Goal: Task Accomplishment & Management: Manage account settings

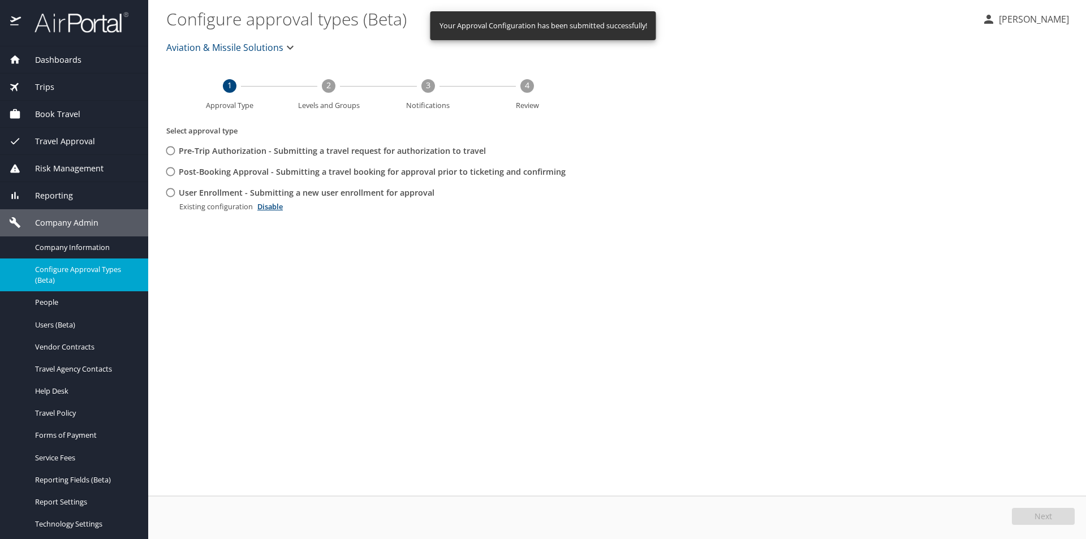
click at [84, 197] on div "Reporting" at bounding box center [74, 196] width 130 height 12
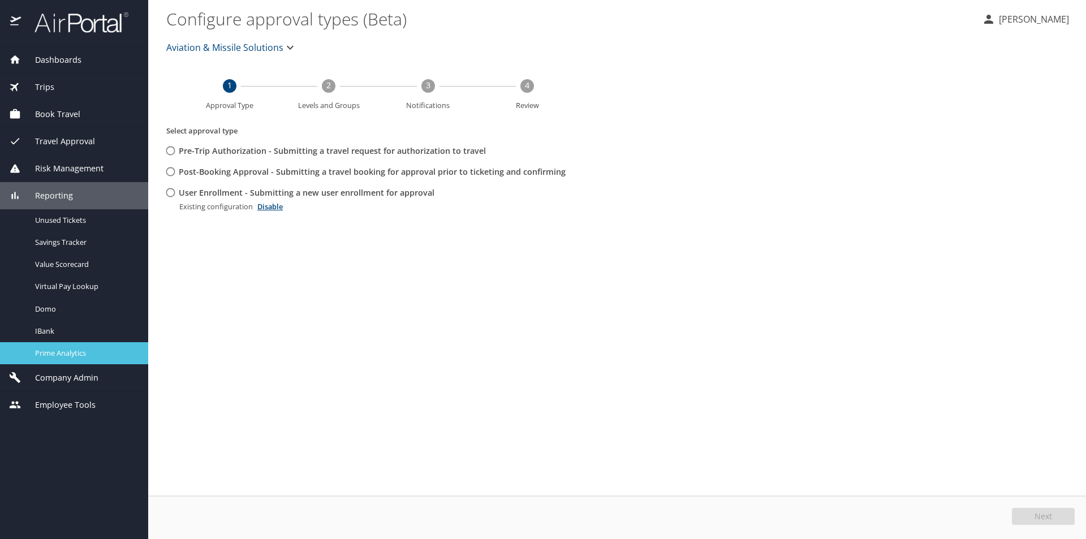
click at [82, 357] on span "Prime Analytics" at bounding box center [85, 353] width 100 height 11
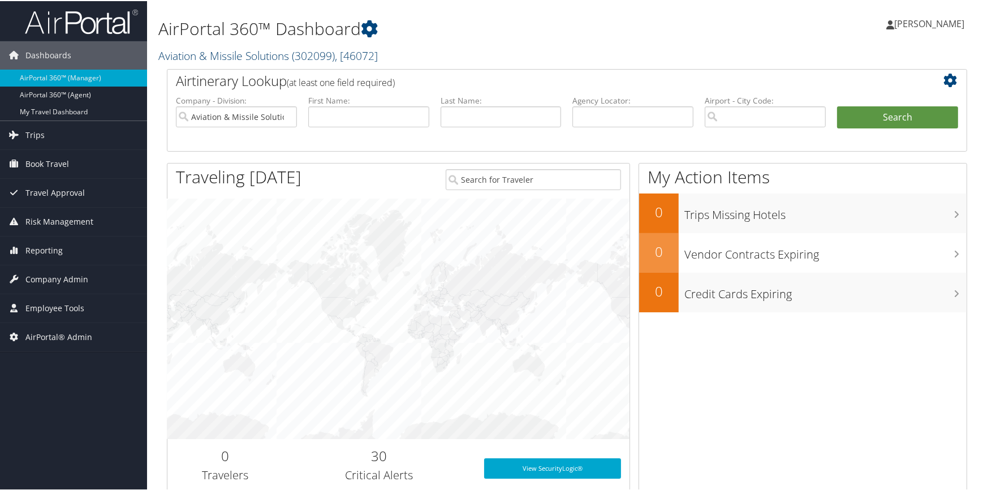
click at [237, 55] on link "Aviation & Missile Solutions ( 302099 ) , [ 46072 ]" at bounding box center [268, 54] width 220 height 15
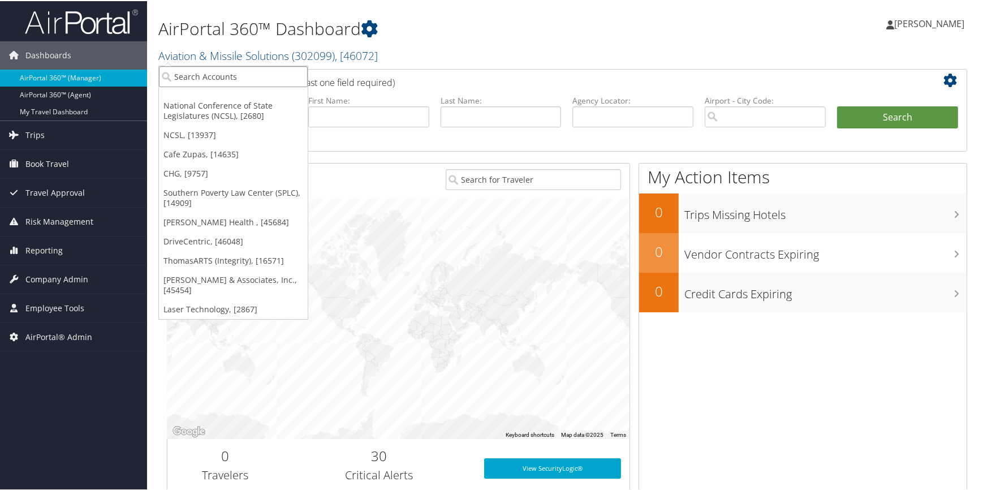
click at [218, 79] on input "search" at bounding box center [233, 75] width 149 height 21
type input "c"
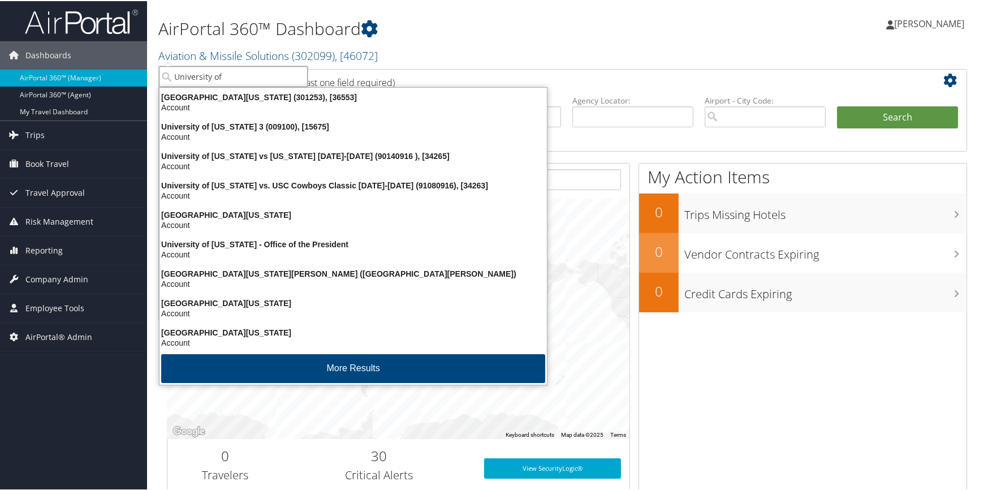
type input "University of w"
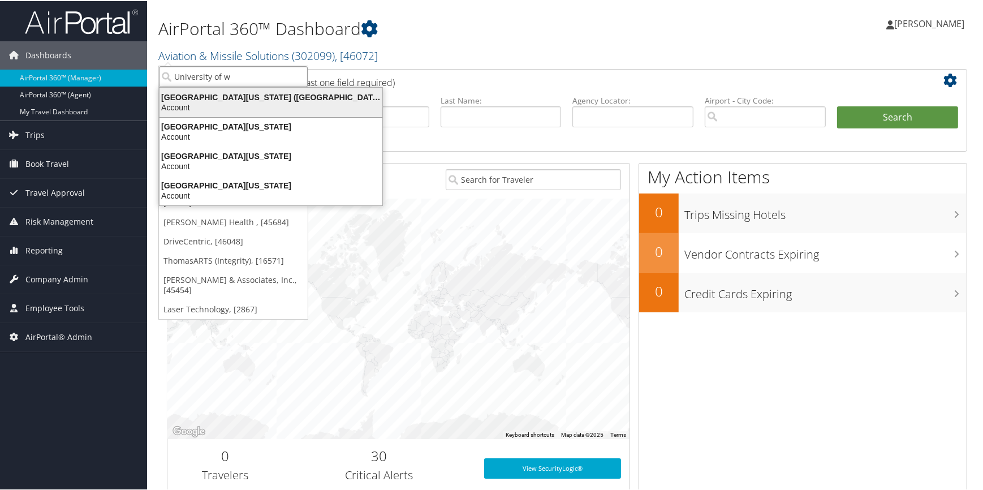
click at [226, 102] on div "Account" at bounding box center [271, 106] width 236 height 10
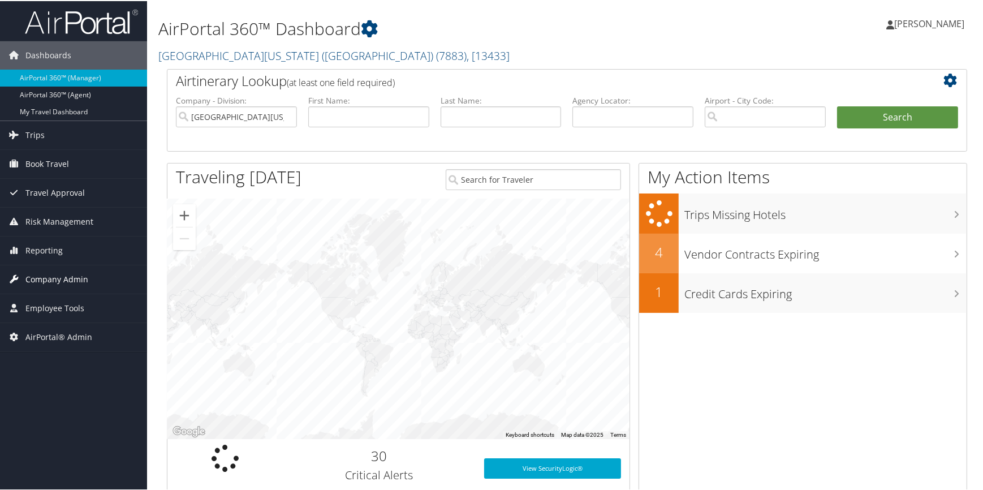
click at [80, 280] on span "Company Admin" at bounding box center [56, 278] width 63 height 28
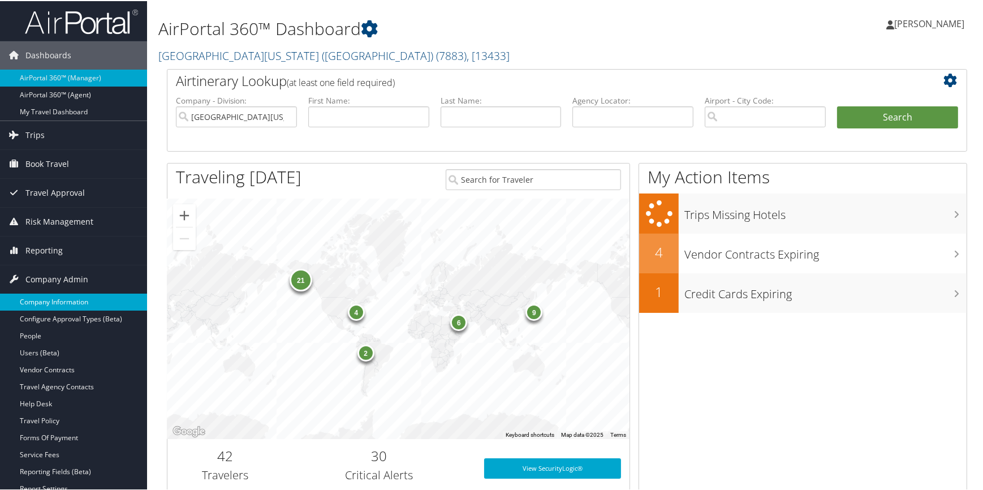
click at [76, 299] on link "Company Information" at bounding box center [73, 301] width 147 height 17
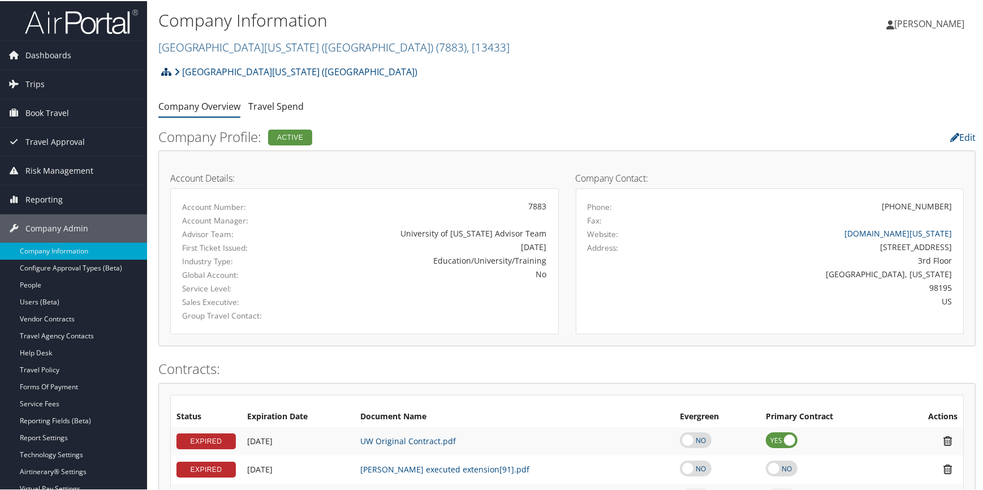
click at [170, 69] on icon at bounding box center [166, 70] width 10 height 9
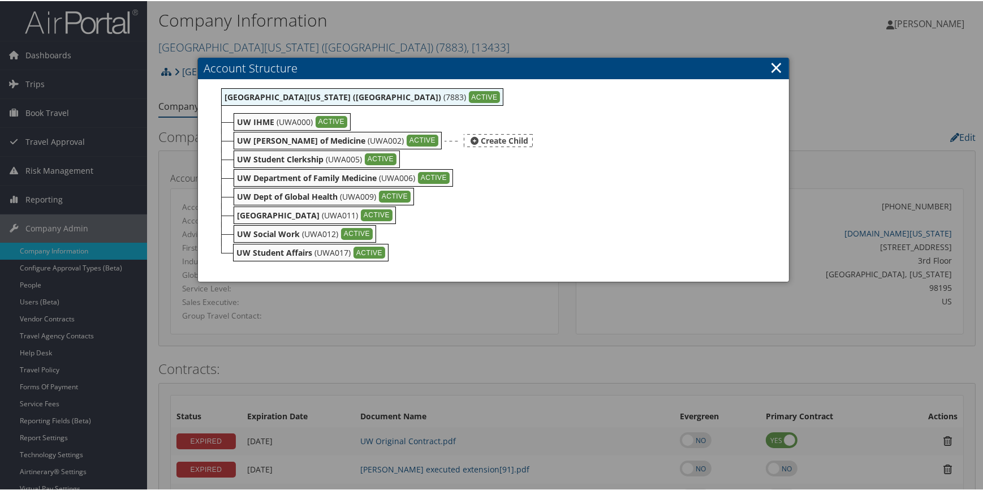
click at [315, 136] on b "UW Dean of Medicine" at bounding box center [301, 139] width 128 height 11
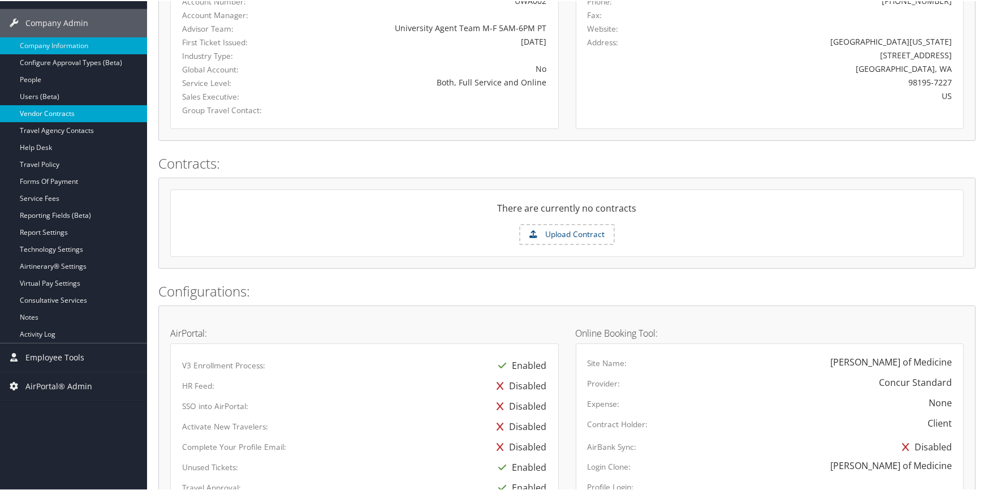
scroll to position [308, 0]
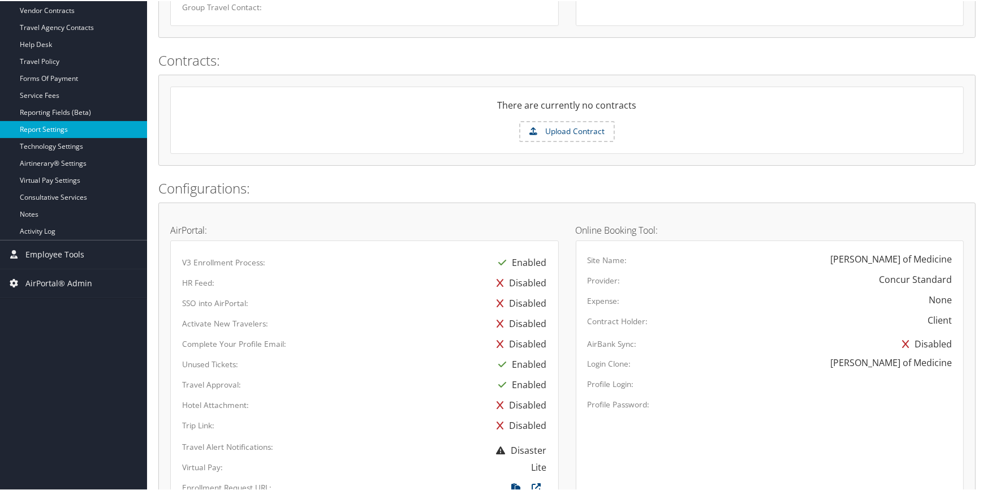
click at [73, 121] on link "Report Settings" at bounding box center [73, 128] width 147 height 17
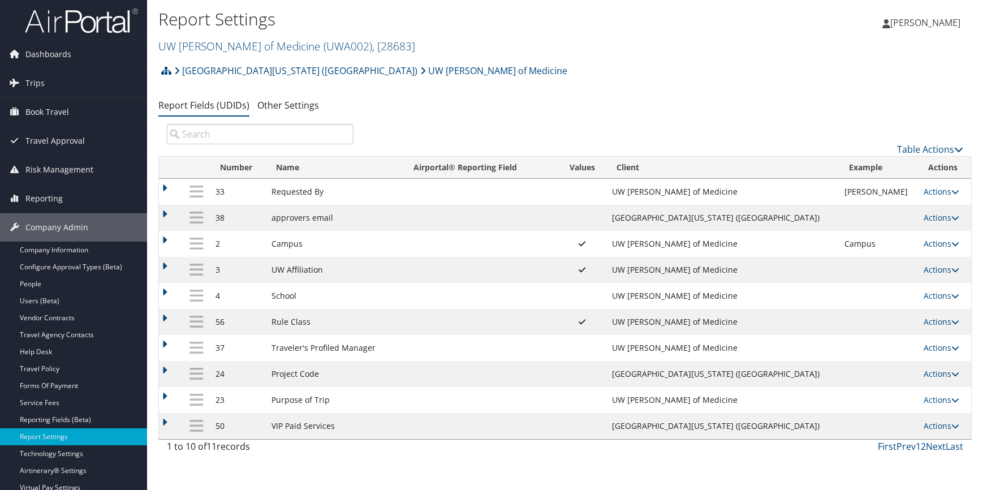
scroll to position [51, 0]
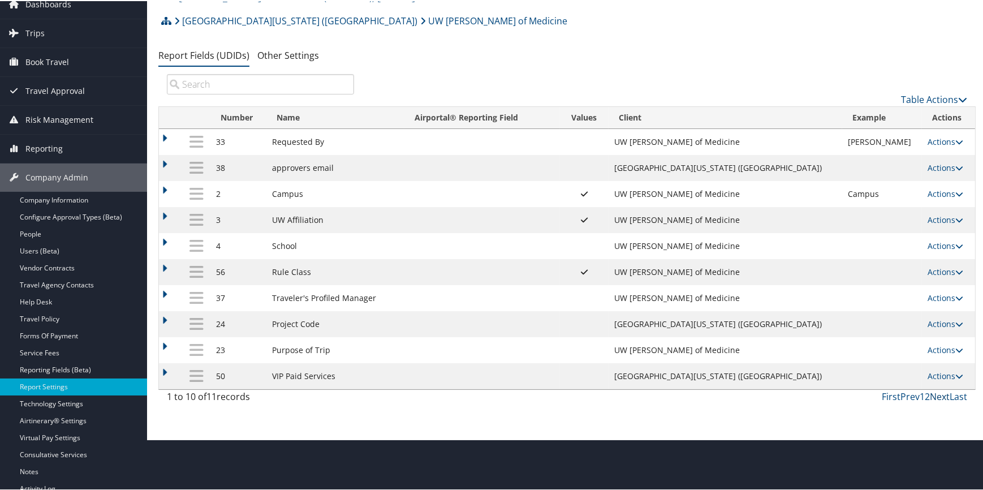
click at [930, 392] on link "Next" at bounding box center [940, 395] width 20 height 12
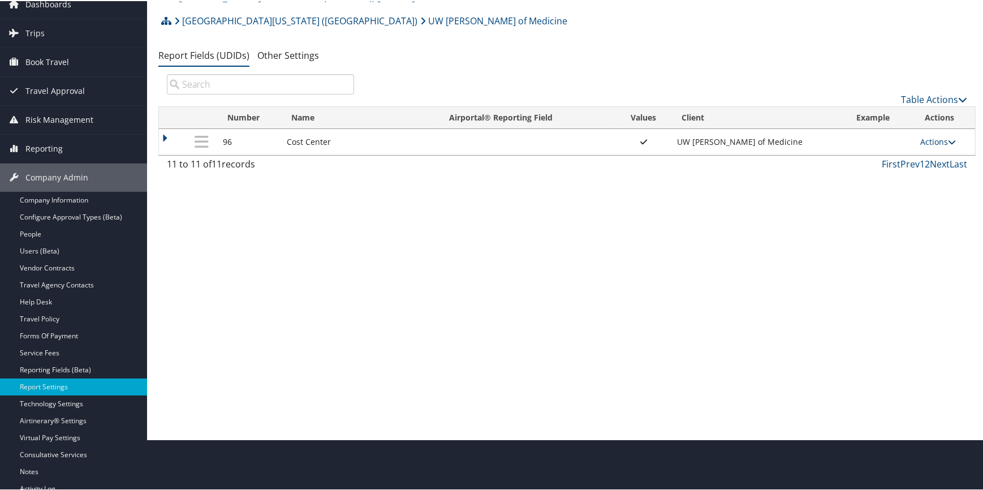
click at [925, 140] on link "Actions" at bounding box center [939, 140] width 36 height 11
click at [896, 153] on link "Update Report Field Values" at bounding box center [891, 157] width 122 height 19
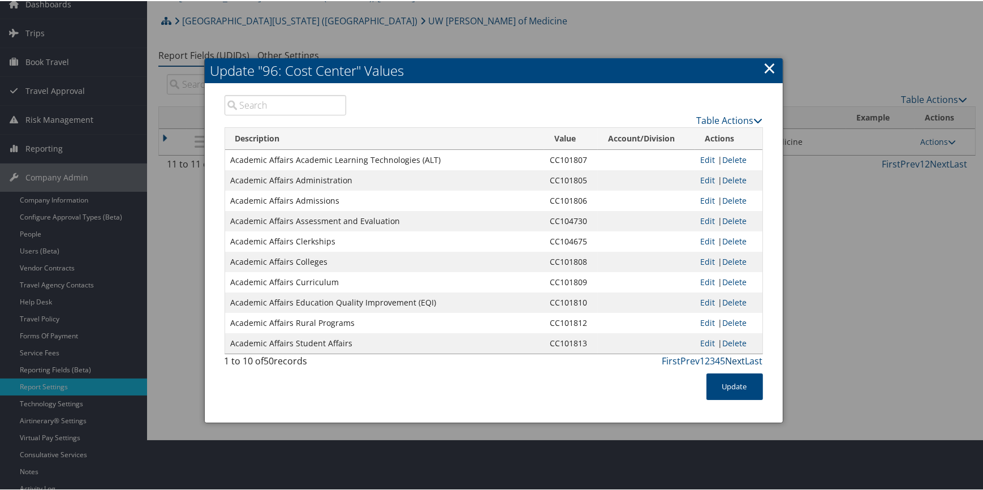
click at [731, 356] on link "Next" at bounding box center [736, 360] width 20 height 12
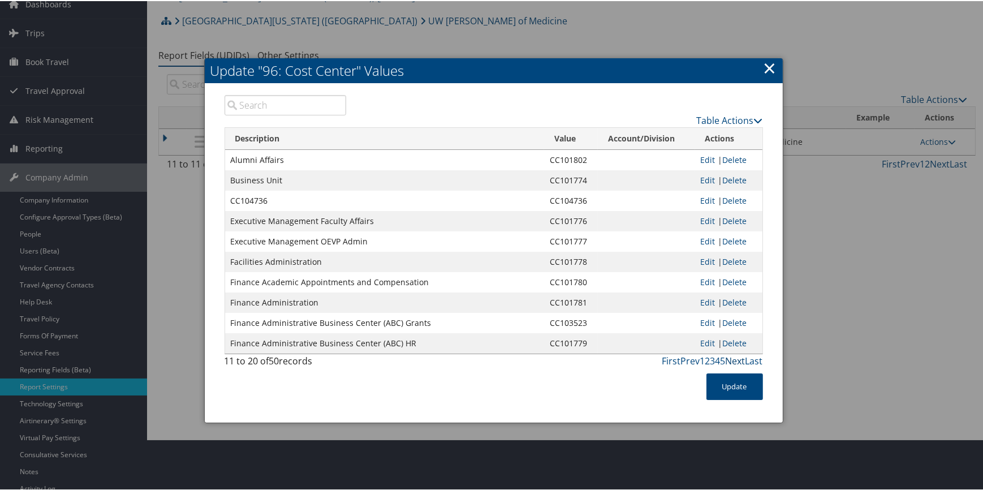
click at [732, 360] on link "Next" at bounding box center [736, 360] width 20 height 12
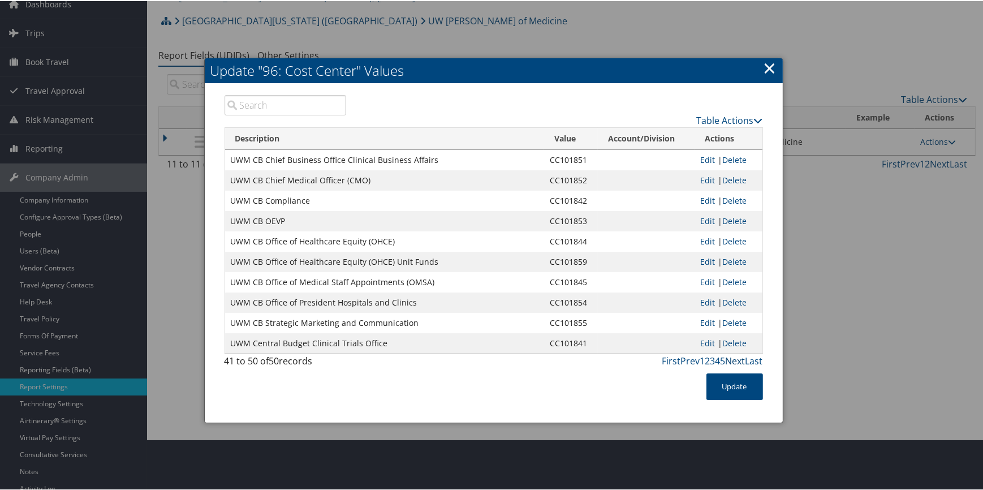
click at [732, 360] on link "Next" at bounding box center [736, 360] width 20 height 12
click at [730, 356] on link "Next" at bounding box center [736, 360] width 20 height 12
click at [769, 64] on link "×" at bounding box center [770, 66] width 13 height 23
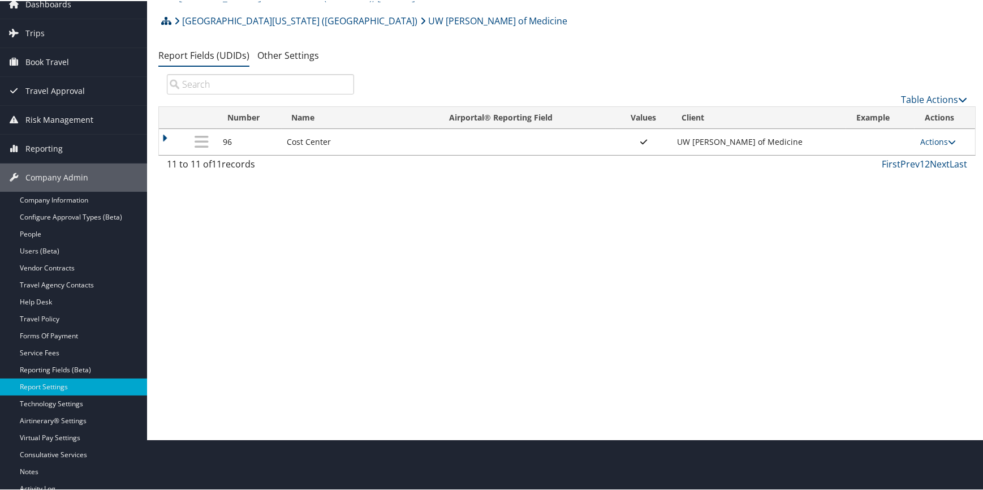
click at [166, 19] on icon at bounding box center [166, 19] width 10 height 9
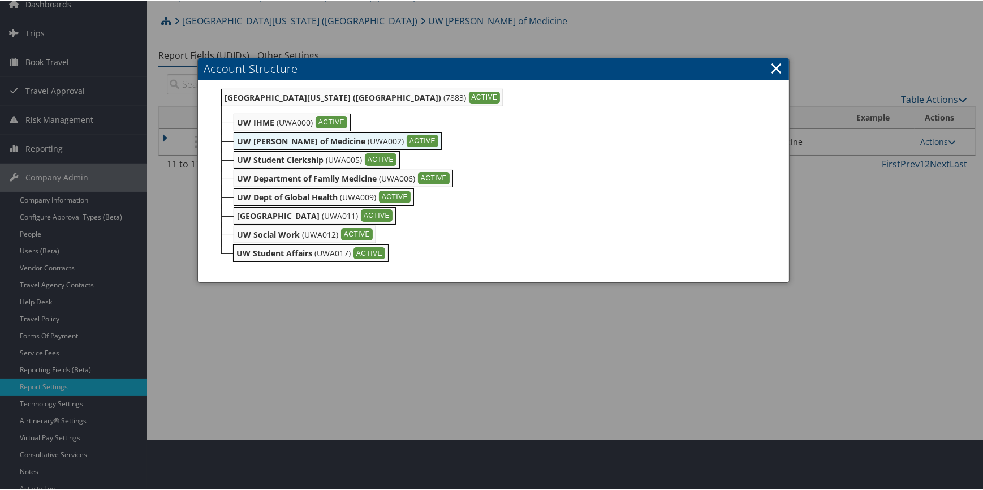
click at [772, 67] on link "×" at bounding box center [776, 66] width 13 height 23
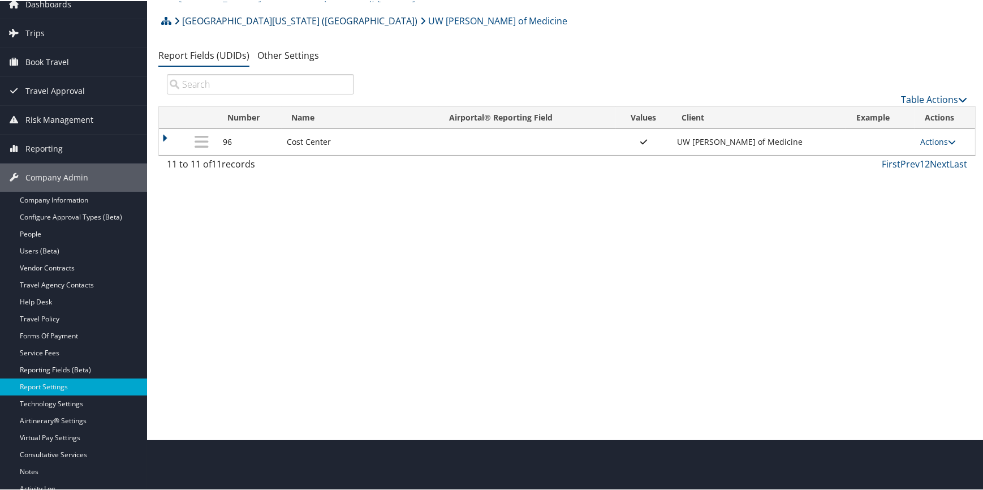
click at [285, 17] on link "[GEOGRAPHIC_DATA][US_STATE] ([GEOGRAPHIC_DATA])" at bounding box center [295, 19] width 243 height 23
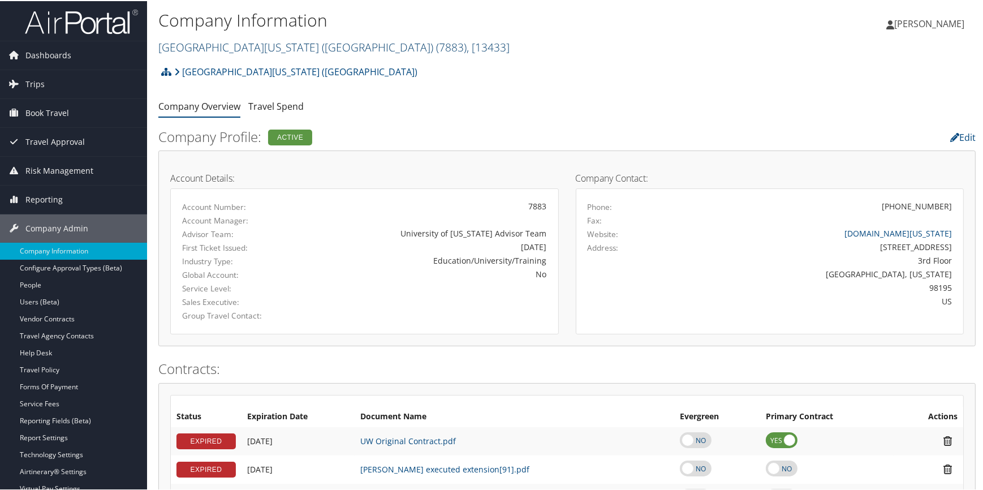
click at [198, 49] on link "University of Washington (UW) ( 7883 ) , [ 13433 ]" at bounding box center [333, 45] width 351 height 15
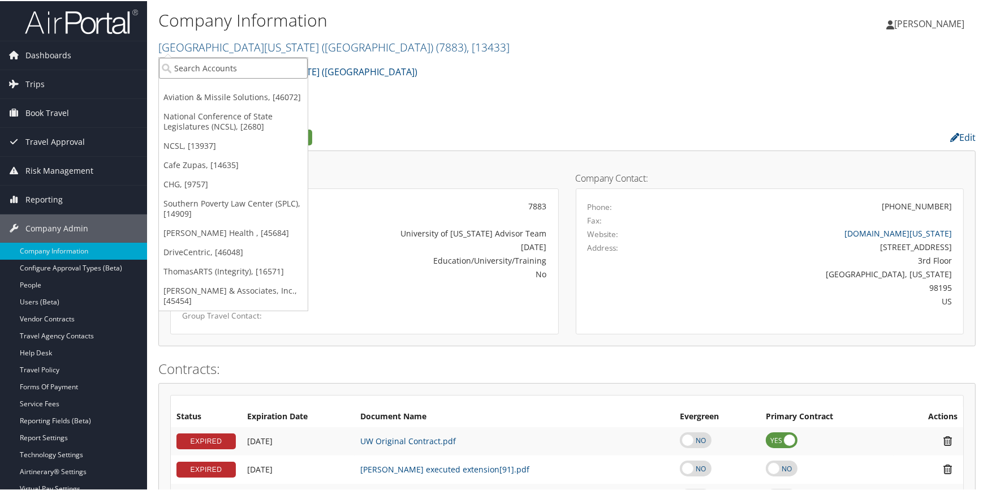
click at [191, 63] on input "search" at bounding box center [233, 67] width 149 height 21
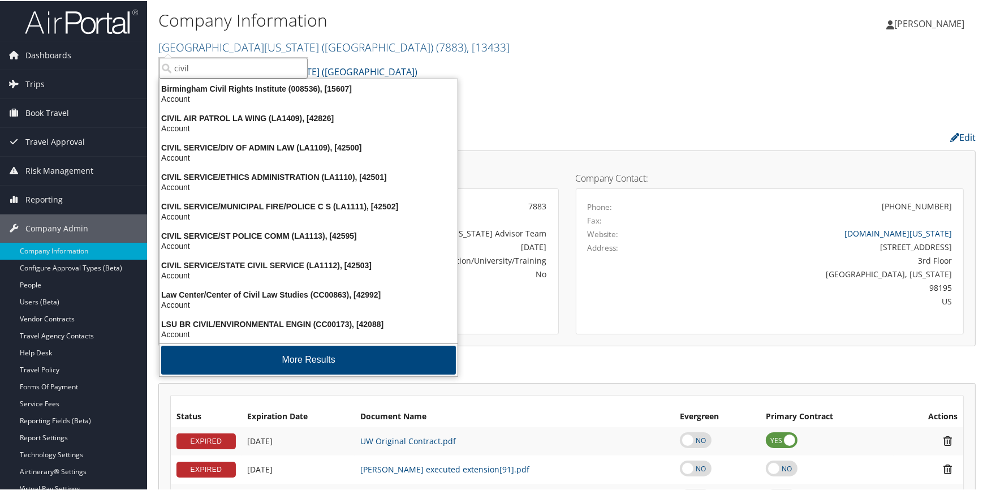
click at [278, 362] on button "More Results" at bounding box center [308, 359] width 295 height 29
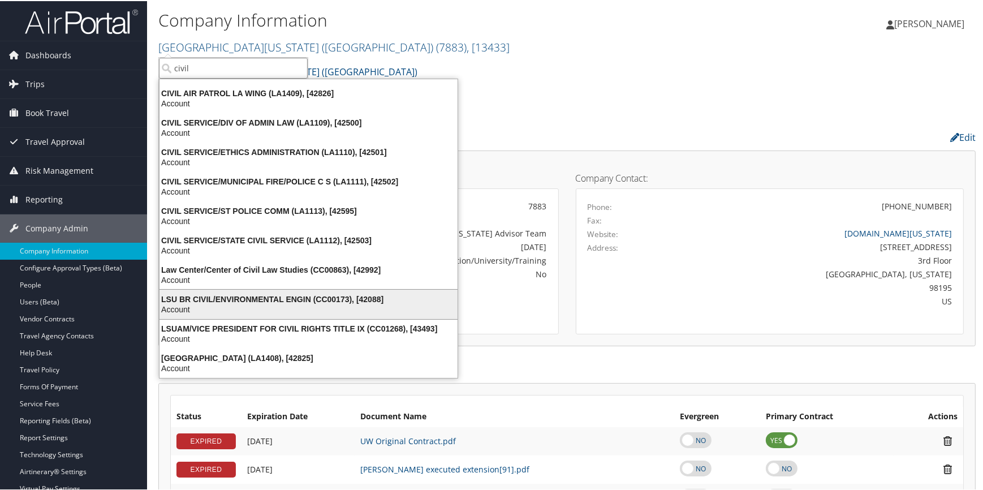
scroll to position [28, 0]
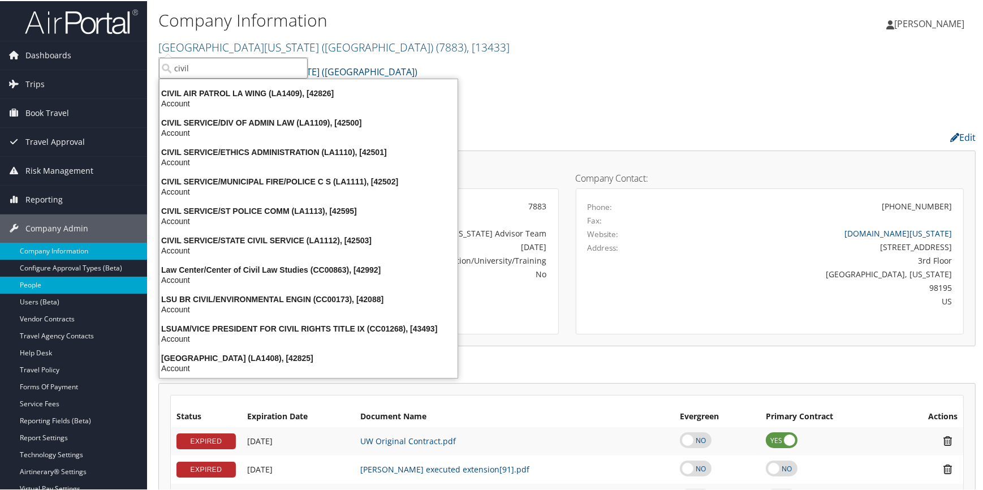
type input "civil"
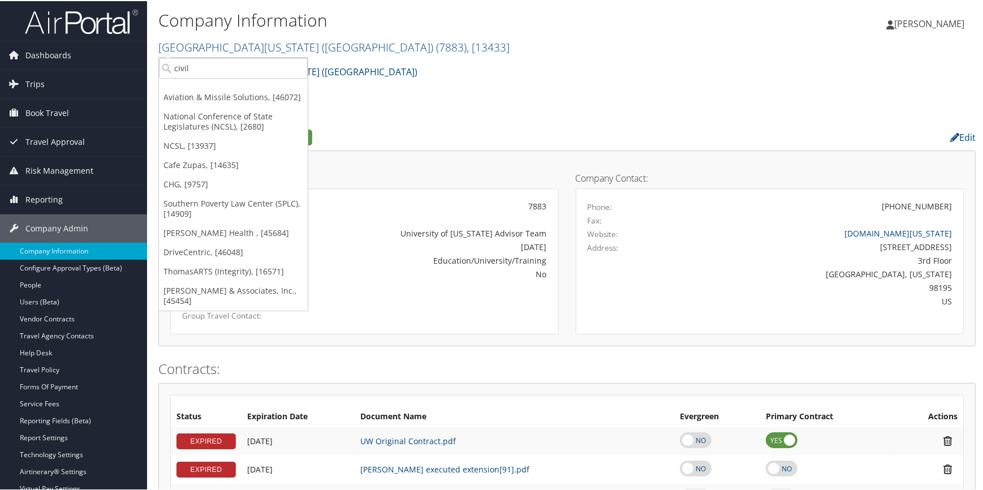
click at [326, 80] on div "University of Washington (UW) Account Structure University of Washington (UW) (…" at bounding box center [567, 74] width 818 height 31
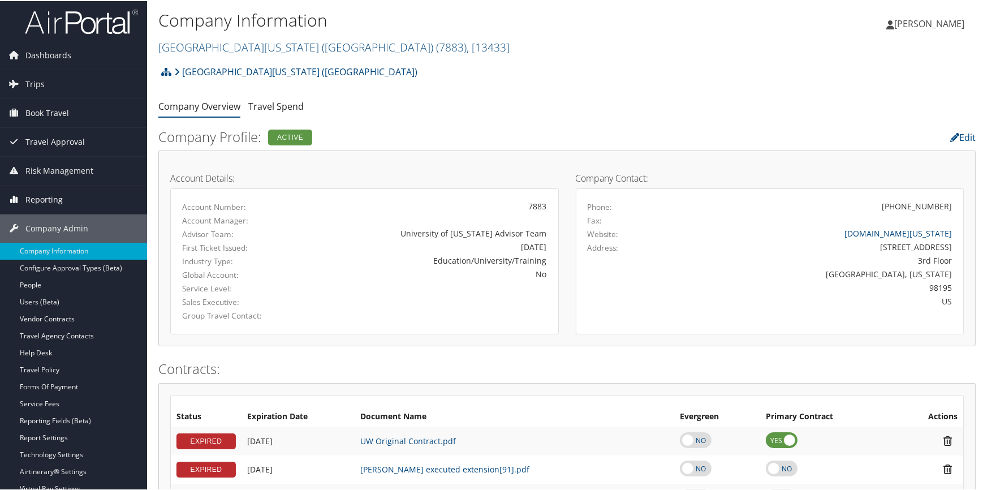
click at [55, 204] on span "Reporting" at bounding box center [43, 198] width 37 height 28
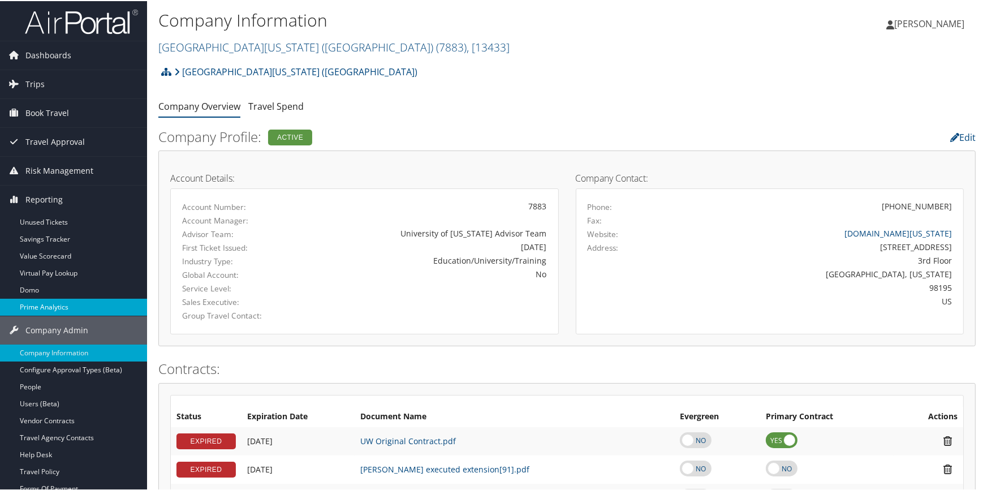
click at [62, 300] on link "Prime Analytics" at bounding box center [73, 306] width 147 height 17
click at [246, 42] on link "University of Washington (UW) ( 7883 ) , [ 13433 ]" at bounding box center [333, 45] width 351 height 15
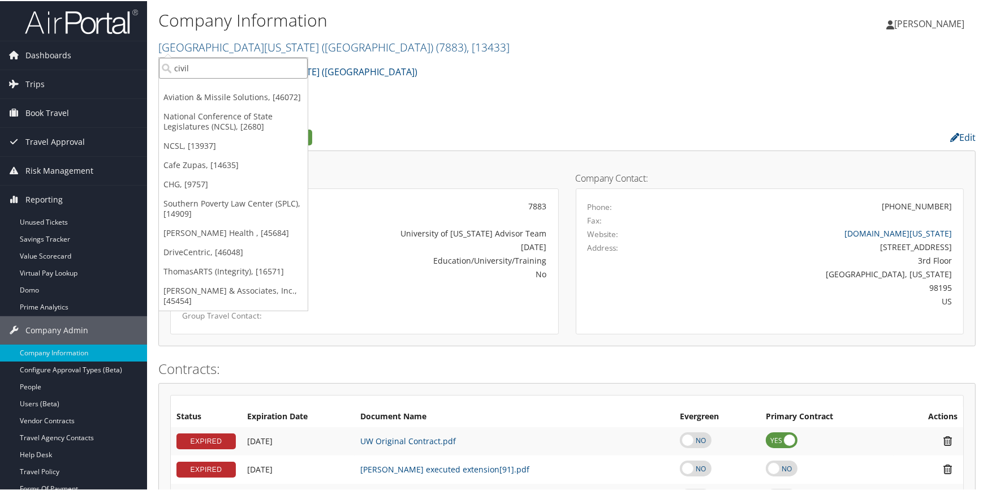
click at [220, 68] on input "civil" at bounding box center [233, 67] width 149 height 21
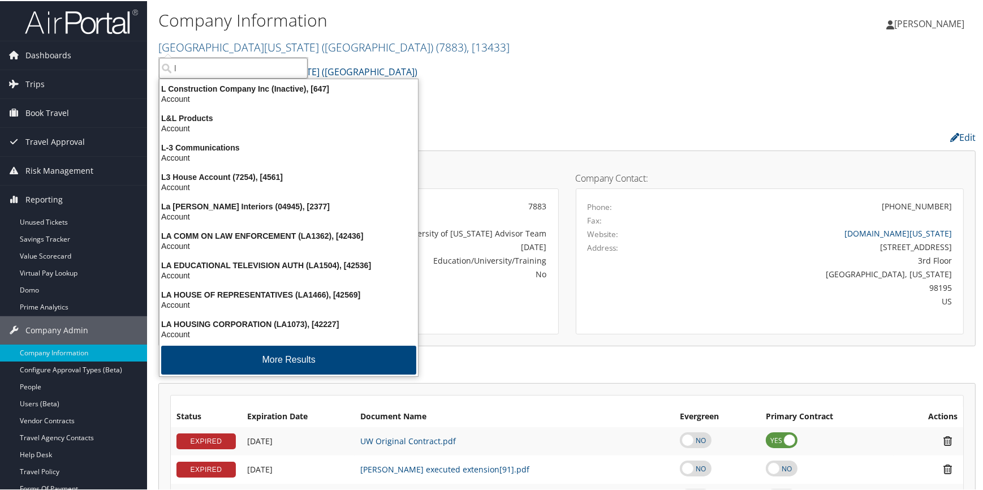
scroll to position [3, 0]
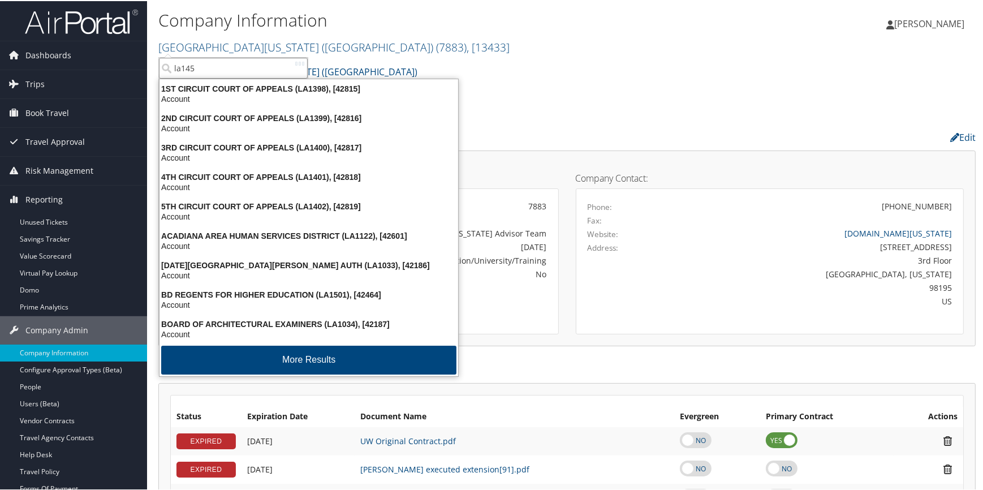
type input "la1459"
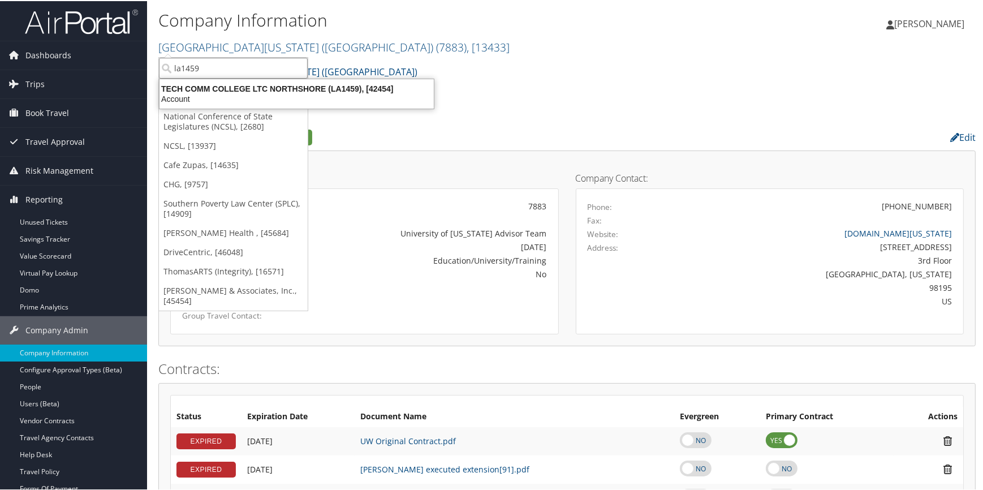
scroll to position [0, 0]
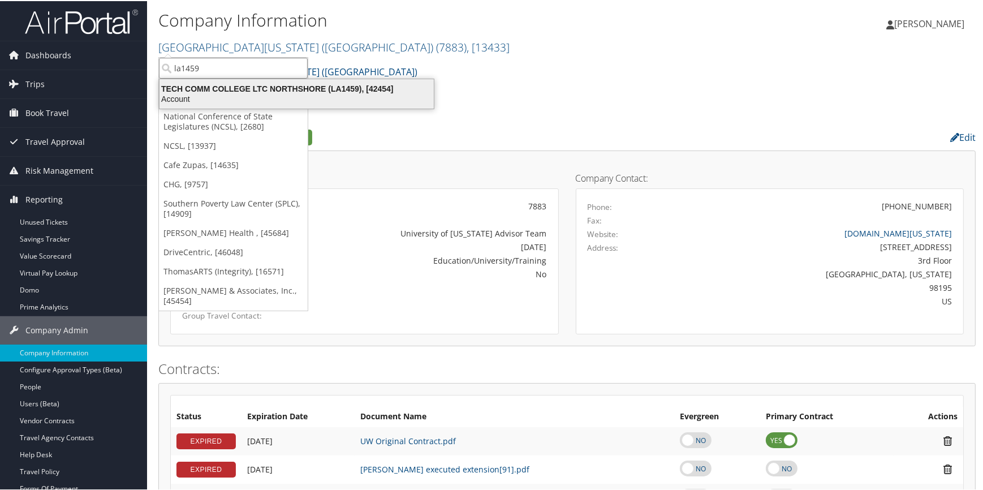
click at [255, 81] on div "TECH COMM COLLEGE LTC NORTHSHORE (LA1459), [42454] Account" at bounding box center [296, 93] width 271 height 26
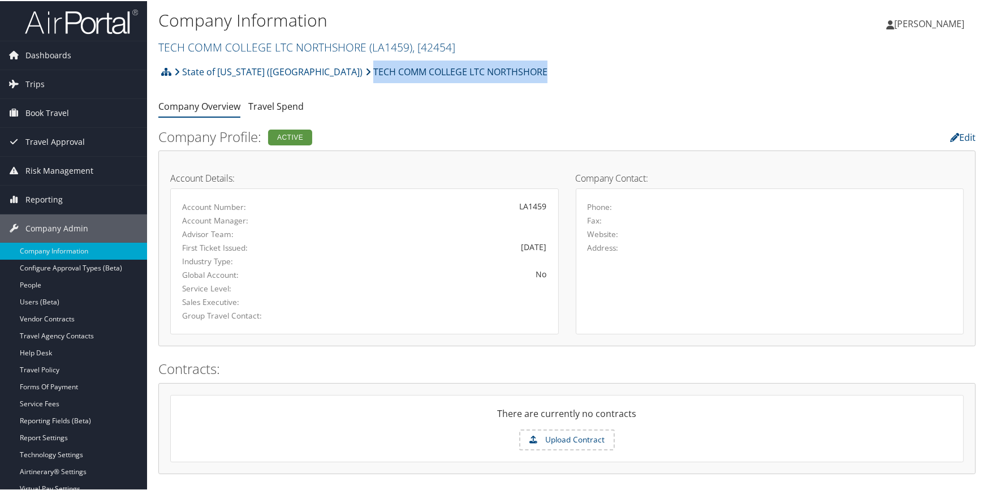
drag, startPoint x: 476, startPoint y: 69, endPoint x: 300, endPoint y: 74, distance: 176.0
click at [300, 74] on div "State of Louisiana (SOLA) TECH COMM COLLEGE LTC NORTHSHORE Account Structure St…" at bounding box center [567, 74] width 818 height 31
copy link "TECH COMM COLLEGE LTC NORTHSHORE"
click at [35, 191] on span "Reporting" at bounding box center [43, 198] width 37 height 28
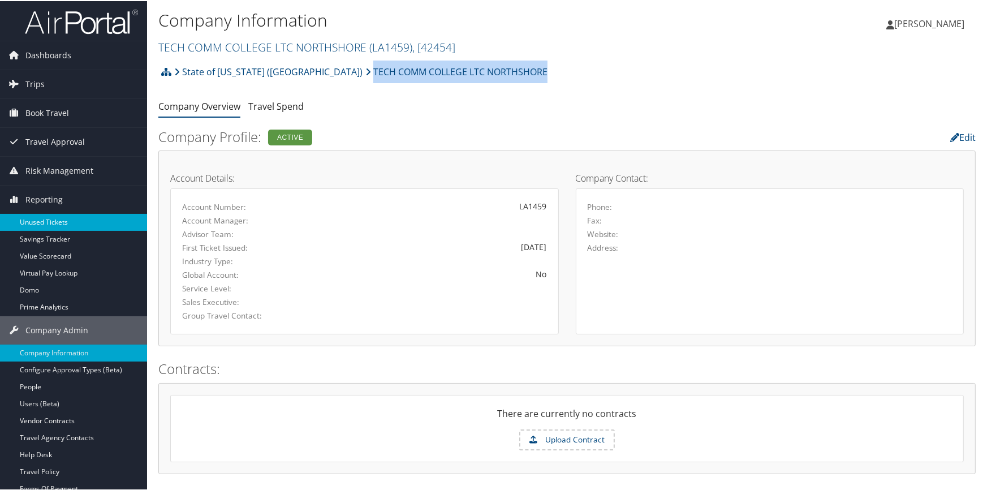
click at [53, 225] on link "Unused Tickets" at bounding box center [73, 221] width 147 height 17
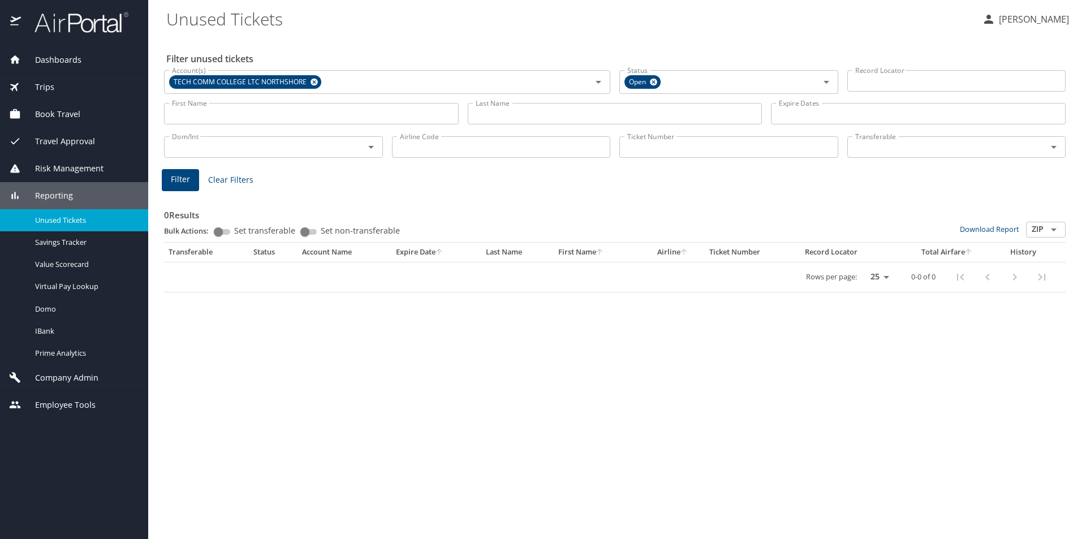
click at [63, 377] on span "Company Admin" at bounding box center [60, 378] width 78 height 12
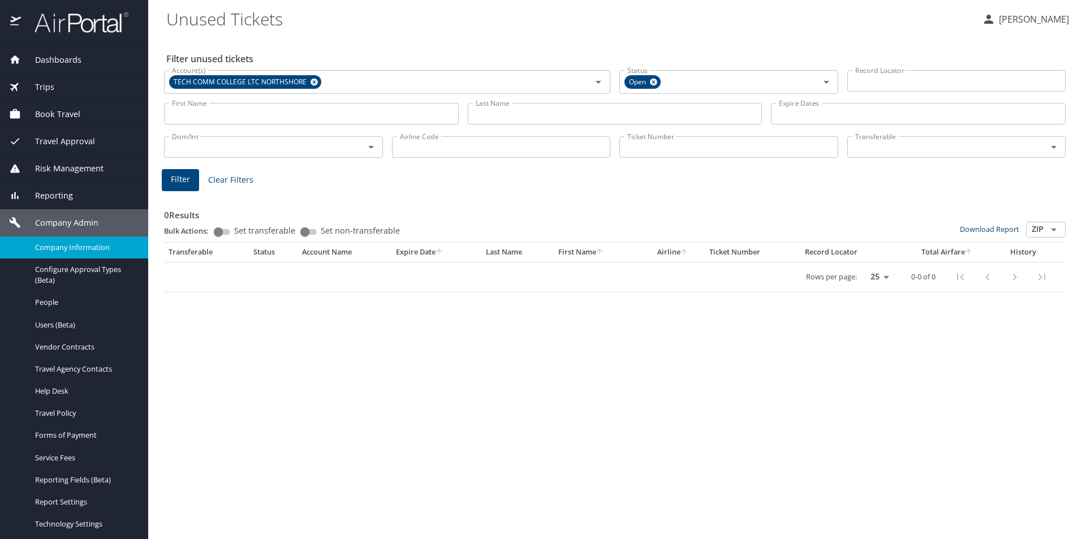
click at [85, 242] on span "Company Information" at bounding box center [85, 247] width 100 height 11
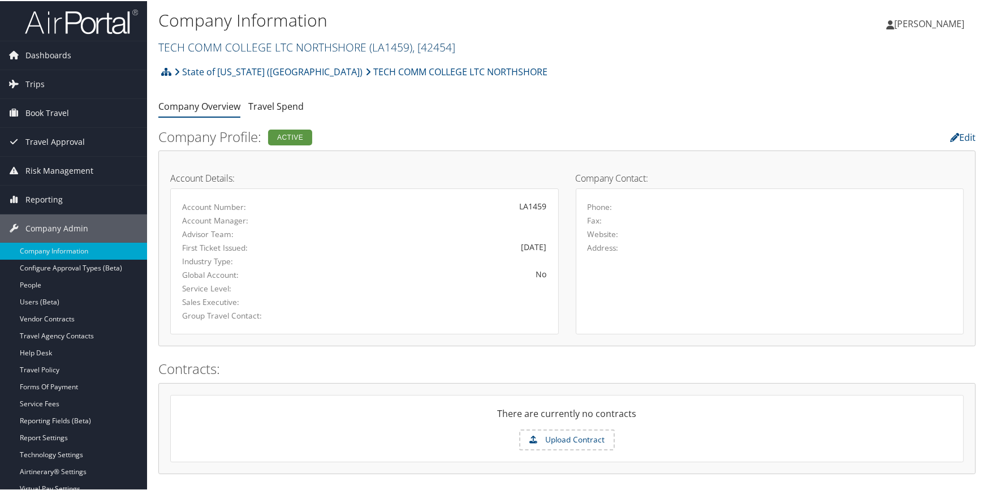
click at [266, 53] on link "TECH COMM COLLEGE LTC NORTHSHORE ( LA1459 ) , [ 42454 ]" at bounding box center [306, 45] width 297 height 15
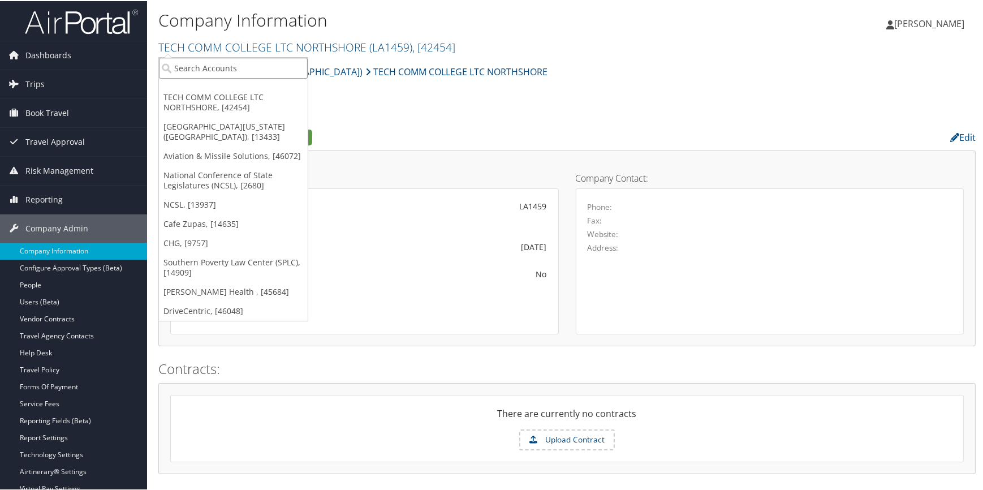
click at [233, 67] on input "search" at bounding box center [233, 67] width 149 height 21
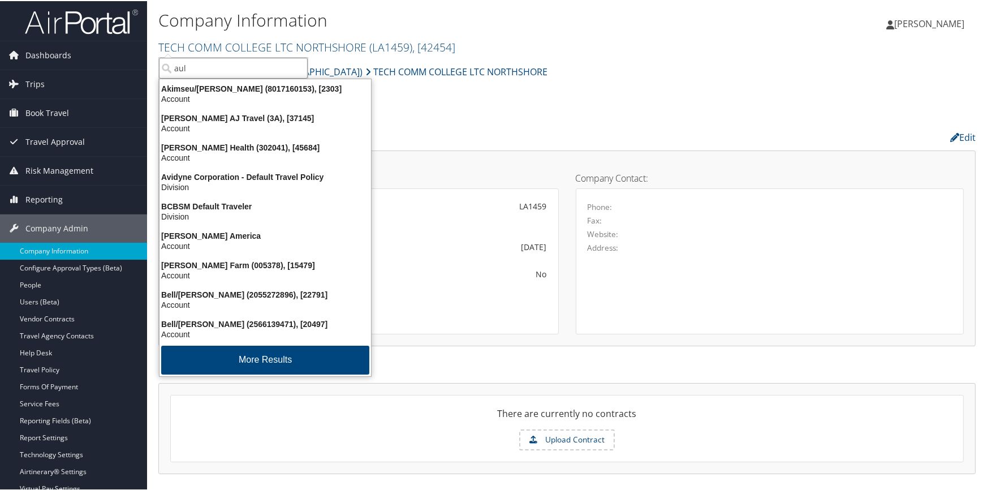
type input "ault"
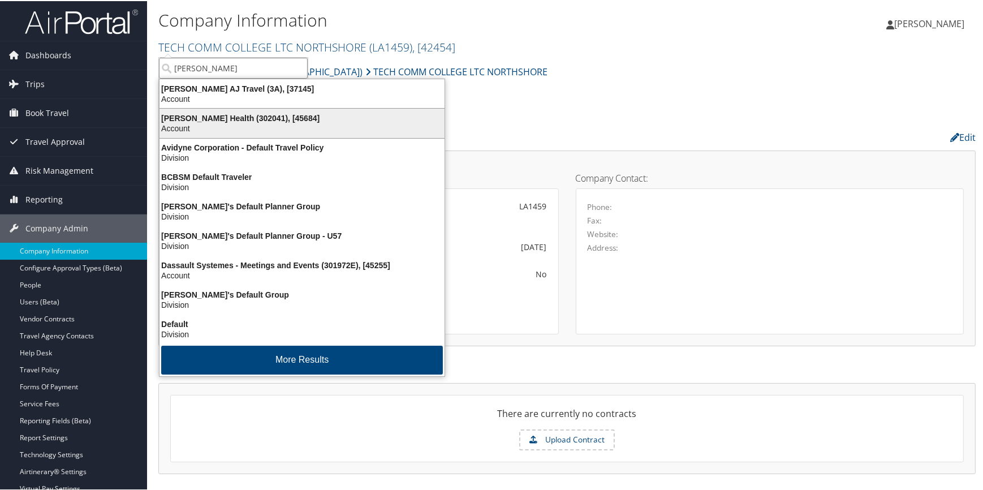
click at [227, 112] on div "Aultman Health (302041), [45684]" at bounding box center [302, 117] width 299 height 10
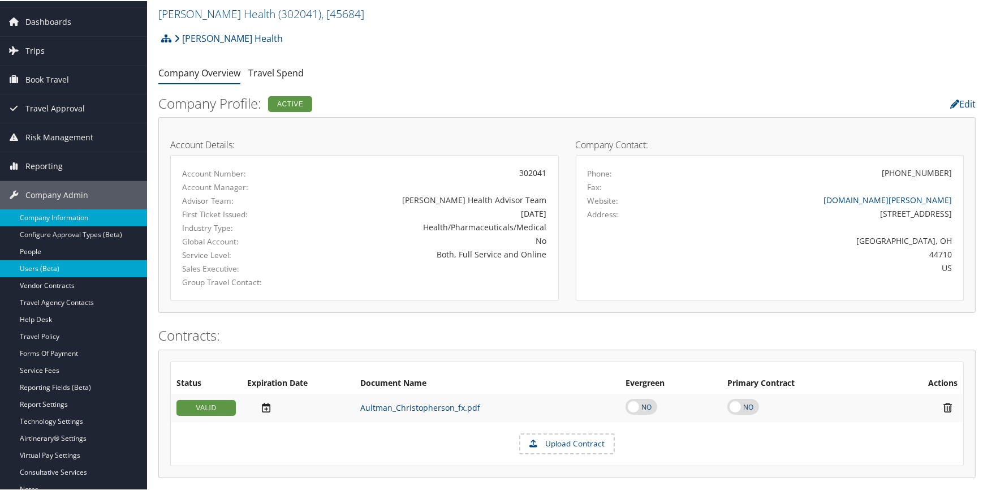
scroll to position [51, 0]
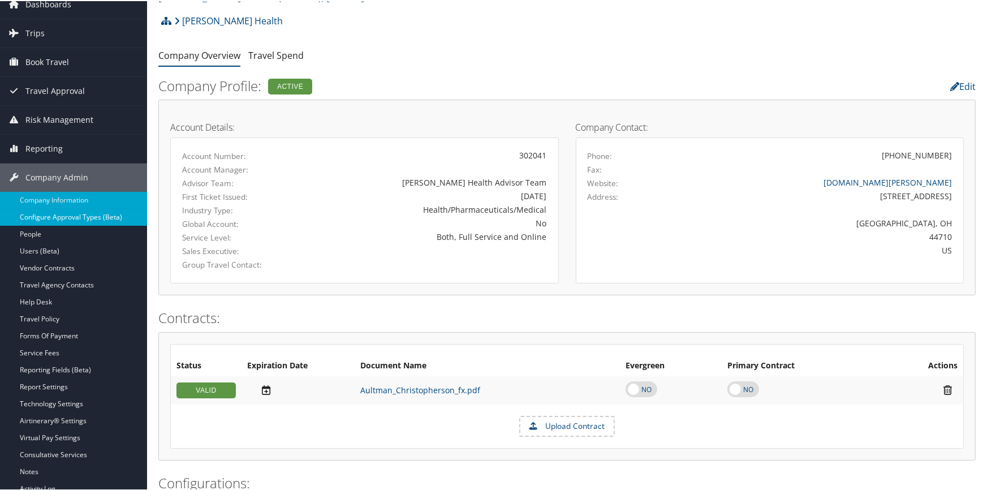
click at [84, 223] on link "Configure Approval Types (Beta)" at bounding box center [73, 216] width 147 height 17
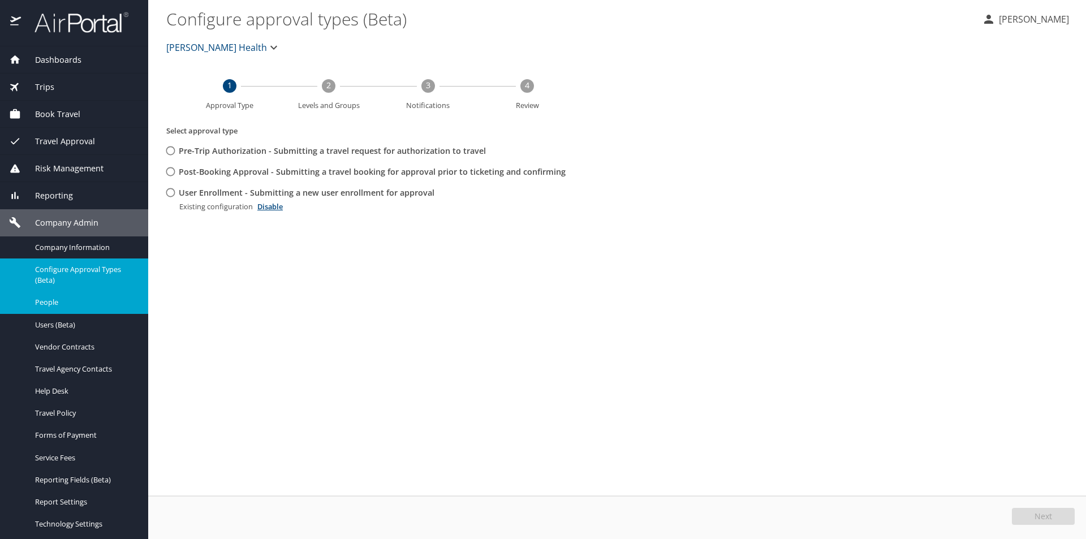
click at [53, 300] on span "People" at bounding box center [85, 302] width 100 height 11
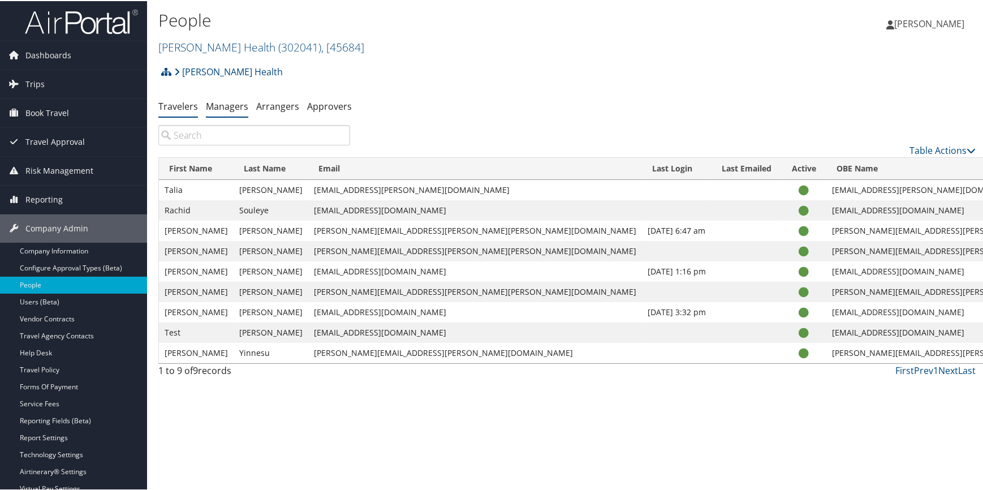
click at [218, 107] on link "Managers" at bounding box center [227, 105] width 42 height 12
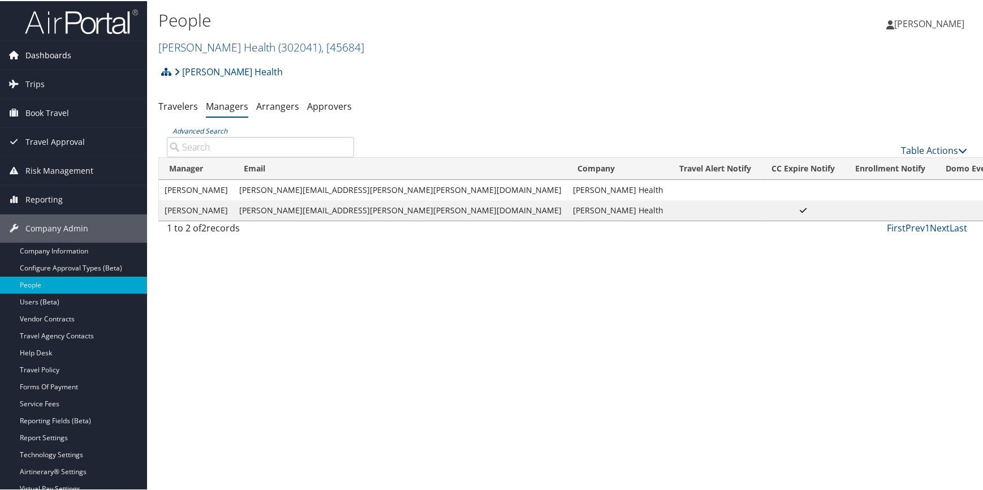
click at [63, 50] on span "Dashboards" at bounding box center [48, 54] width 46 height 28
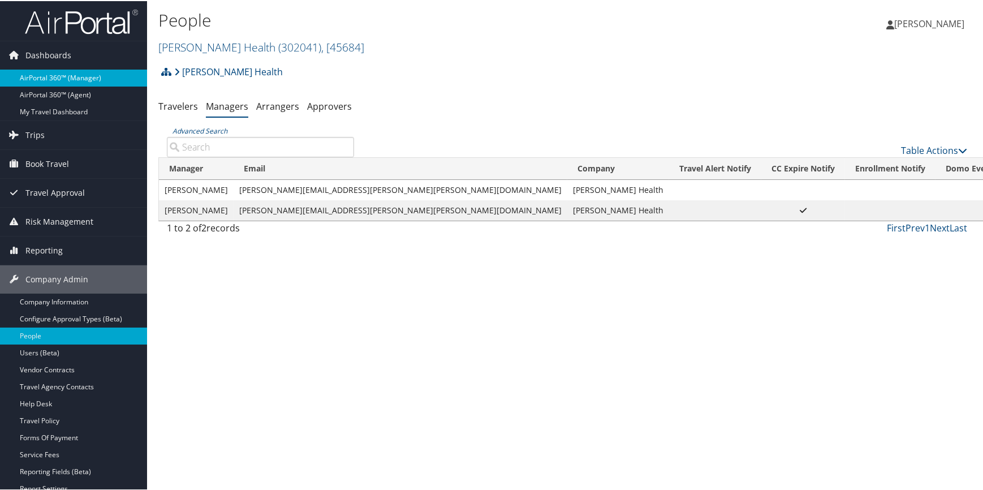
click at [63, 79] on link "AirPortal 360™ (Manager)" at bounding box center [73, 76] width 147 height 17
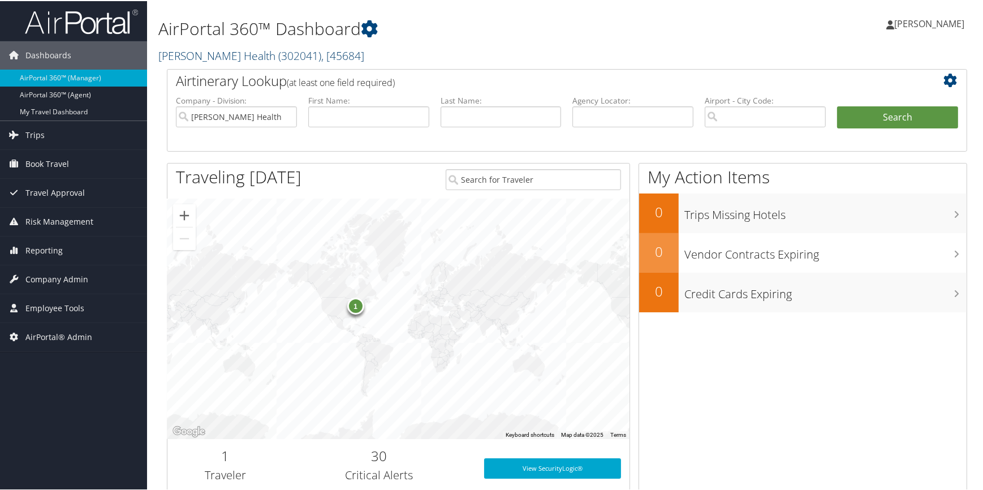
click at [227, 50] on link "Aultman Health ( 302041 ) , [ 45684 ]" at bounding box center [261, 54] width 206 height 15
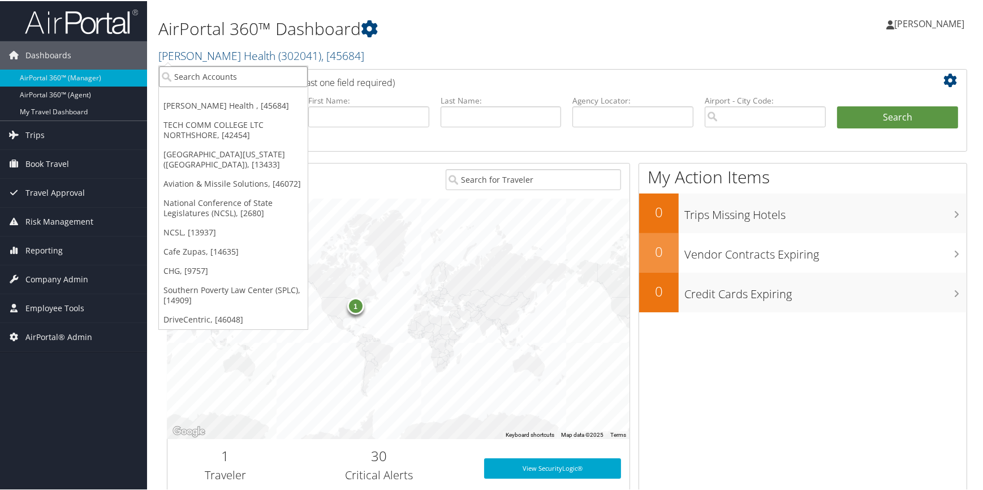
click at [211, 67] on input "search" at bounding box center [233, 75] width 149 height 21
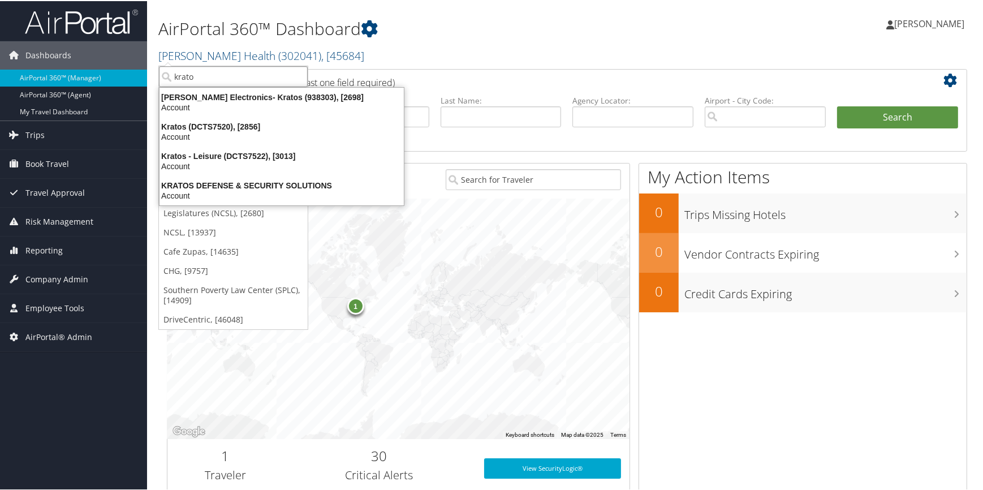
type input "kratos"
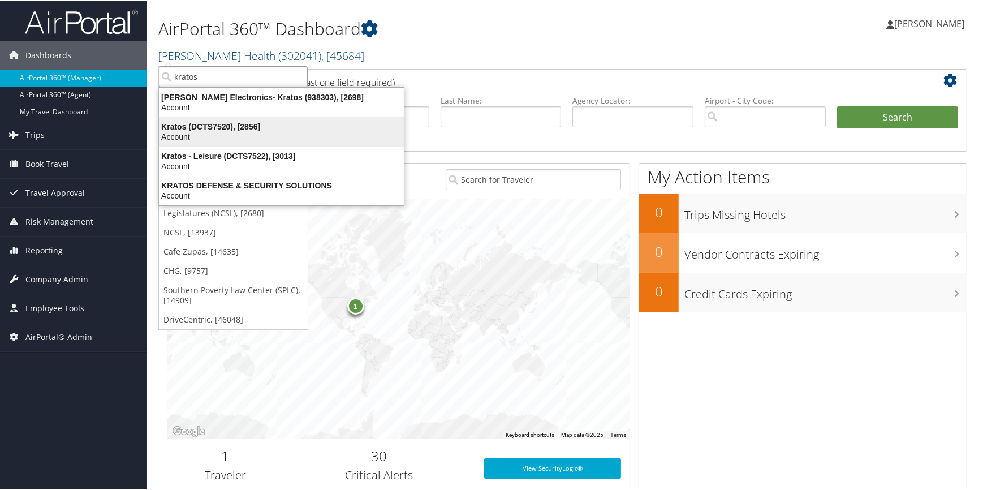
click at [205, 124] on div "Kratos (DCTS7520), [2856]" at bounding box center [282, 126] width 258 height 10
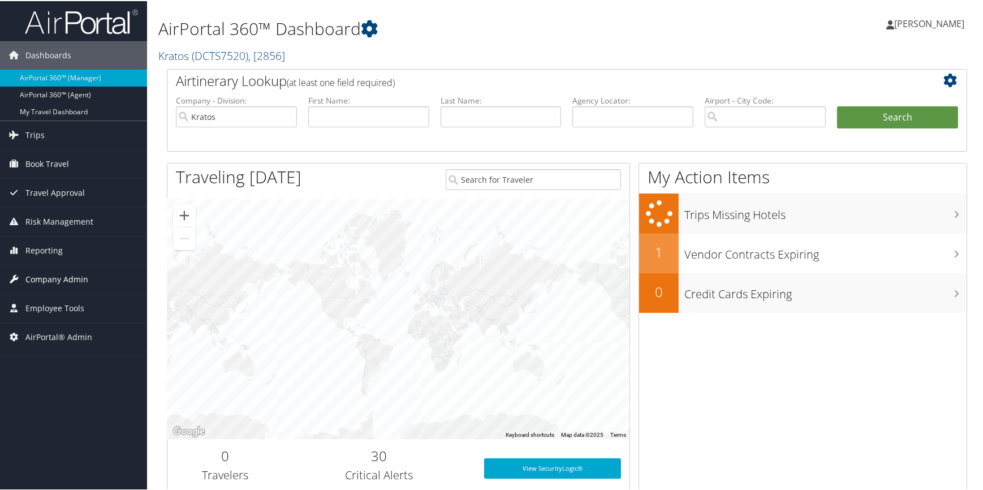
click at [63, 274] on span "Company Admin" at bounding box center [56, 278] width 63 height 28
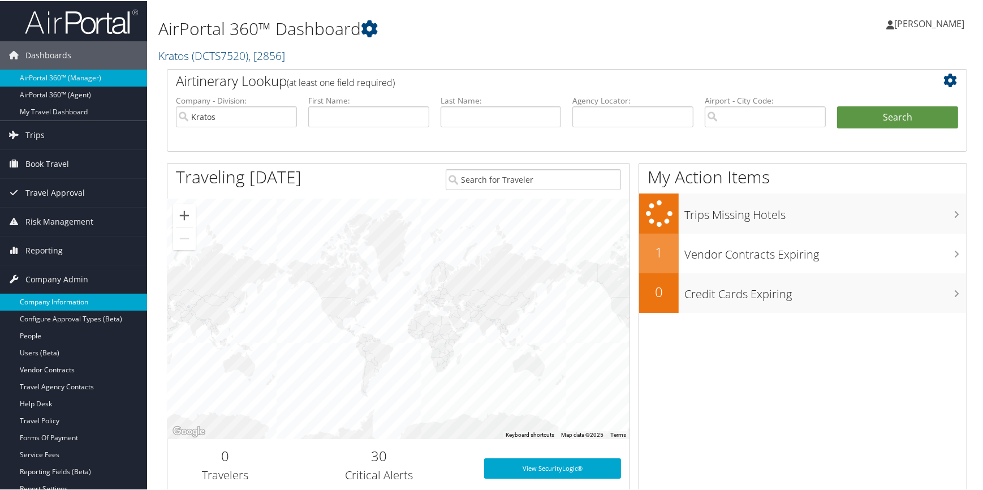
click at [60, 293] on link "Company Information" at bounding box center [73, 301] width 147 height 17
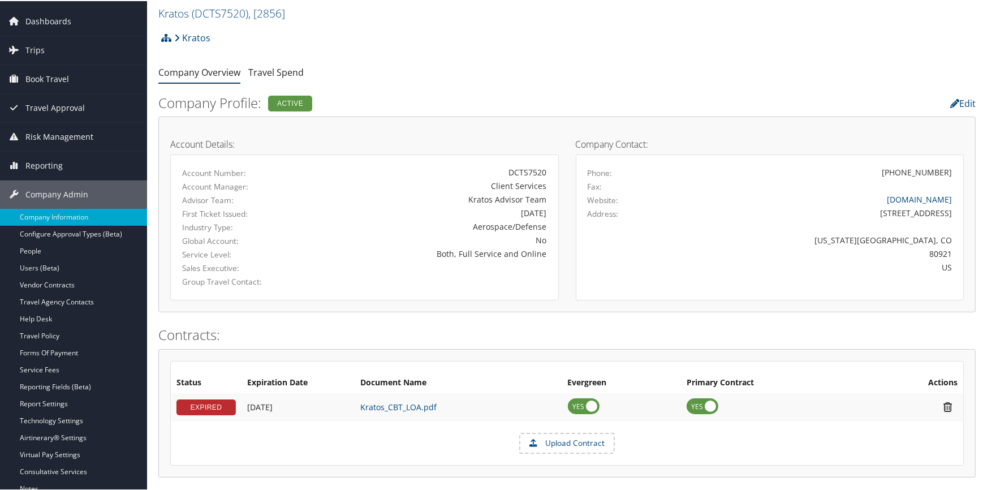
scroll to position [51, 0]
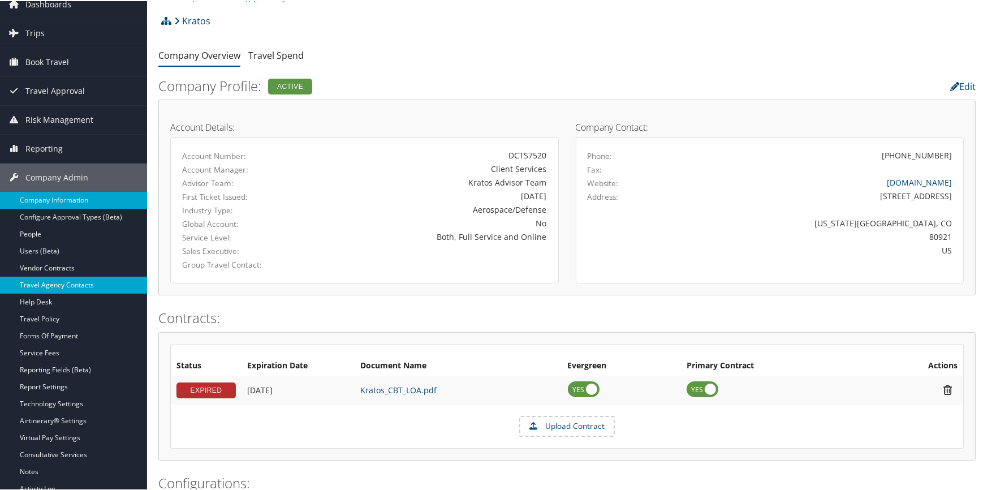
click at [51, 288] on link "Travel Agency Contacts" at bounding box center [73, 284] width 147 height 17
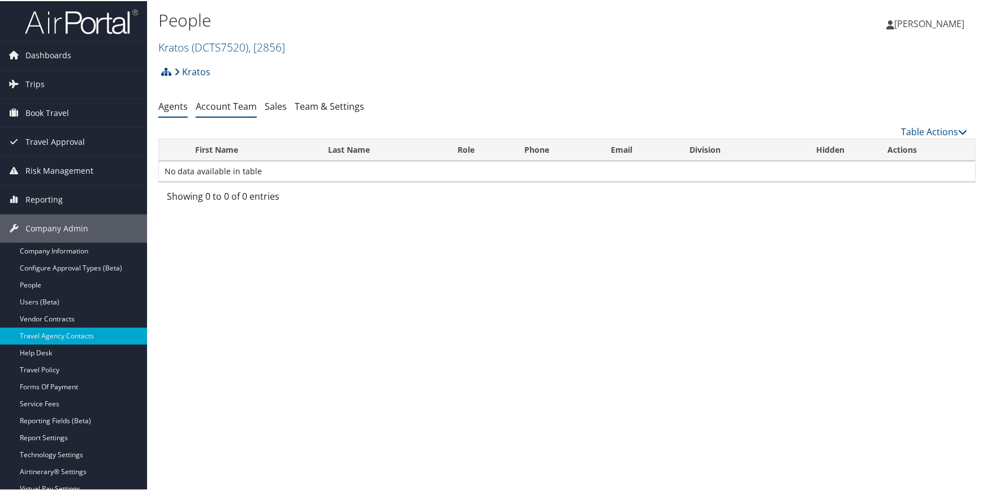
click at [236, 106] on link "Account Team" at bounding box center [226, 105] width 61 height 12
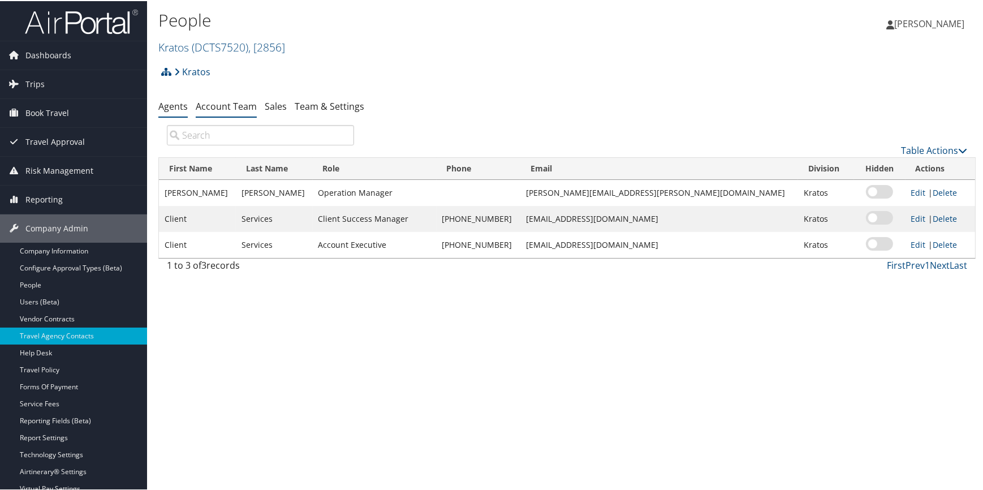
click at [177, 106] on link "Agents" at bounding box center [172, 105] width 29 height 12
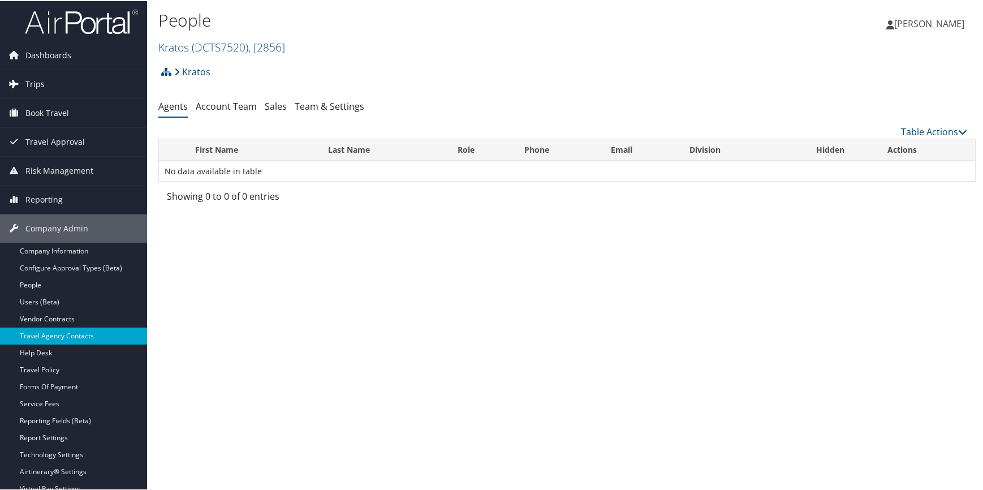
click at [53, 91] on link "Trips" at bounding box center [73, 83] width 147 height 28
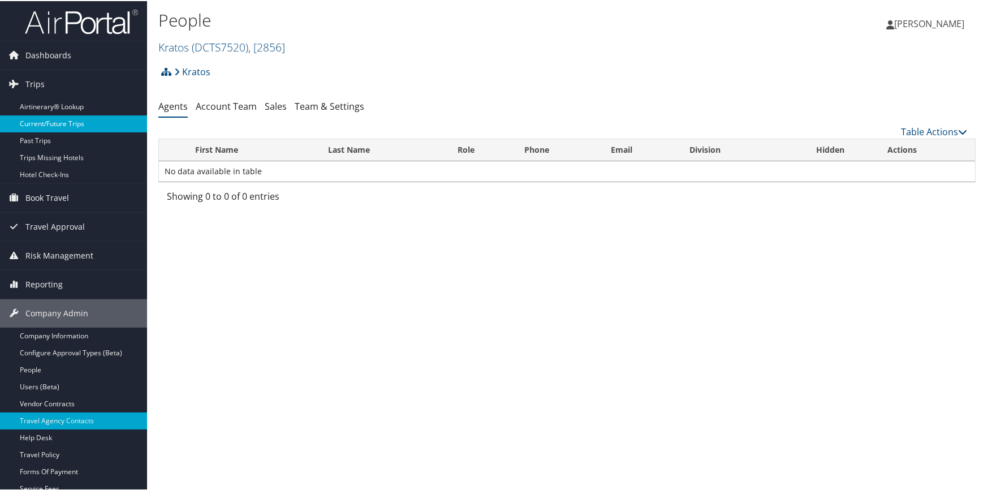
click at [55, 126] on link "Current/Future Trips" at bounding box center [73, 122] width 147 height 17
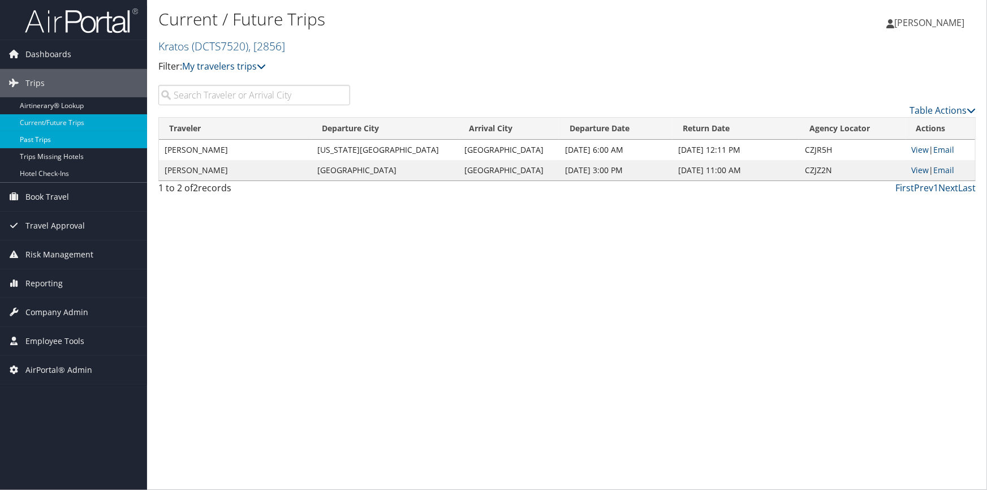
click at [81, 140] on link "Past Trips" at bounding box center [73, 139] width 147 height 17
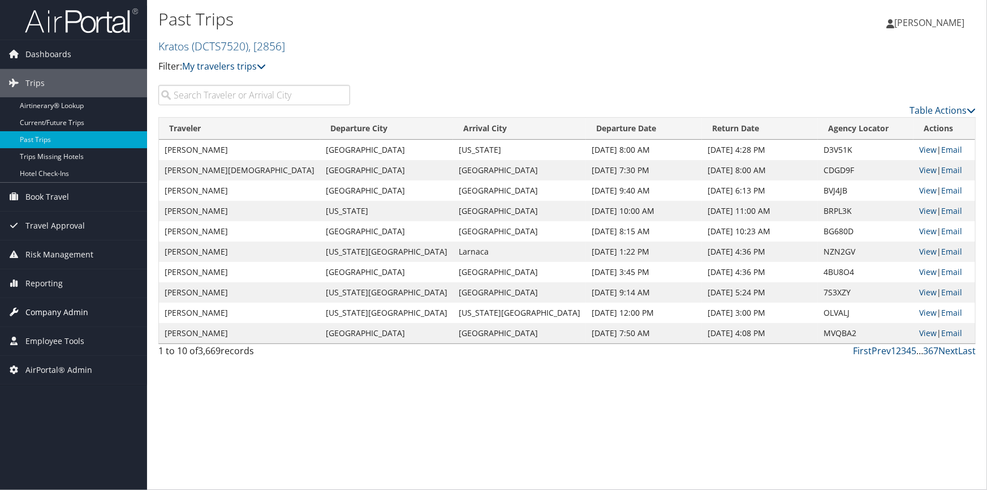
click at [73, 308] on span "Company Admin" at bounding box center [56, 312] width 63 height 28
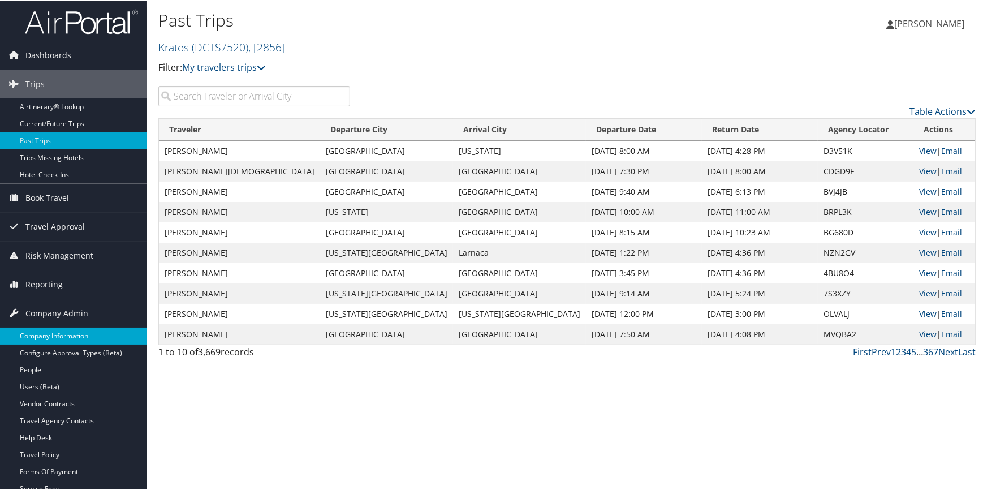
click at [67, 332] on link "Company Information" at bounding box center [73, 334] width 147 height 17
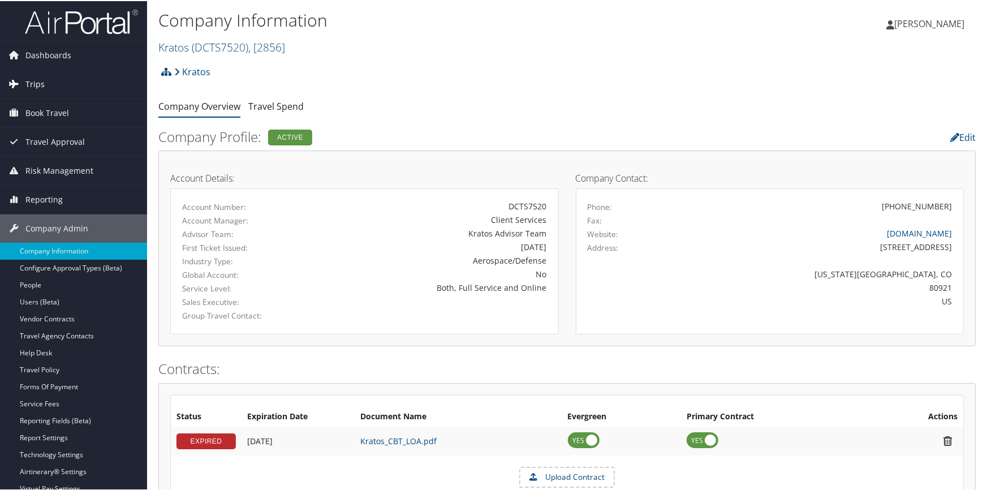
click at [29, 75] on span "Trips" at bounding box center [34, 83] width 19 height 28
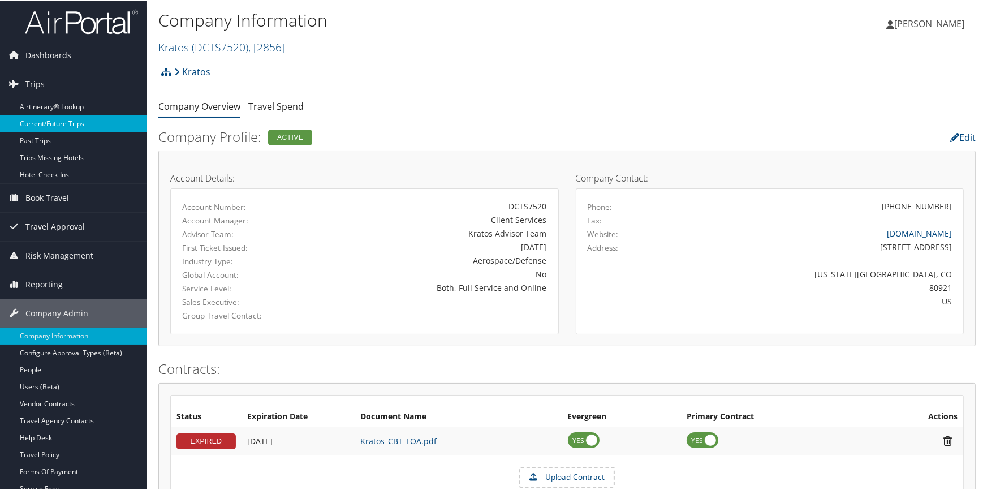
click at [52, 123] on link "Current/Future Trips" at bounding box center [73, 122] width 147 height 17
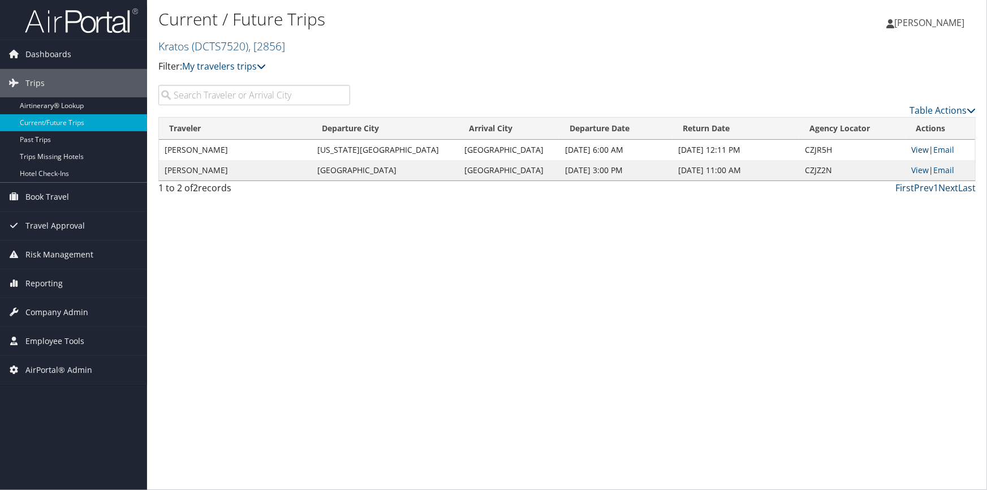
click at [912, 151] on link "View" at bounding box center [921, 149] width 18 height 11
click at [187, 47] on link "Kratos ( DCTS7520 ) , [ 2856 ]" at bounding box center [221, 45] width 127 height 15
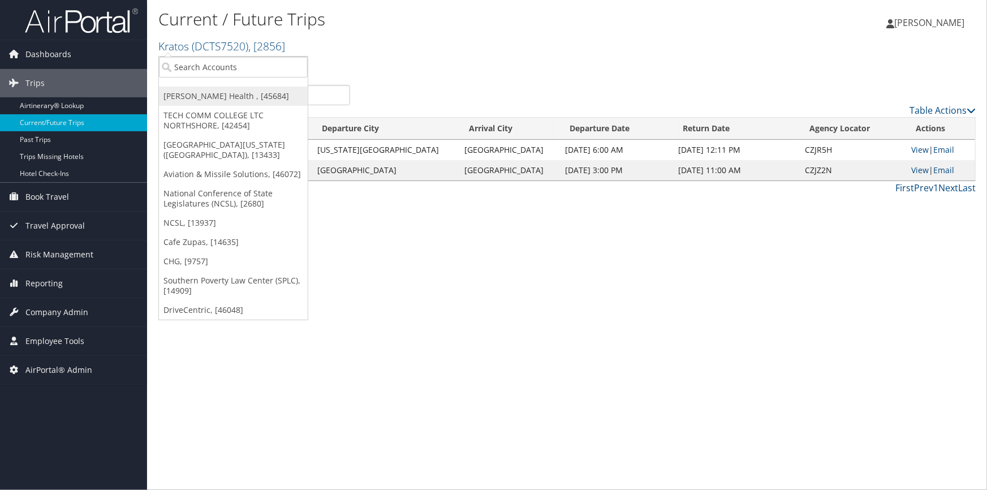
click at [195, 102] on link "[PERSON_NAME] Health , [45684]" at bounding box center [233, 96] width 149 height 19
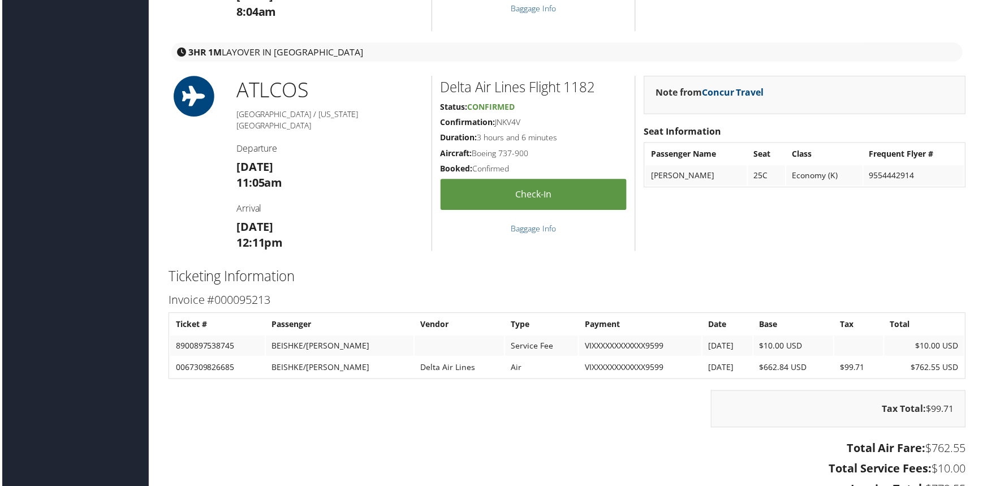
scroll to position [1388, 0]
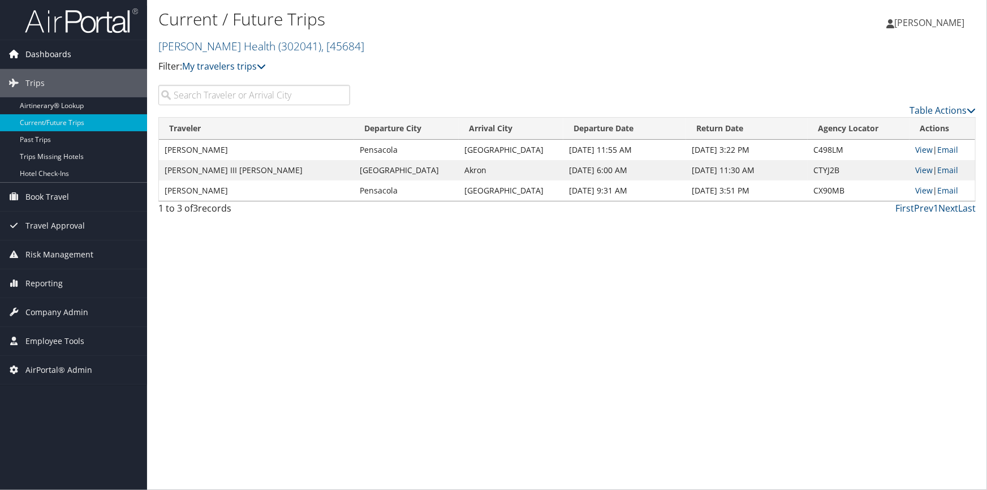
click at [57, 54] on span "Dashboards" at bounding box center [48, 54] width 46 height 28
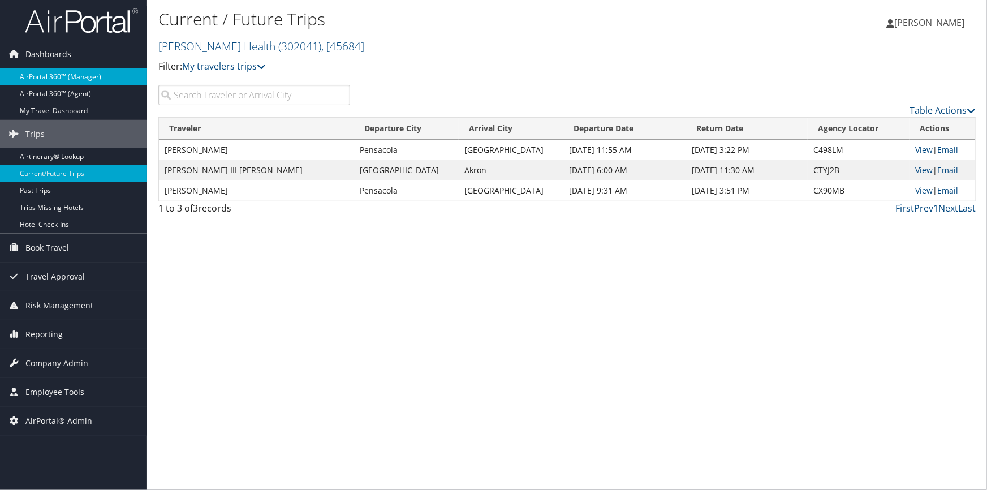
click at [67, 71] on link "AirPortal 360™ (Manager)" at bounding box center [73, 76] width 147 height 17
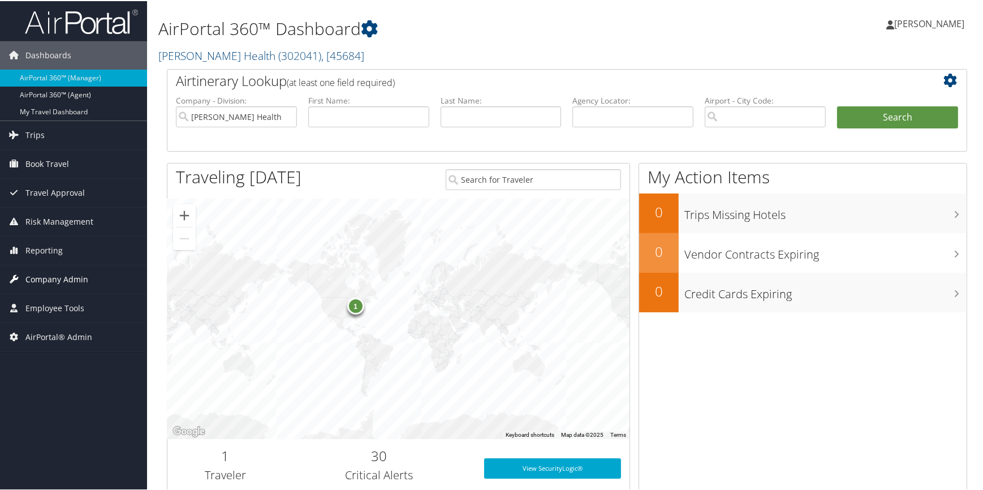
click at [64, 281] on span "Company Admin" at bounding box center [56, 278] width 63 height 28
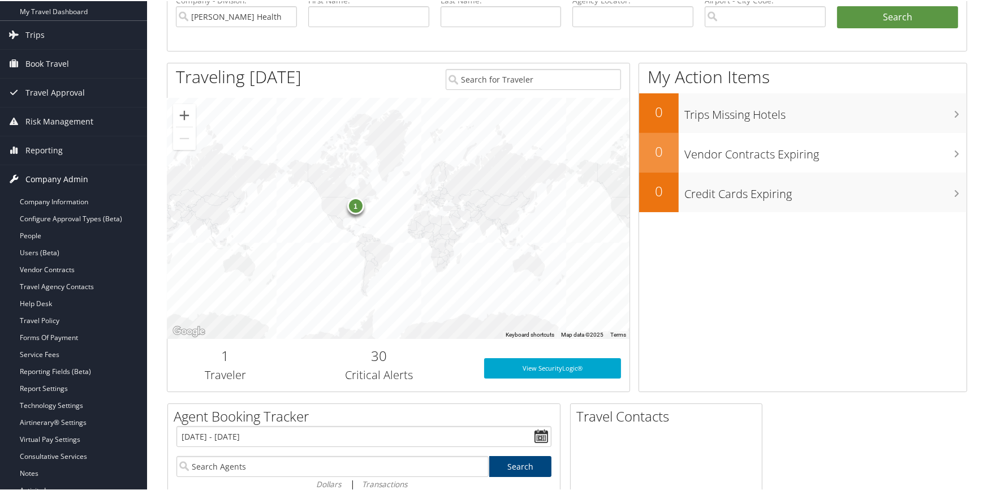
scroll to position [102, 0]
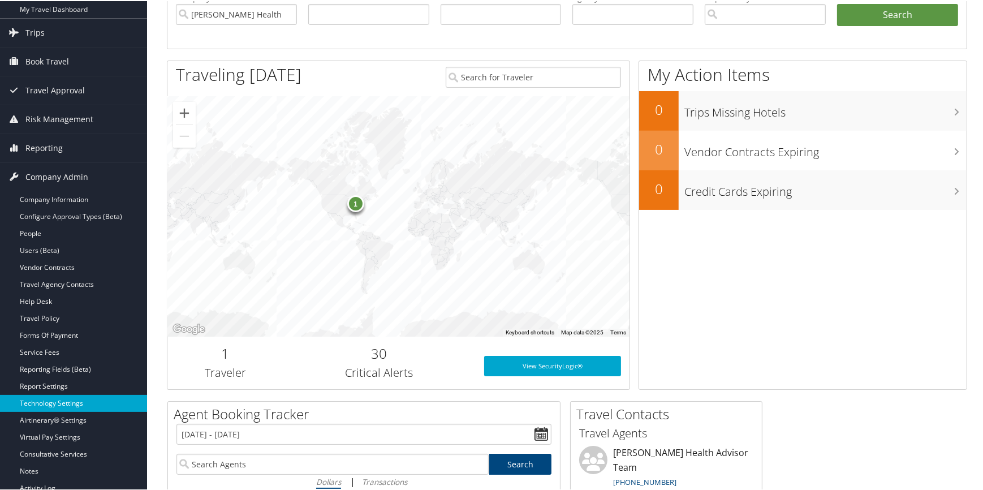
click at [63, 402] on link "Technology Settings" at bounding box center [73, 402] width 147 height 17
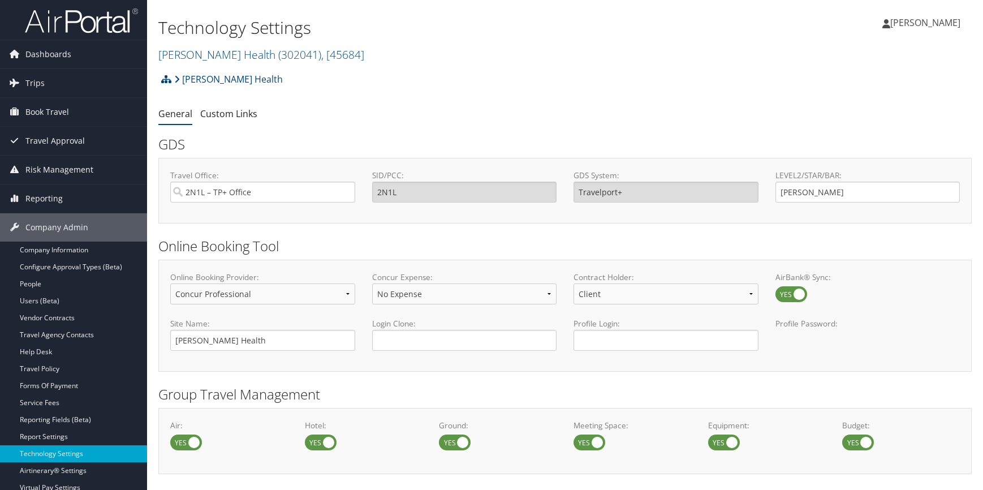
select select "4"
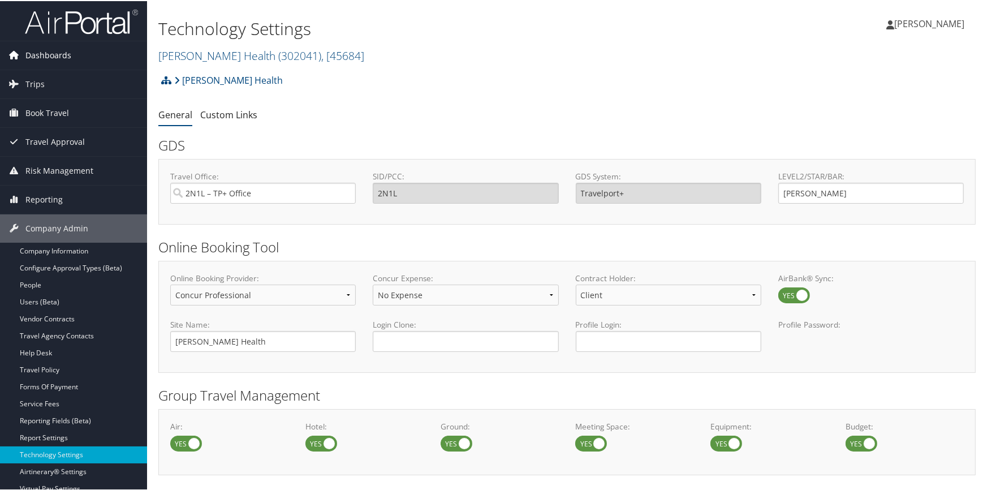
click at [58, 53] on span "Dashboards" at bounding box center [48, 54] width 46 height 28
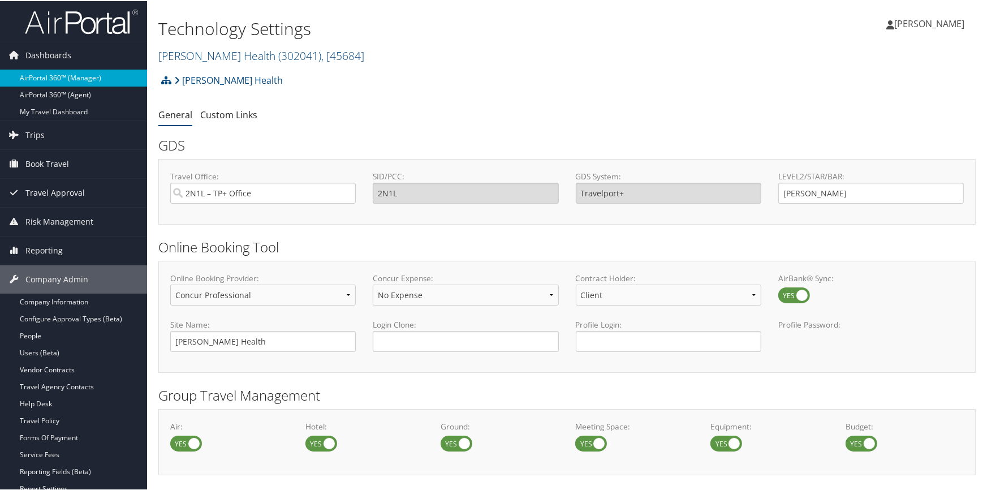
click at [58, 69] on link "AirPortal 360™ (Manager)" at bounding box center [73, 76] width 147 height 17
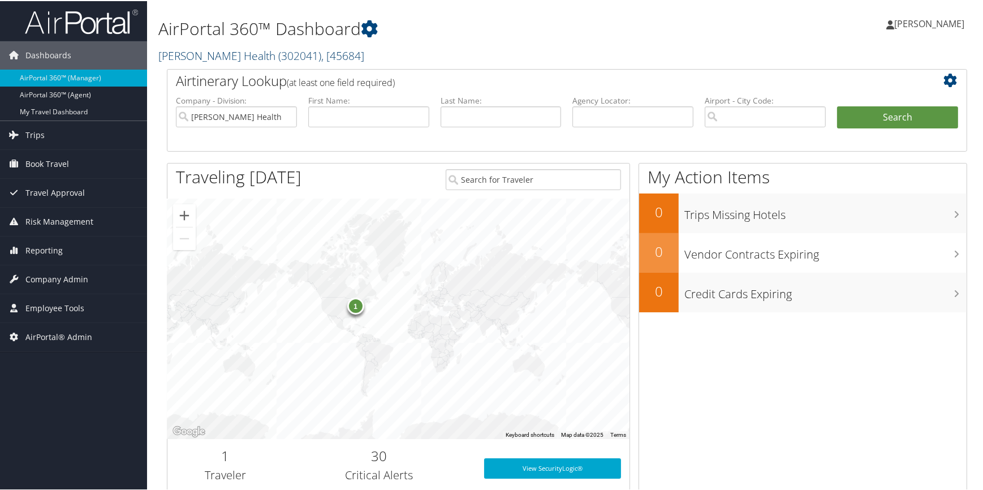
click at [278, 49] on span "( 302041 )" at bounding box center [299, 54] width 43 height 15
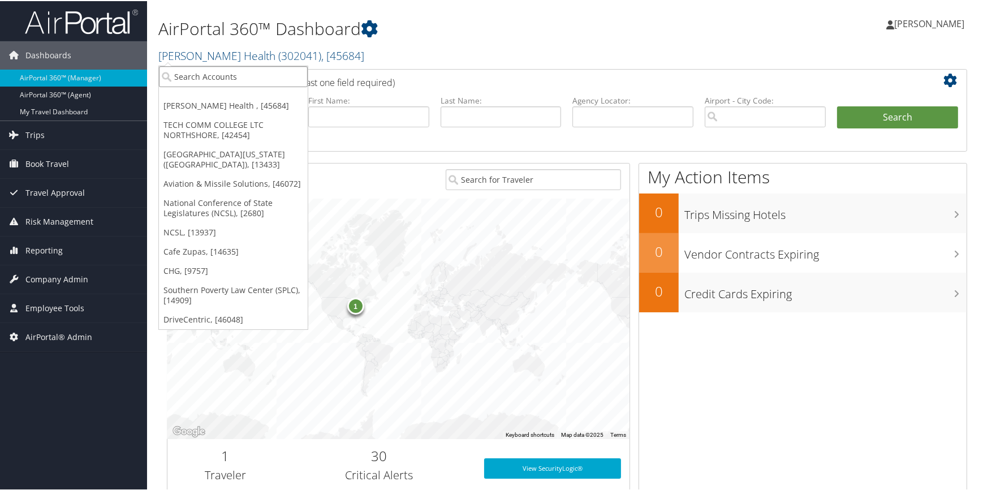
click at [238, 79] on input "search" at bounding box center [233, 75] width 149 height 21
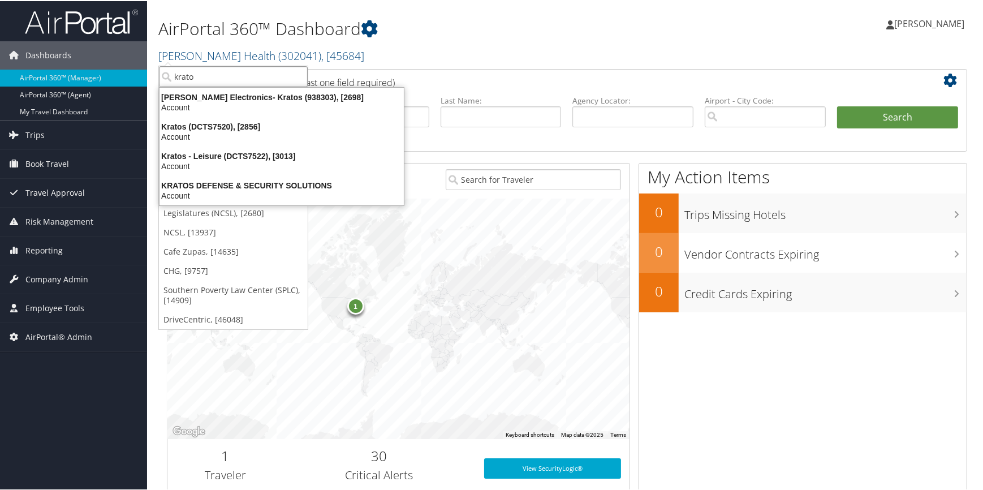
type input "kratos"
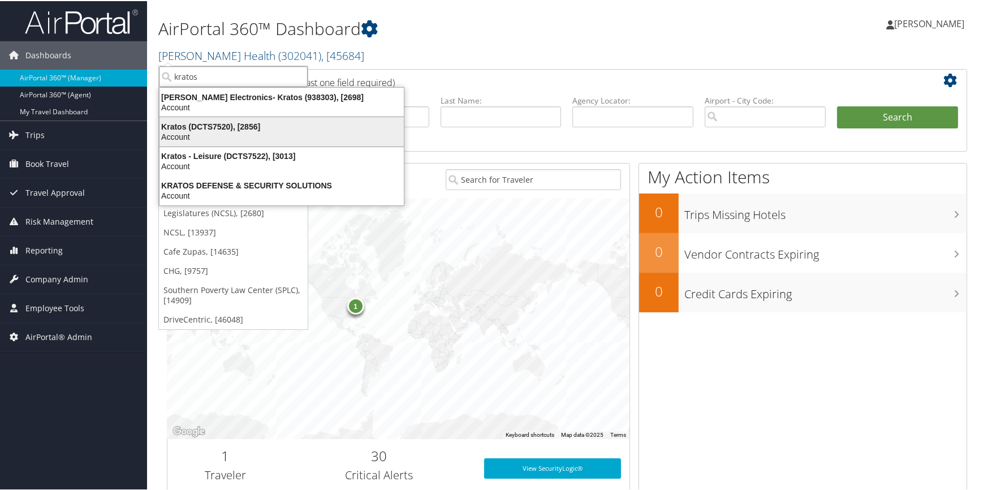
click at [236, 124] on div "Kratos (DCTS7520), [2856]" at bounding box center [282, 126] width 258 height 10
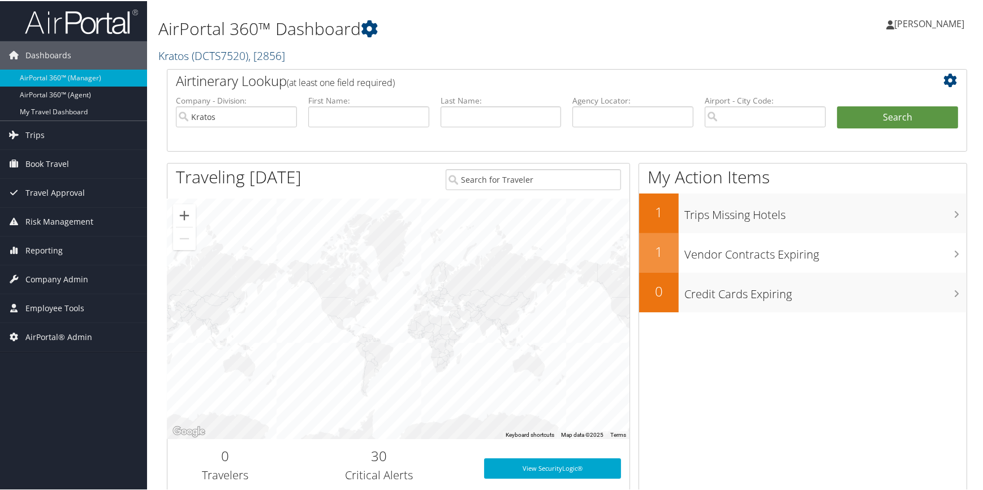
click at [188, 57] on link "Kratos ( DCTS7520 ) , [ 2856 ]" at bounding box center [221, 54] width 127 height 15
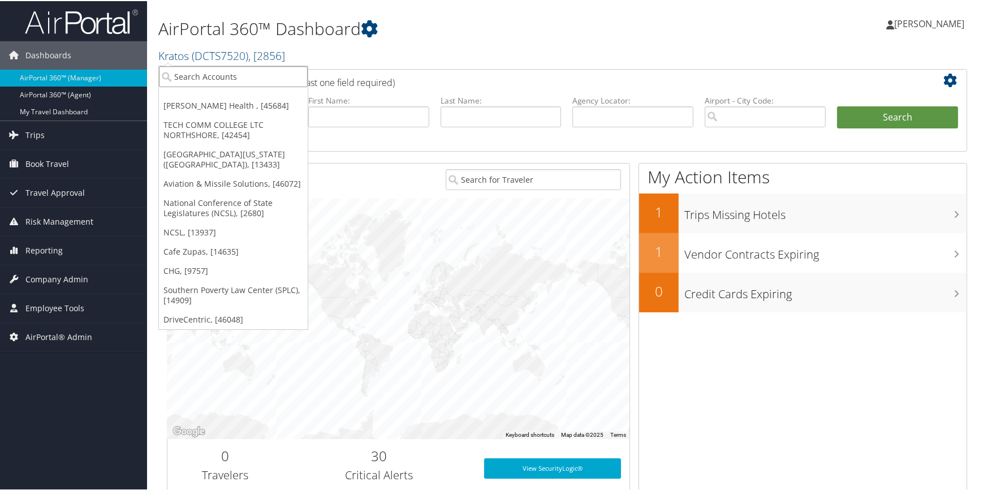
click at [186, 79] on input "search" at bounding box center [233, 75] width 149 height 21
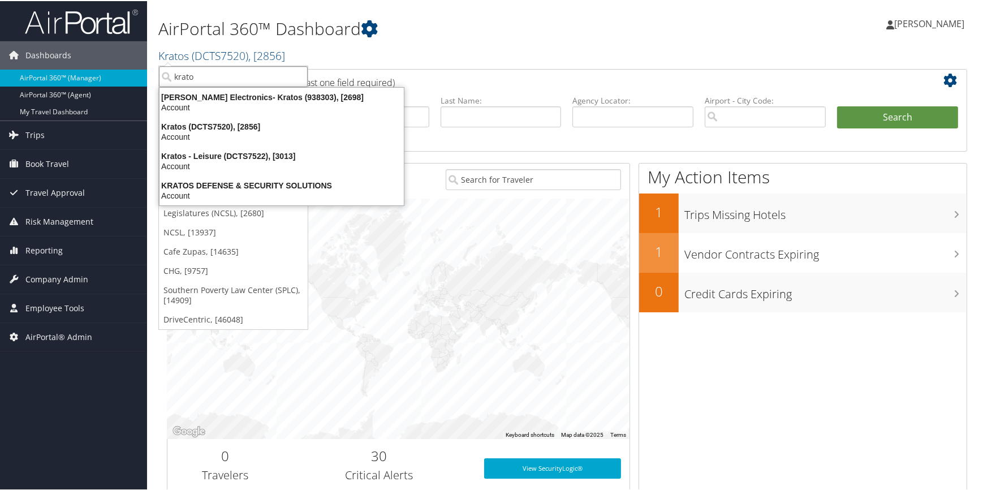
type input "kratos"
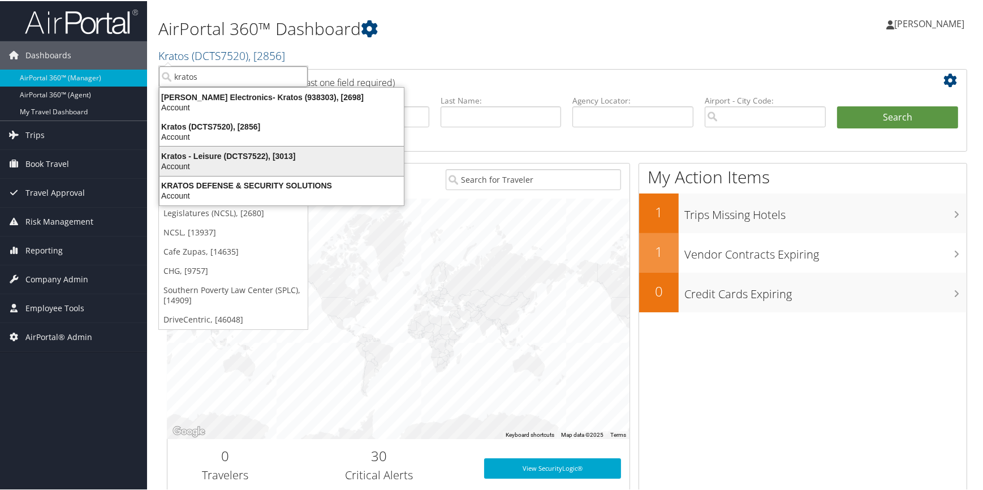
click at [238, 151] on div "Kratos - Leisure (DCTS7522), [3013]" at bounding box center [282, 155] width 258 height 10
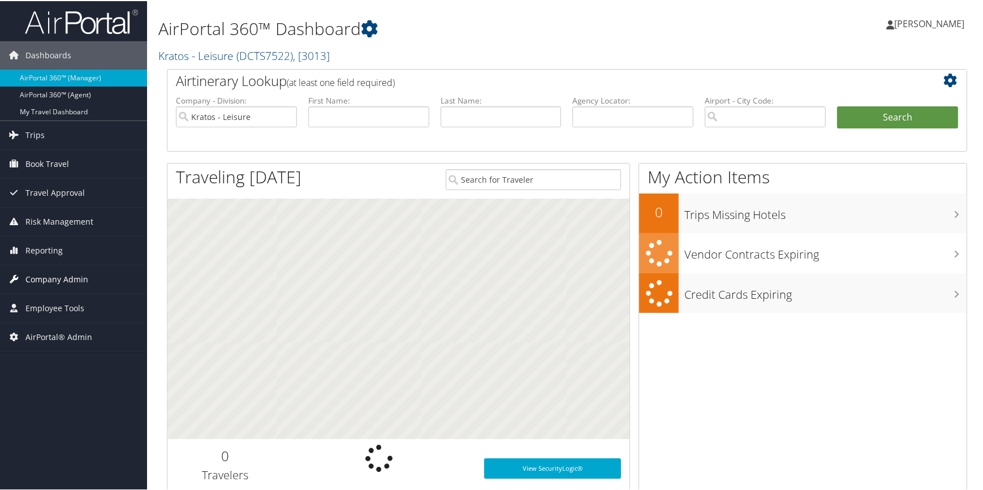
click at [63, 274] on span "Company Admin" at bounding box center [56, 278] width 63 height 28
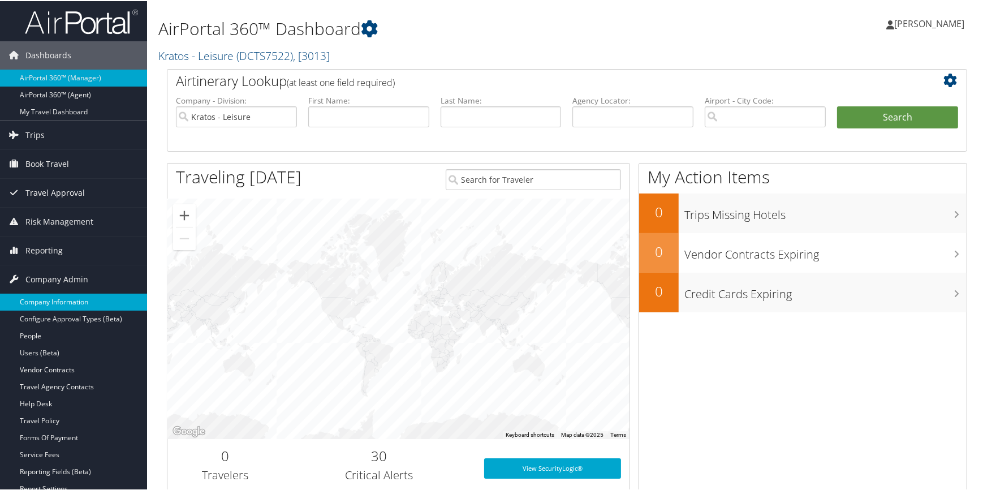
click at [57, 300] on link "Company Information" at bounding box center [73, 301] width 147 height 17
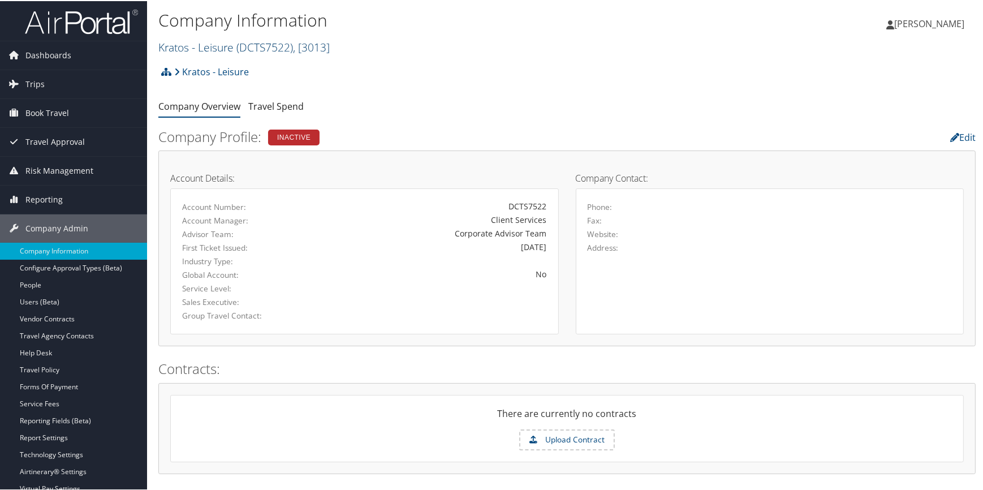
click at [239, 43] on span "( DCTS7522 )" at bounding box center [264, 45] width 57 height 15
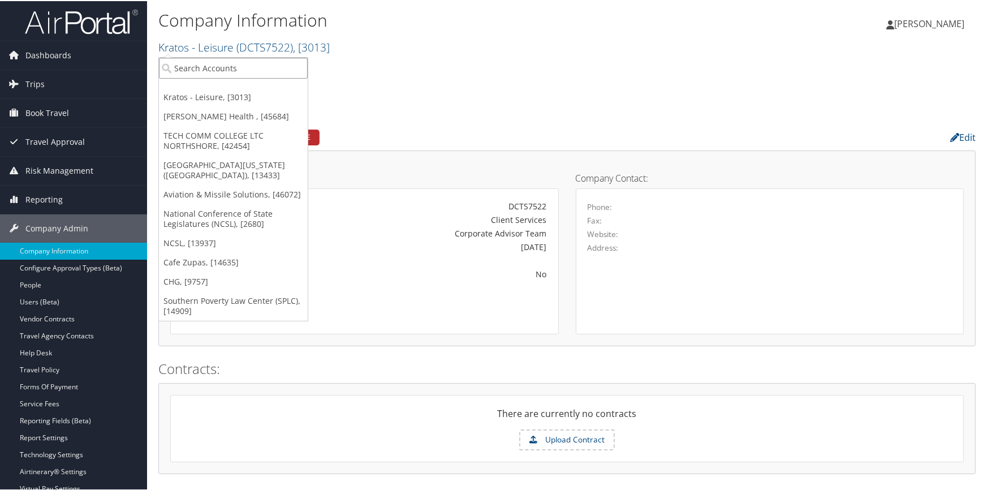
click at [230, 65] on input "search" at bounding box center [233, 67] width 149 height 21
click at [230, 97] on link "Kratos - Leisure, [3013]" at bounding box center [233, 96] width 149 height 19
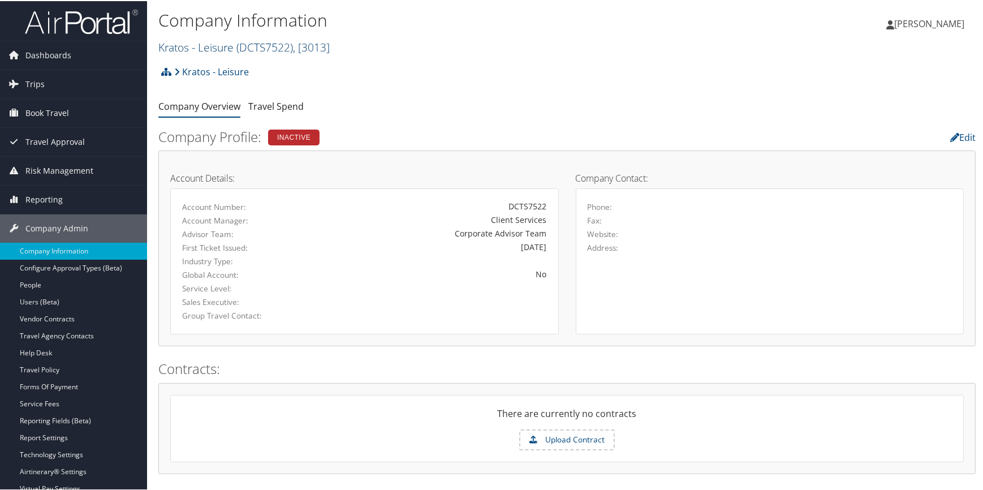
click at [240, 51] on span "( DCTS7522 )" at bounding box center [264, 45] width 57 height 15
click at [214, 48] on link "Kratos - Leisure ( DCTS7522 ) , [ 3013 ]" at bounding box center [243, 45] width 171 height 15
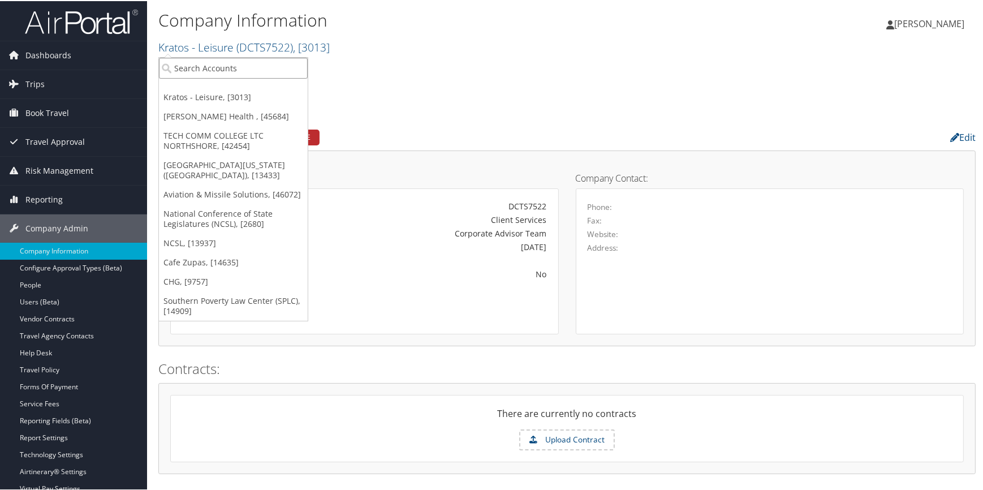
click at [213, 67] on input "search" at bounding box center [233, 67] width 149 height 21
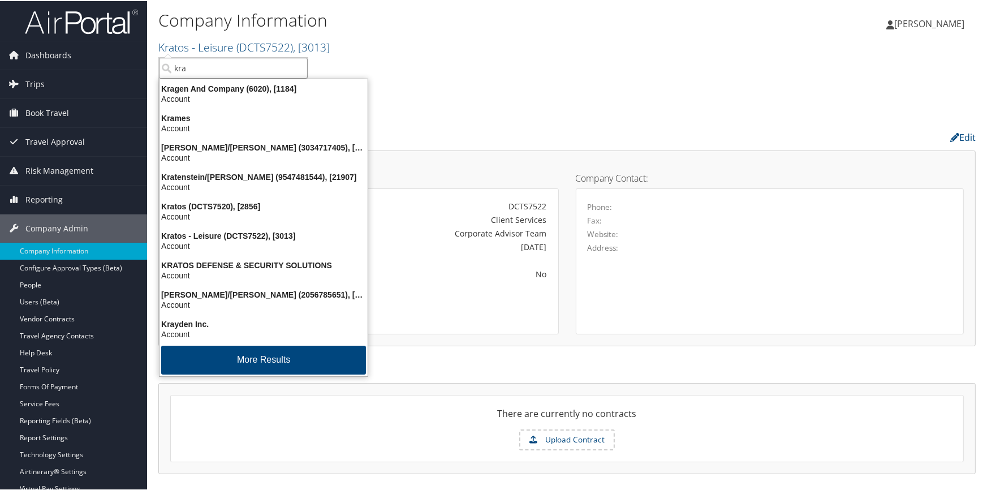
type input "krat"
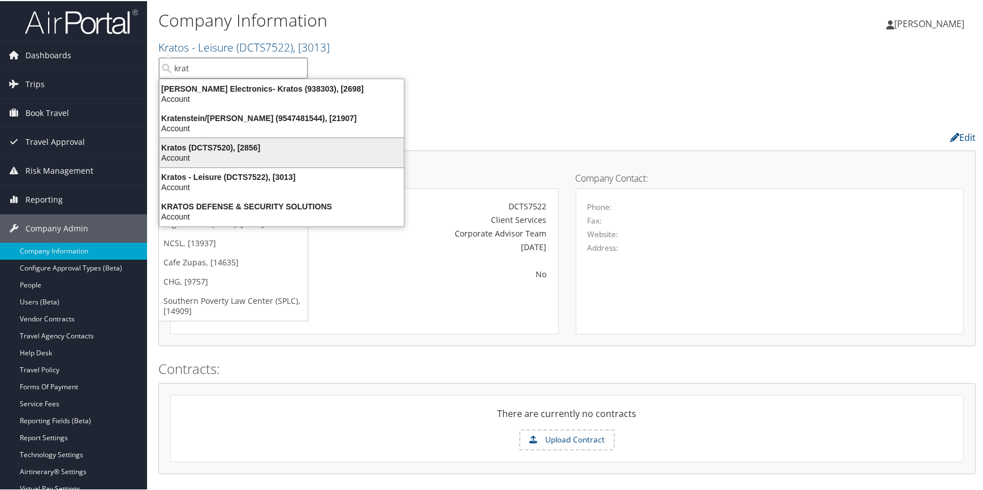
click at [217, 148] on div "Kratos (DCTS7520), [2856]" at bounding box center [282, 146] width 258 height 10
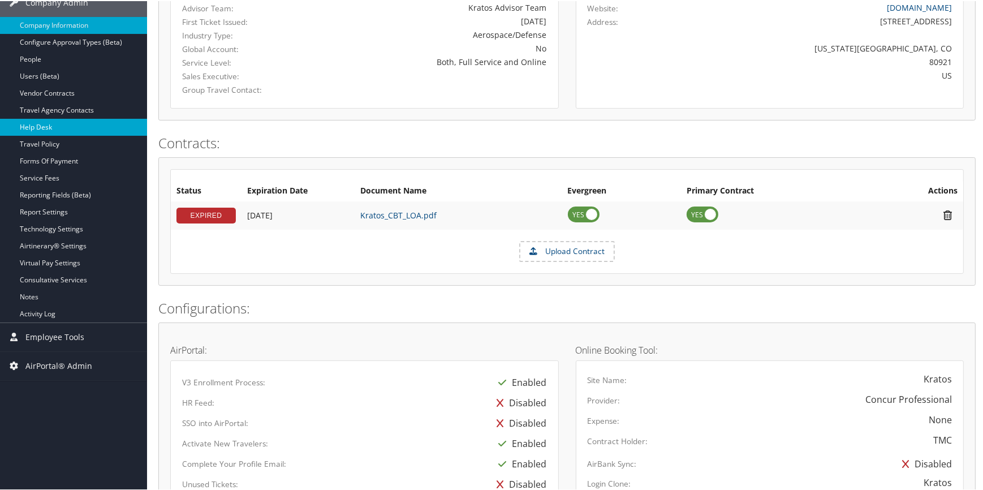
scroll to position [257, 0]
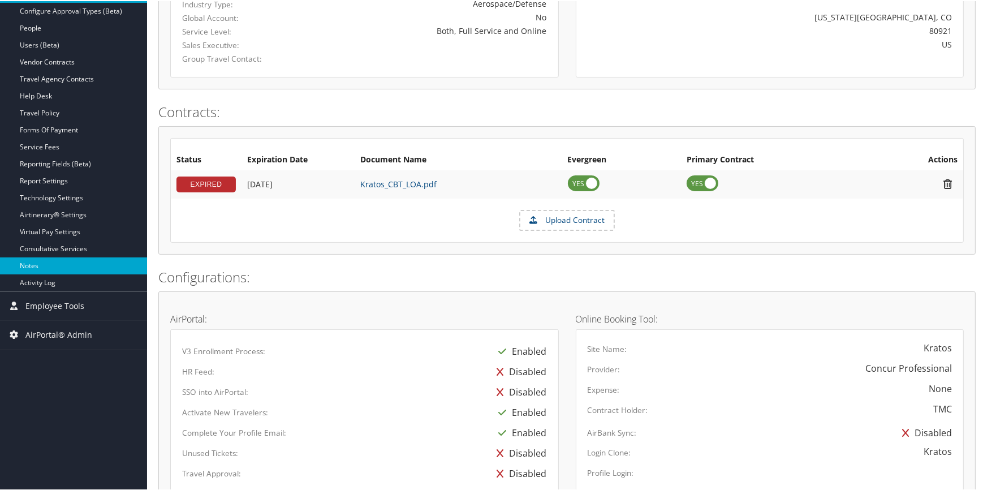
click at [79, 261] on link "Notes" at bounding box center [73, 264] width 147 height 17
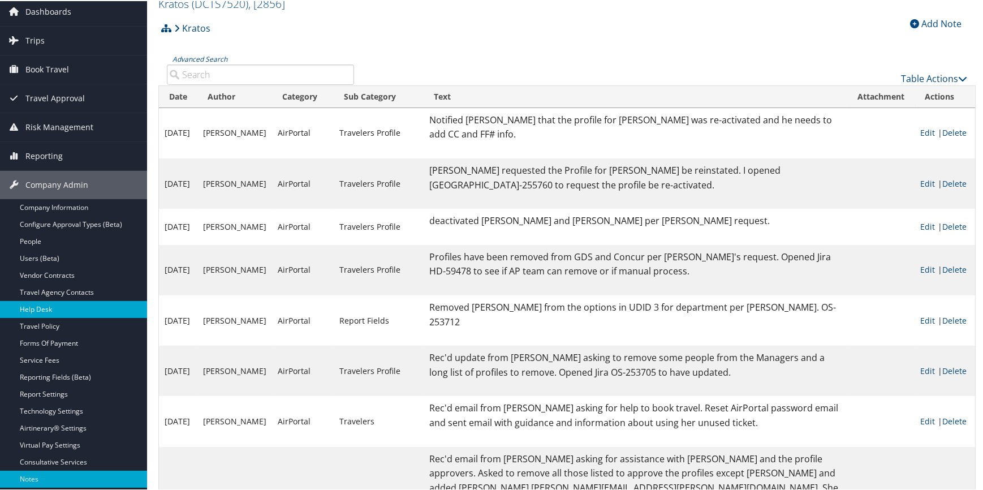
scroll to position [154, 0]
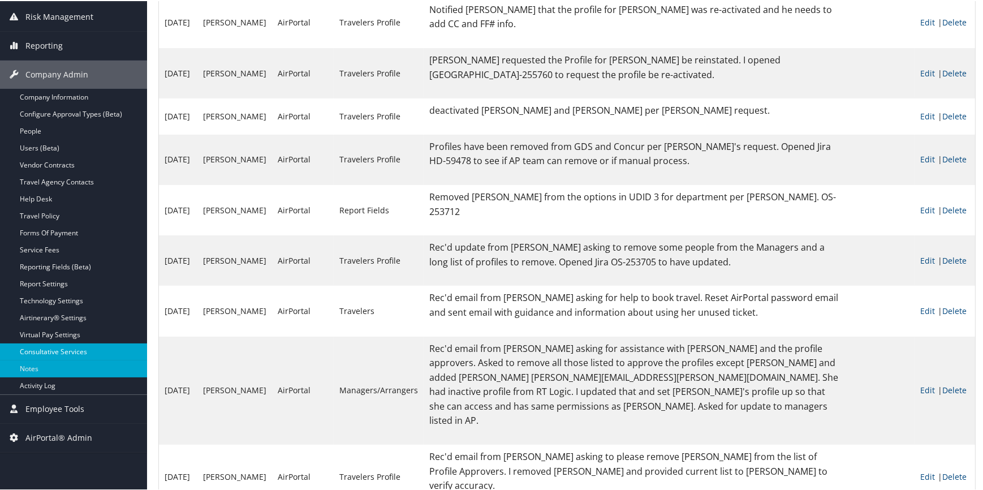
click at [83, 345] on link "Consultative Services" at bounding box center [73, 350] width 147 height 17
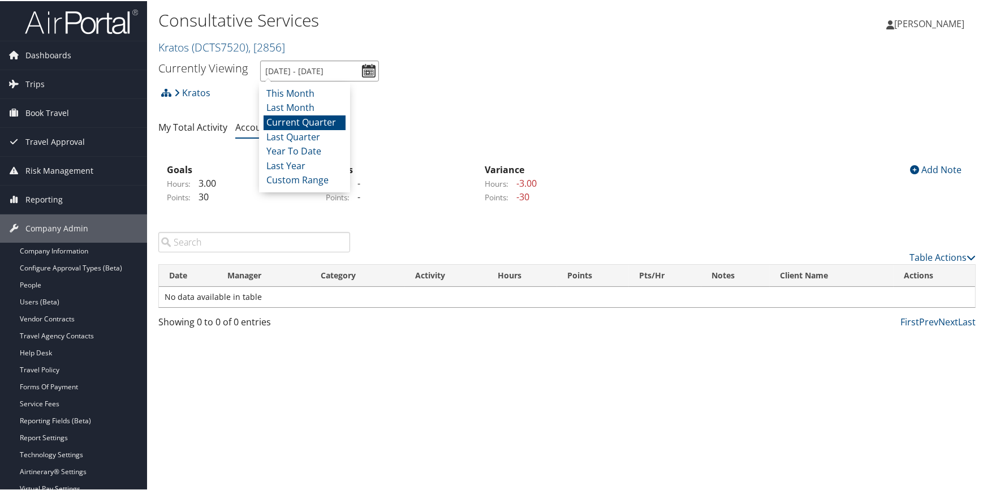
click at [363, 69] on input "[DATE] - [DATE]" at bounding box center [319, 69] width 119 height 21
click at [312, 149] on li "Year To Date" at bounding box center [305, 150] width 82 height 15
type input "[DATE] - [DATE]"
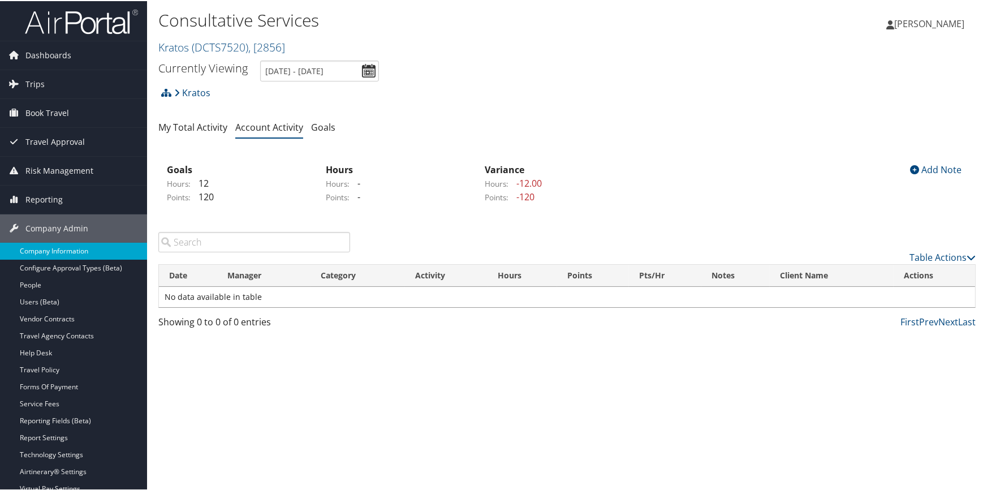
click at [89, 251] on link "Company Information" at bounding box center [73, 250] width 147 height 17
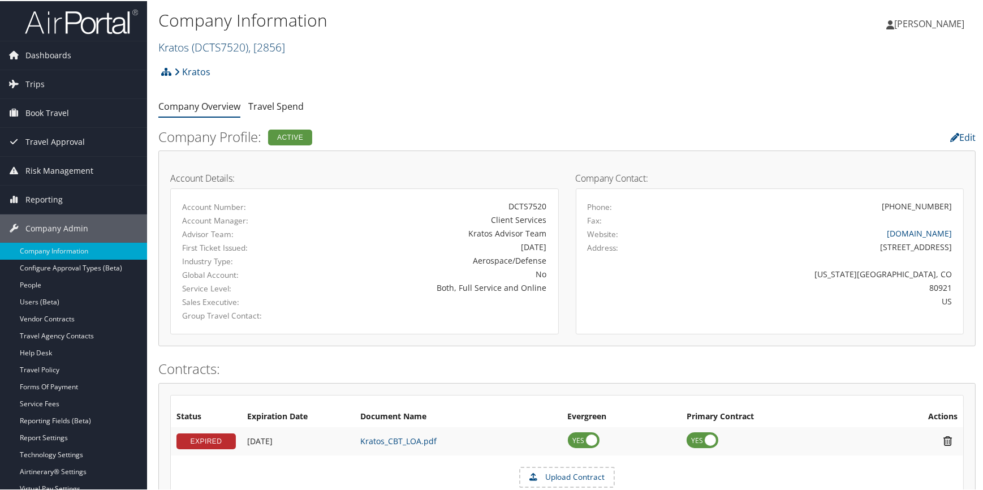
click at [268, 45] on span ", [ 2856 ]" at bounding box center [266, 45] width 37 height 15
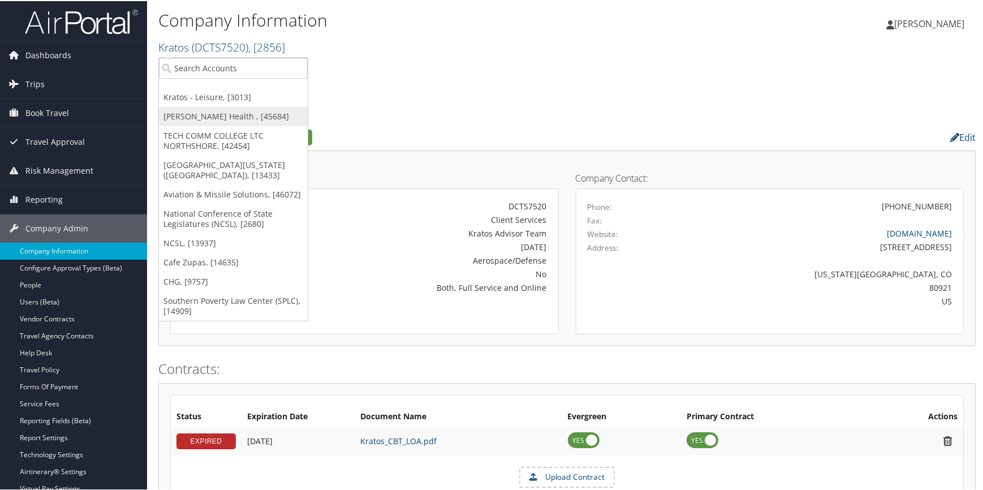
click at [204, 111] on link "[PERSON_NAME] Health , [45684]" at bounding box center [233, 115] width 149 height 19
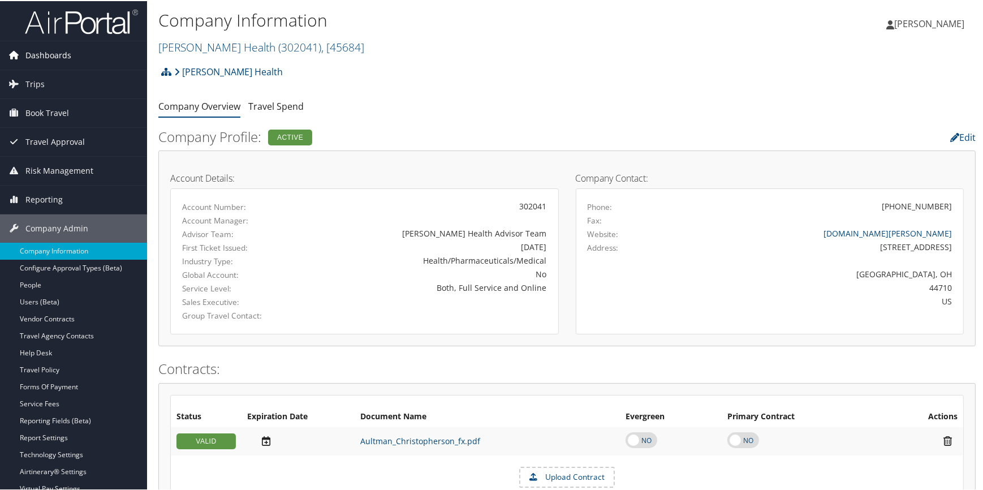
click at [62, 57] on span "Dashboards" at bounding box center [48, 54] width 46 height 28
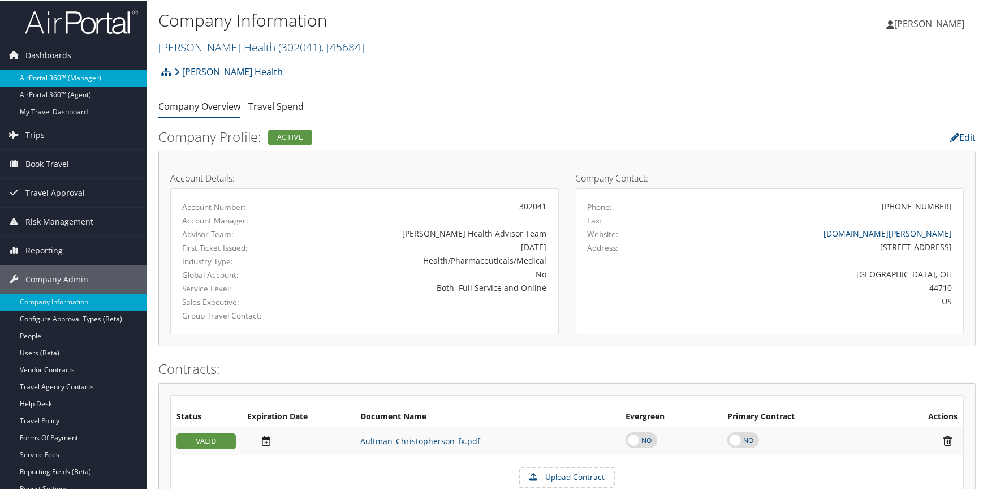
click at [70, 80] on link "AirPortal 360™ (Manager)" at bounding box center [73, 76] width 147 height 17
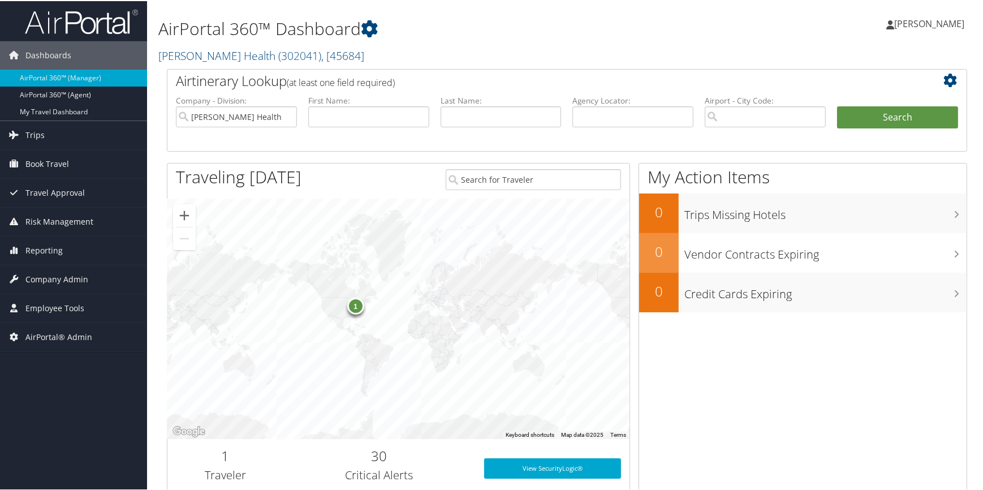
click at [355, 306] on div "1" at bounding box center [355, 304] width 17 height 17
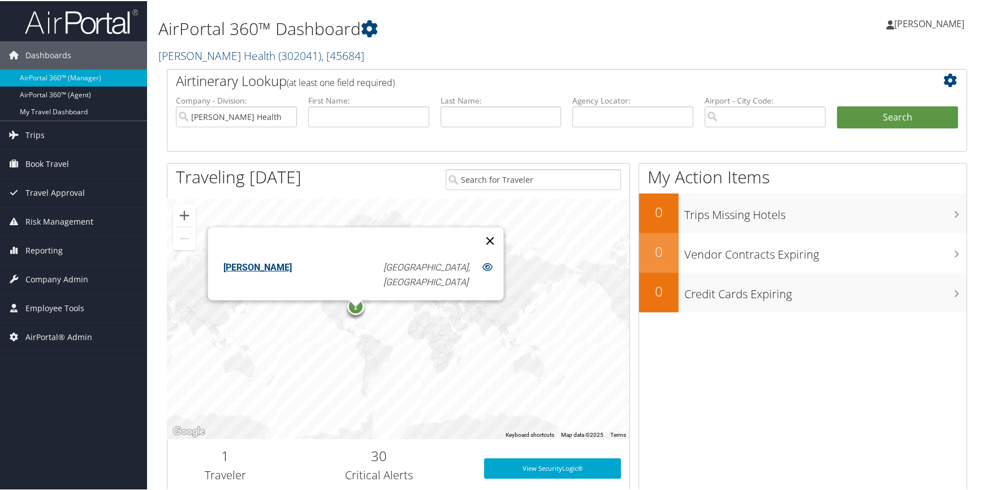
click at [476, 231] on button "Close" at bounding box center [489, 239] width 27 height 27
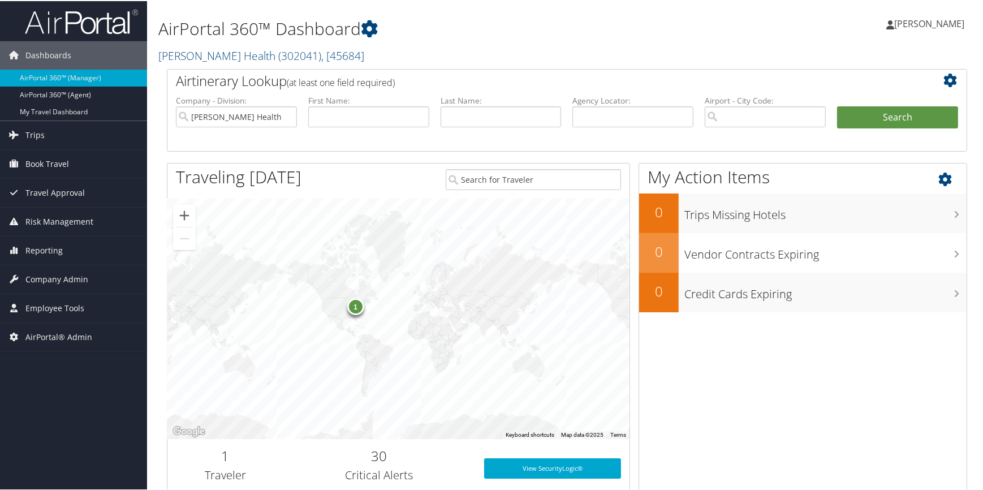
click at [941, 180] on icon at bounding box center [955, 175] width 33 height 19
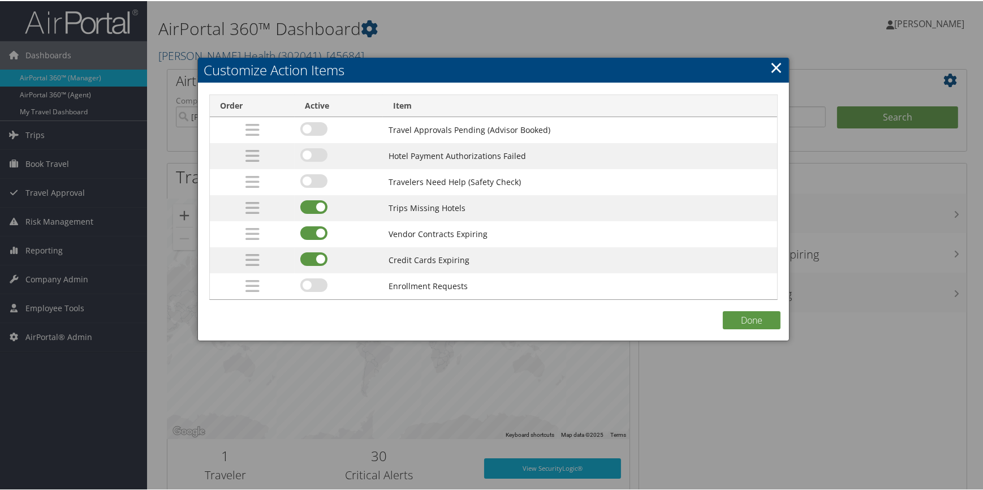
click at [773, 68] on link "×" at bounding box center [776, 66] width 13 height 23
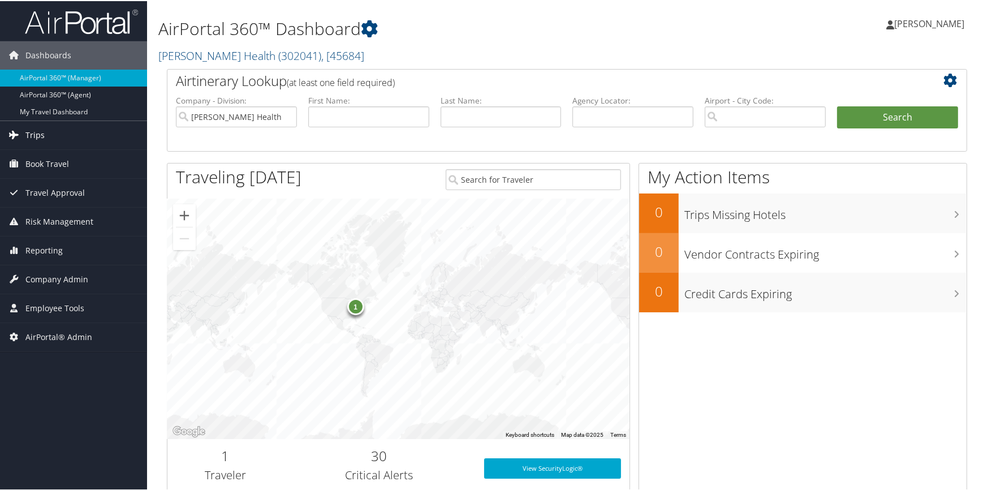
click at [35, 134] on span "Trips" at bounding box center [34, 134] width 19 height 28
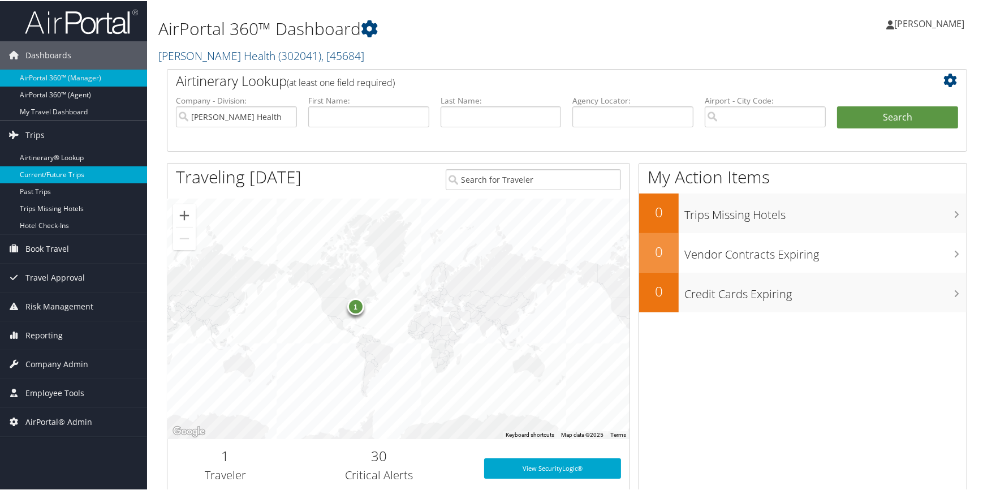
click at [45, 173] on link "Current/Future Trips" at bounding box center [73, 173] width 147 height 17
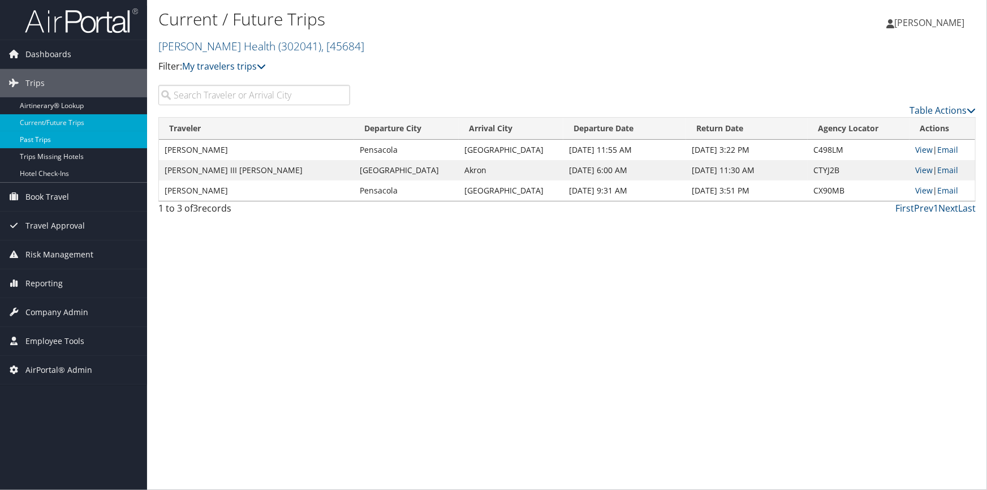
click at [40, 138] on link "Past Trips" at bounding box center [73, 139] width 147 height 17
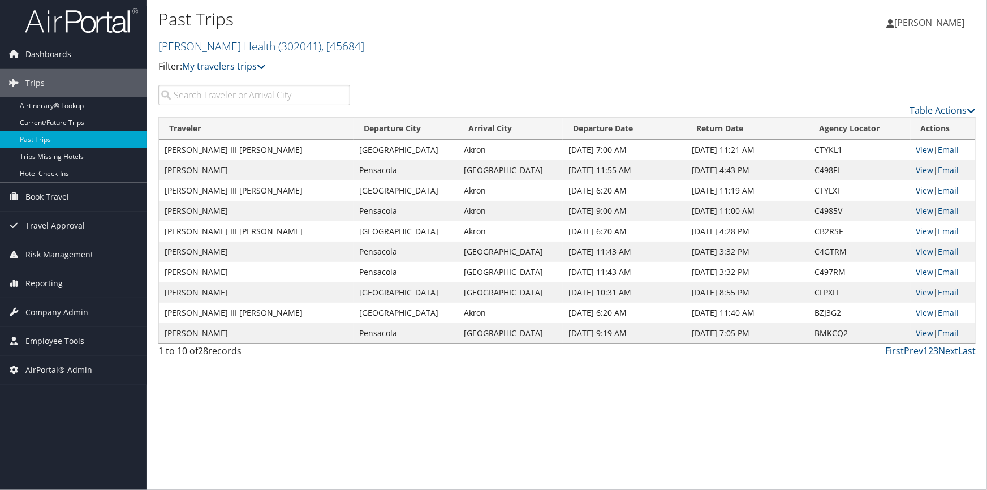
click at [919, 189] on link "View" at bounding box center [926, 190] width 18 height 11
click at [216, 97] on input "search" at bounding box center [254, 95] width 192 height 20
click at [56, 193] on span "Book Travel" at bounding box center [47, 197] width 44 height 28
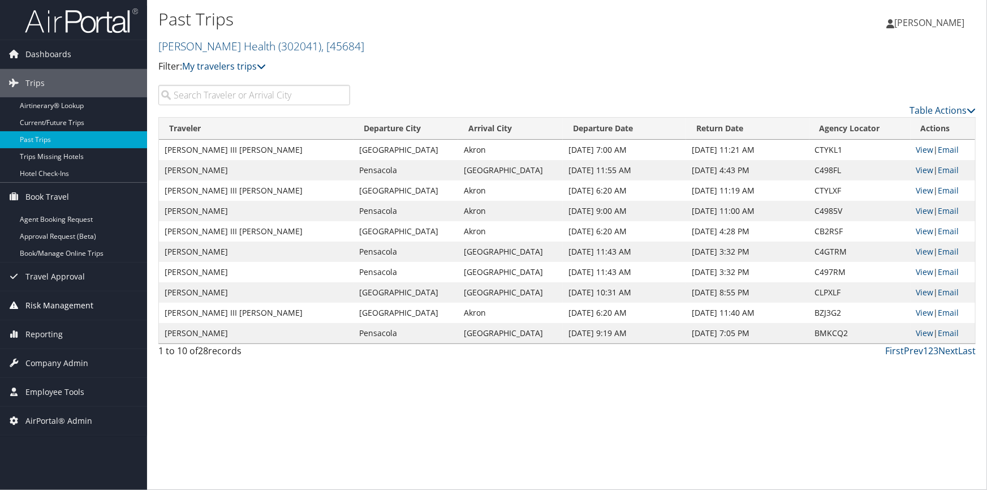
click at [61, 302] on span "Risk Management" at bounding box center [59, 305] width 68 height 28
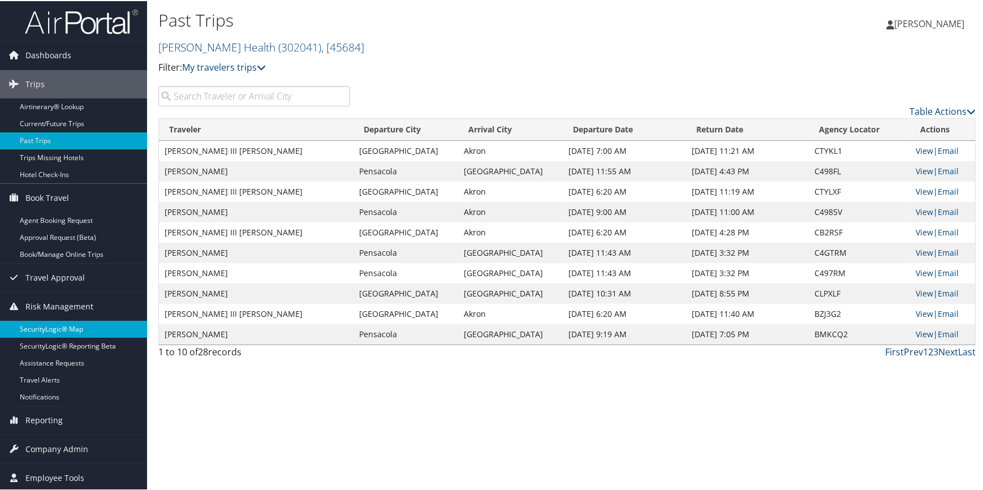
click at [64, 322] on link "SecurityLogic® Map" at bounding box center [73, 328] width 147 height 17
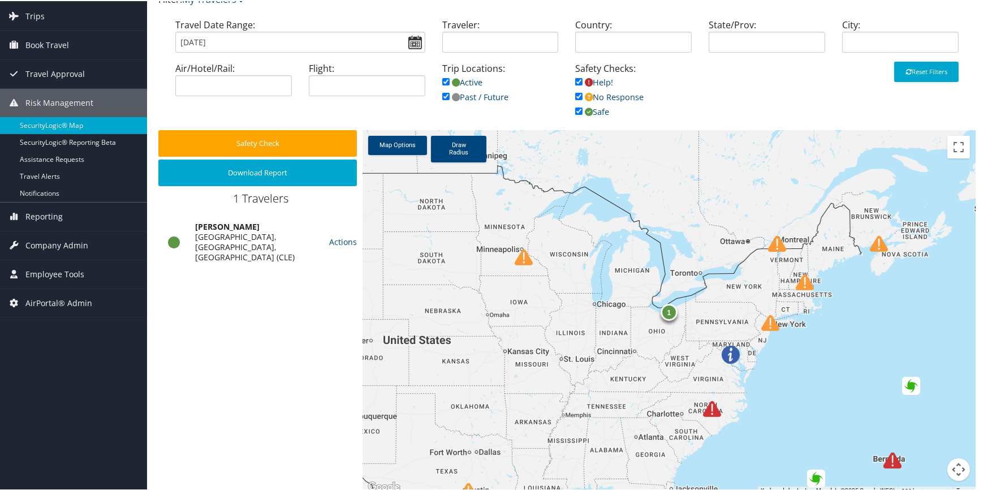
scroll to position [71, 0]
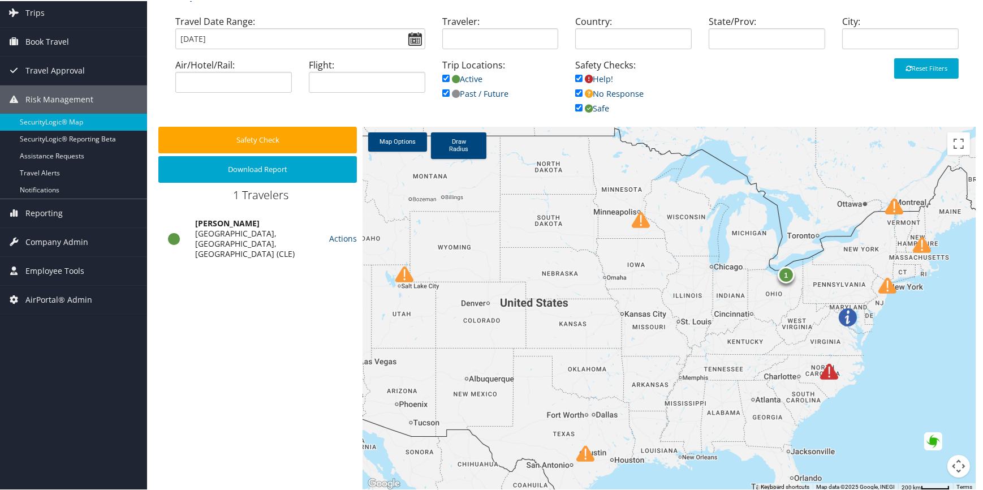
drag, startPoint x: 626, startPoint y: 234, endPoint x: 745, endPoint y: 200, distance: 123.6
click at [745, 200] on div "1" at bounding box center [669, 308] width 613 height 364
click at [704, 326] on div "1" at bounding box center [669, 308] width 613 height 364
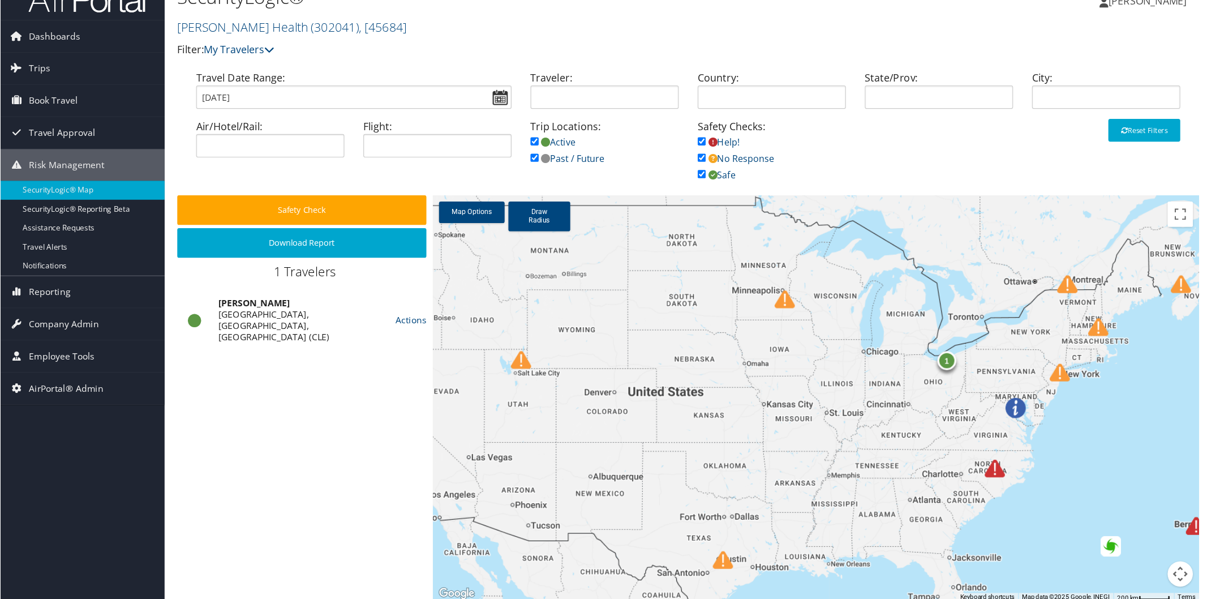
scroll to position [0, 0]
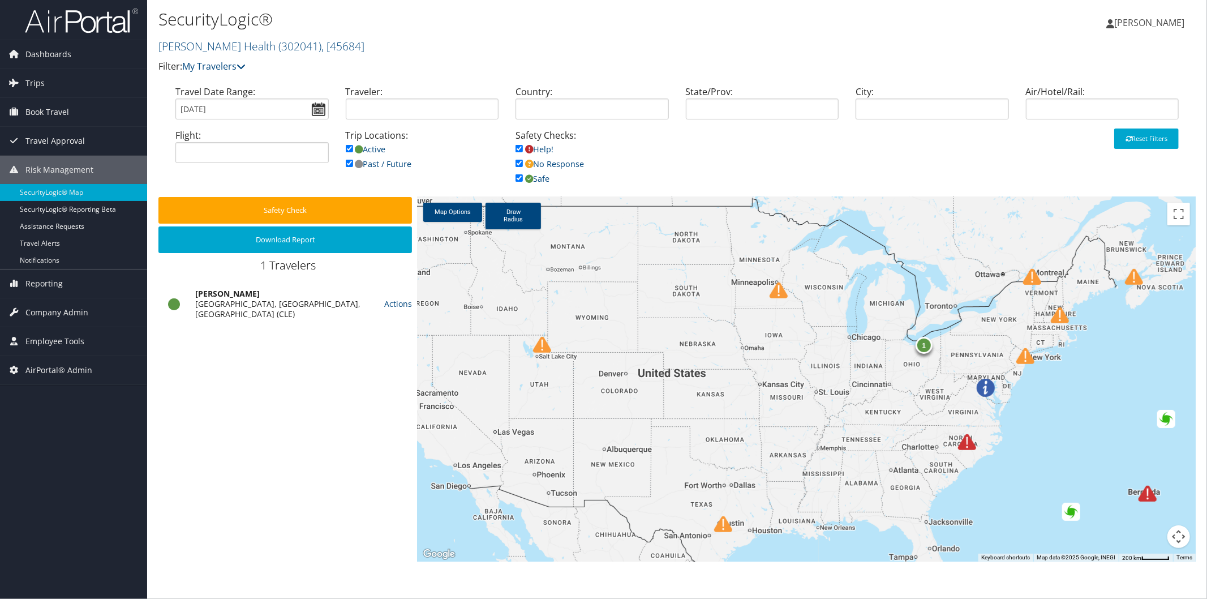
click at [983, 389] on img at bounding box center [986, 388] width 18 height 18
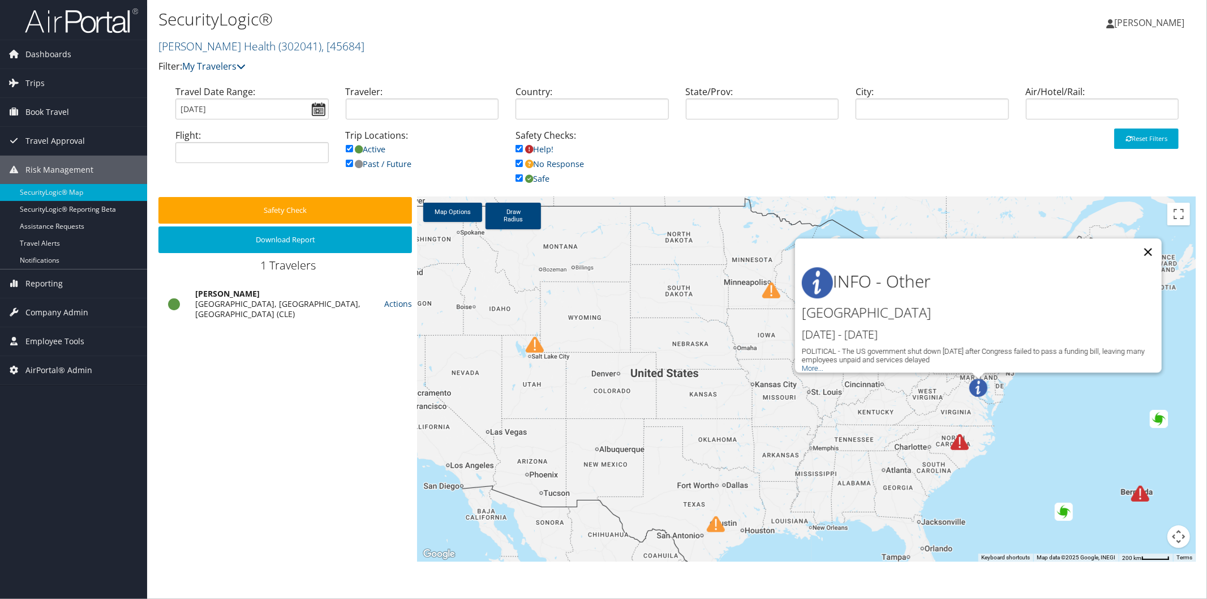
click at [983, 247] on button "Close" at bounding box center [1147, 251] width 27 height 27
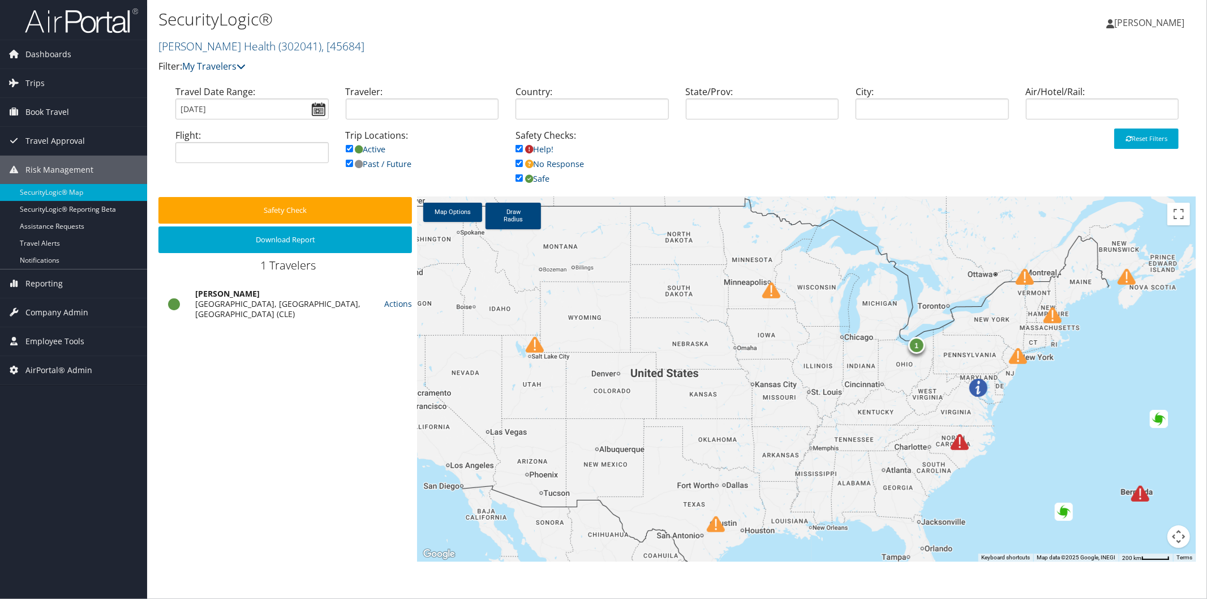
click at [983, 358] on img at bounding box center [1018, 356] width 18 height 18
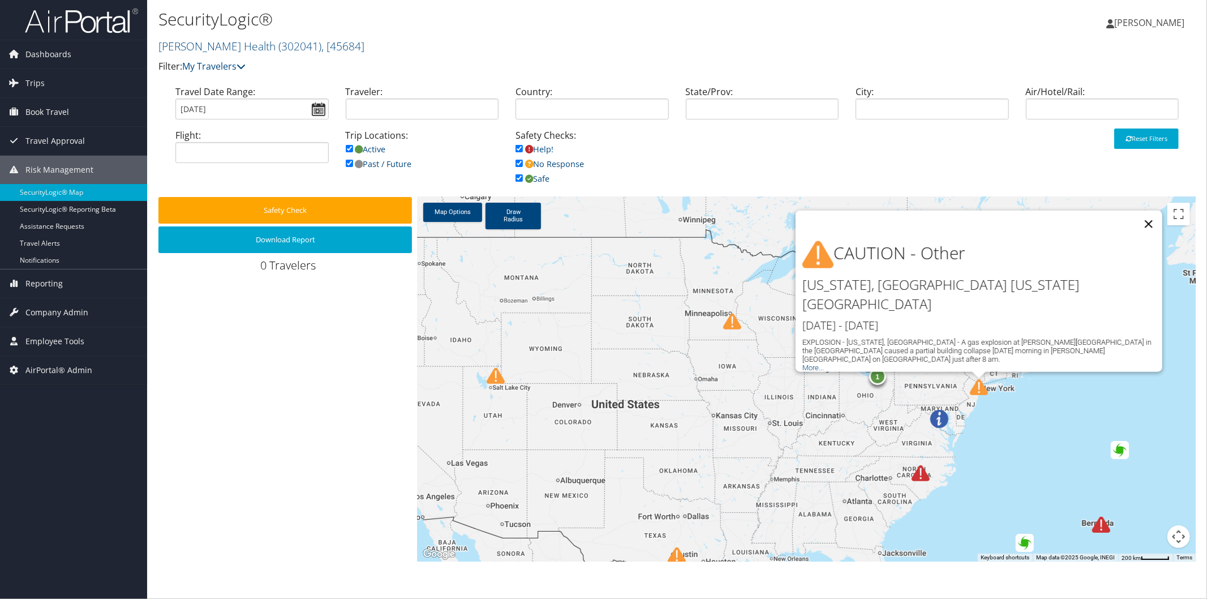
click at [983, 238] on button "Close" at bounding box center [1148, 223] width 27 height 27
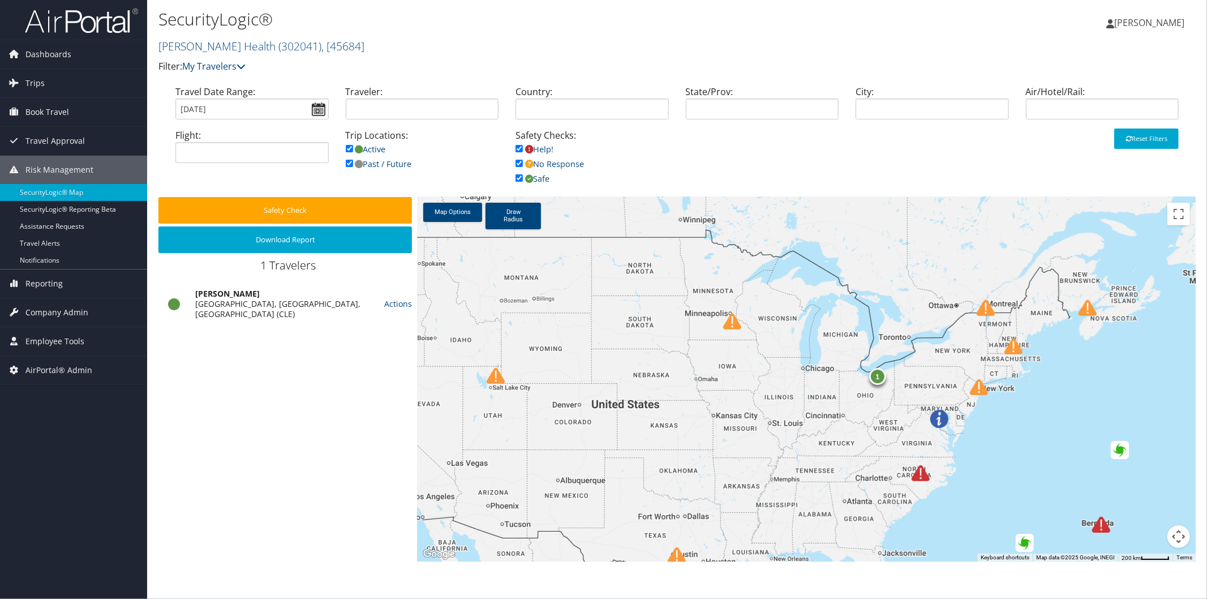
click at [915, 476] on img at bounding box center [920, 473] width 18 height 18
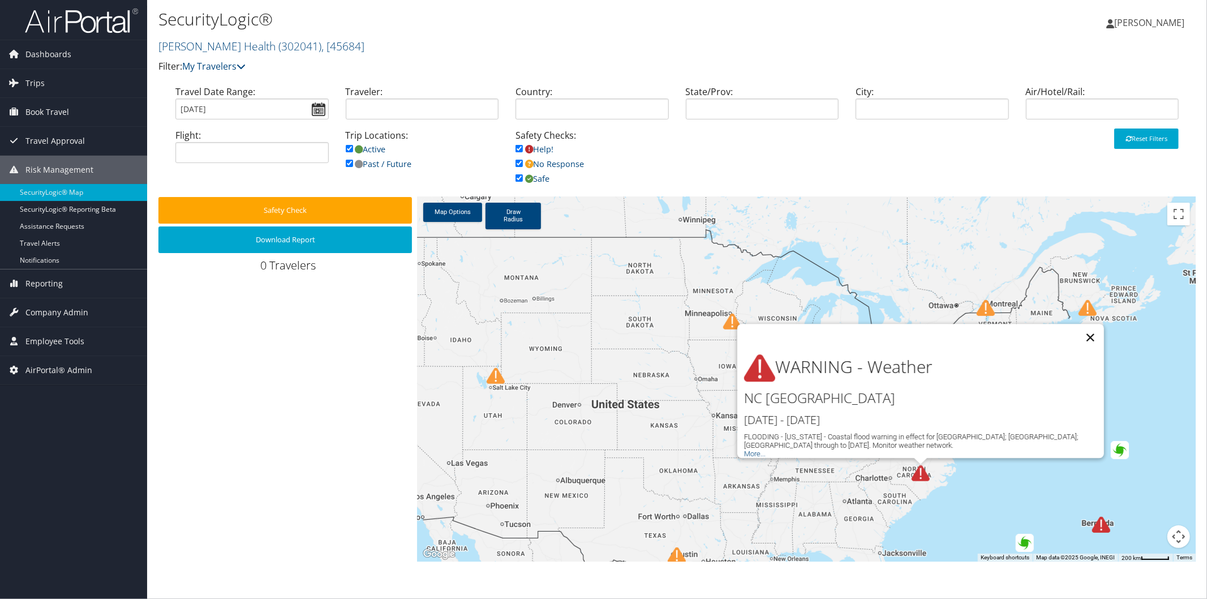
click at [983, 330] on button "Close" at bounding box center [1090, 337] width 27 height 27
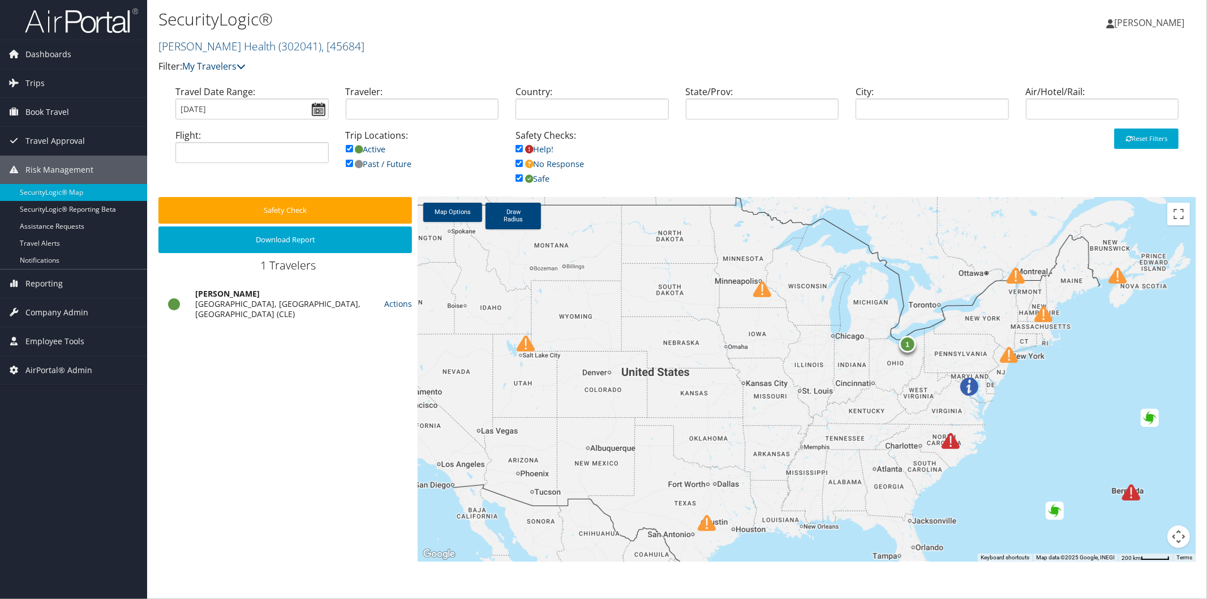
drag, startPoint x: 777, startPoint y: 444, endPoint x: 811, endPoint y: 408, distance: 49.2
click at [811, 408] on div "1" at bounding box center [807, 379] width 778 height 364
click at [302, 204] on button "Safety Check" at bounding box center [284, 210] width 253 height 27
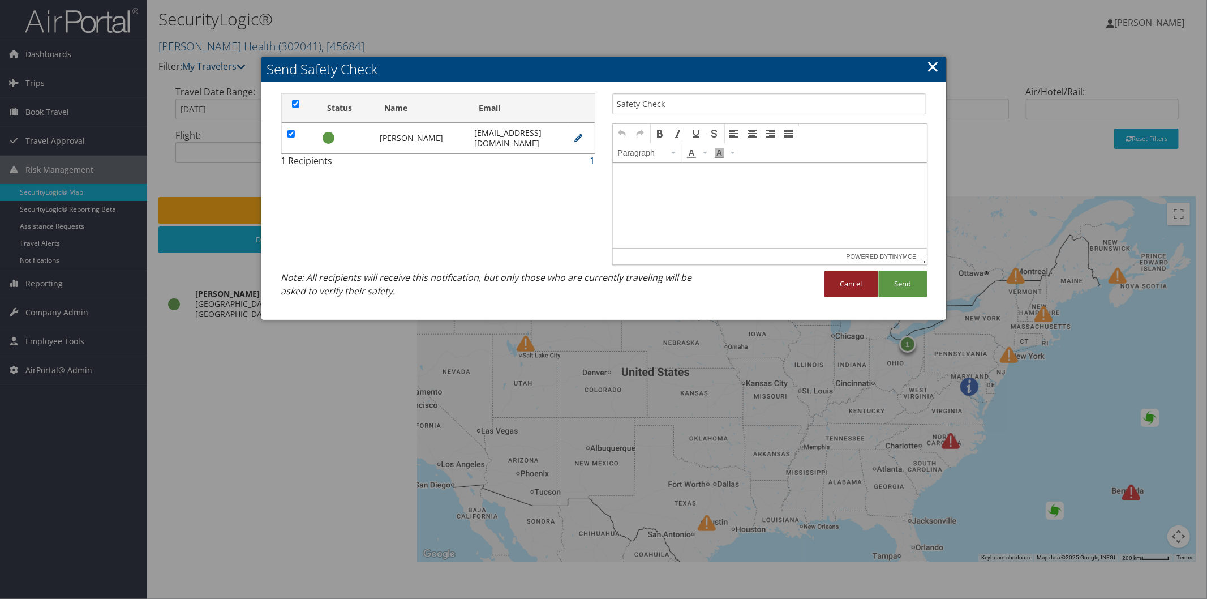
click at [852, 285] on button "Cancel" at bounding box center [851, 283] width 54 height 27
checkbox input "true"
type input "Safety Check"
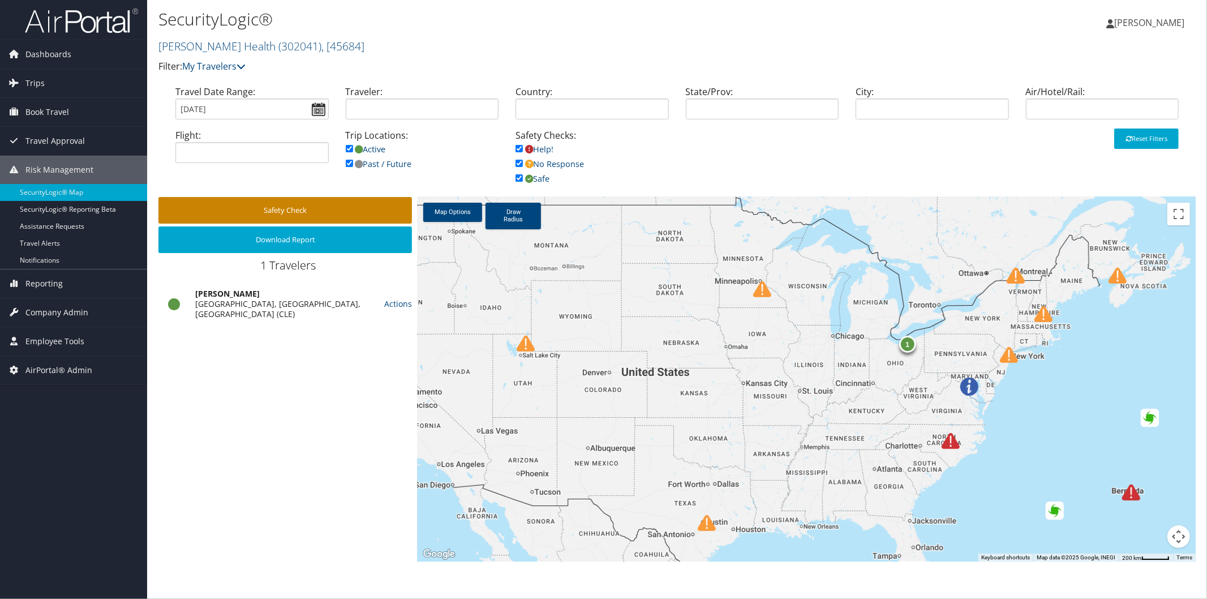
click at [301, 208] on button "Safety Check" at bounding box center [284, 210] width 253 height 27
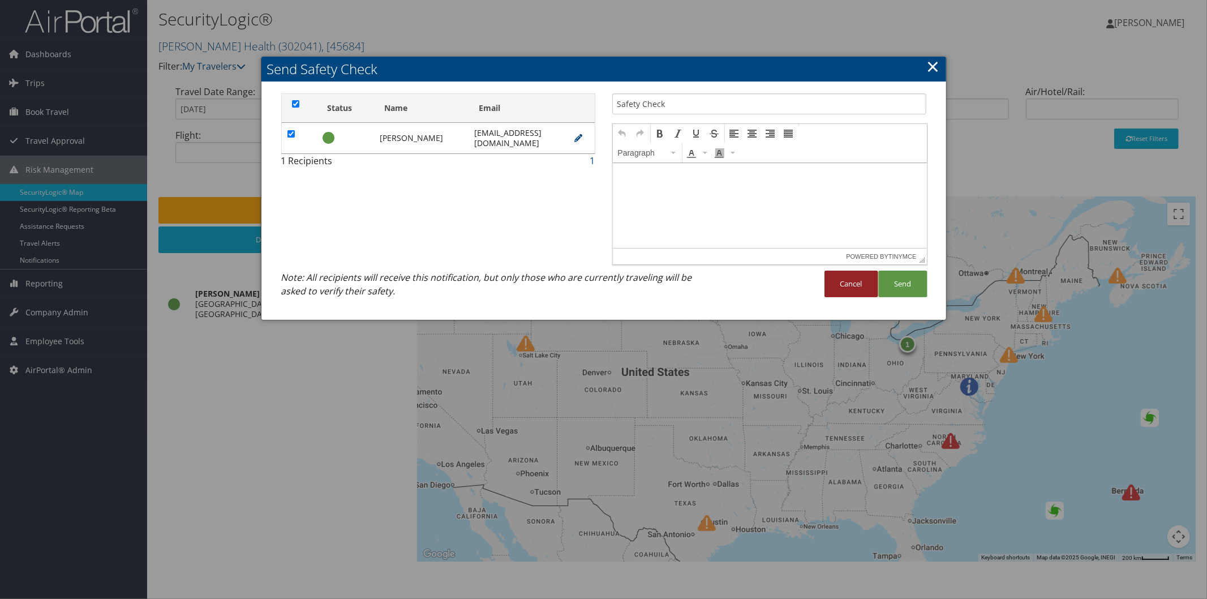
click at [852, 289] on button "Cancel" at bounding box center [851, 283] width 54 height 27
checkbox input "true"
type input "Safety Check"
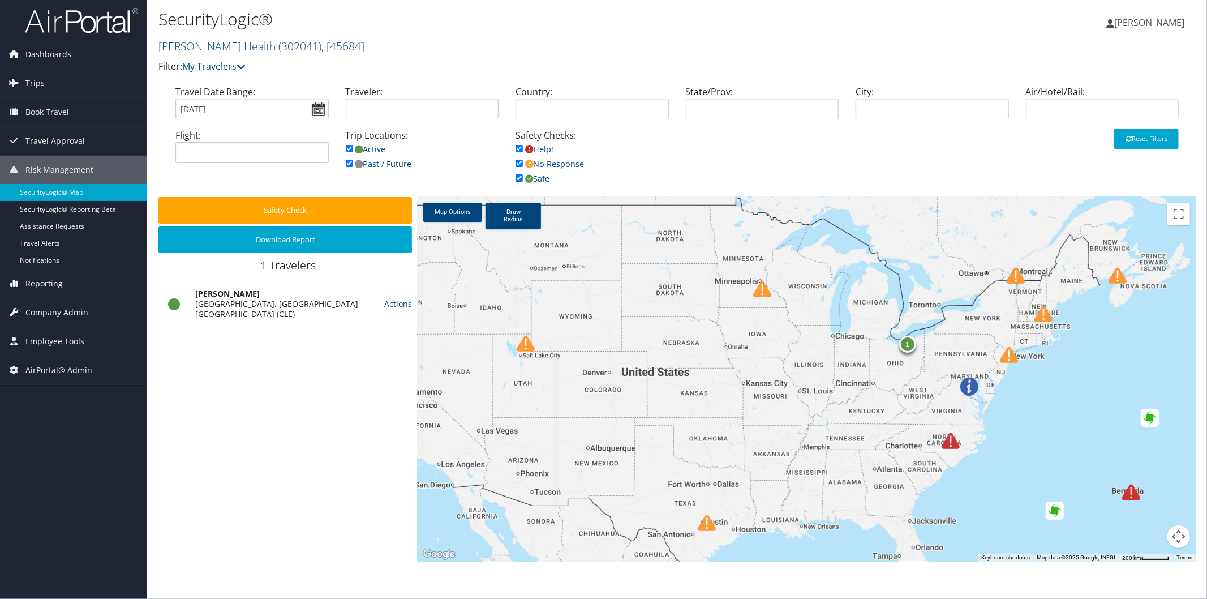
click at [57, 283] on span "Reporting" at bounding box center [43, 283] width 37 height 28
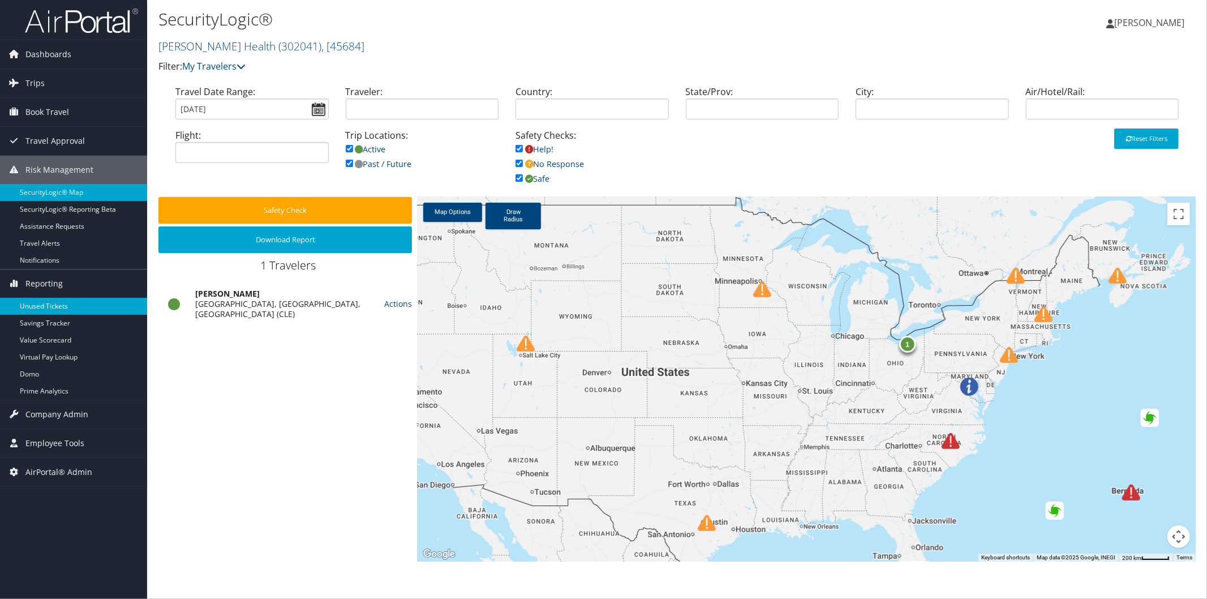
click at [46, 307] on link "Unused Tickets" at bounding box center [73, 306] width 147 height 17
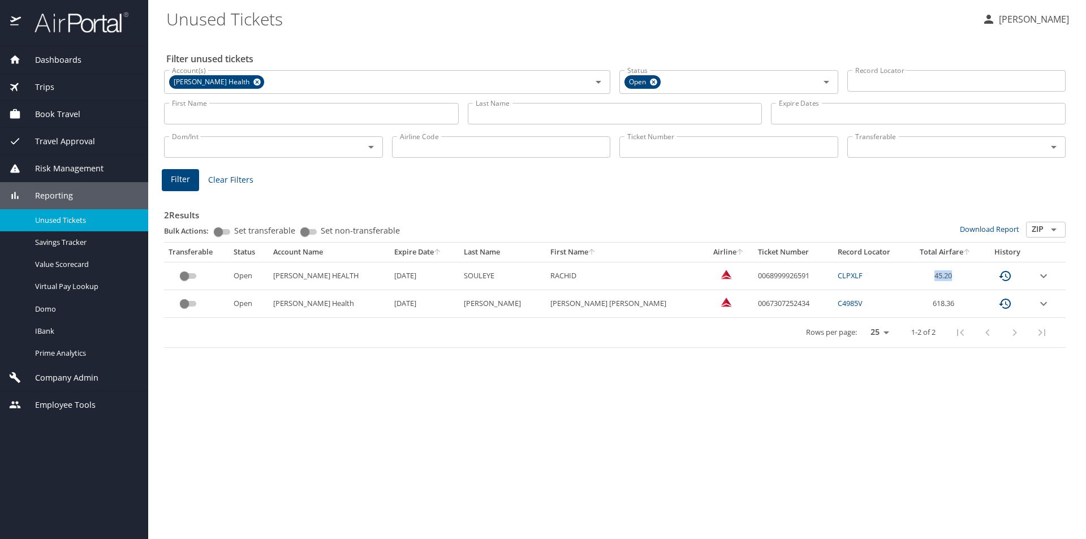
drag, startPoint x: 921, startPoint y: 277, endPoint x: 959, endPoint y: 273, distance: 38.1
click at [959, 273] on td "45.20" at bounding box center [946, 276] width 74 height 28
click at [922, 305] on td "618.36" at bounding box center [946, 304] width 74 height 28
click at [61, 112] on span "Book Travel" at bounding box center [50, 114] width 59 height 12
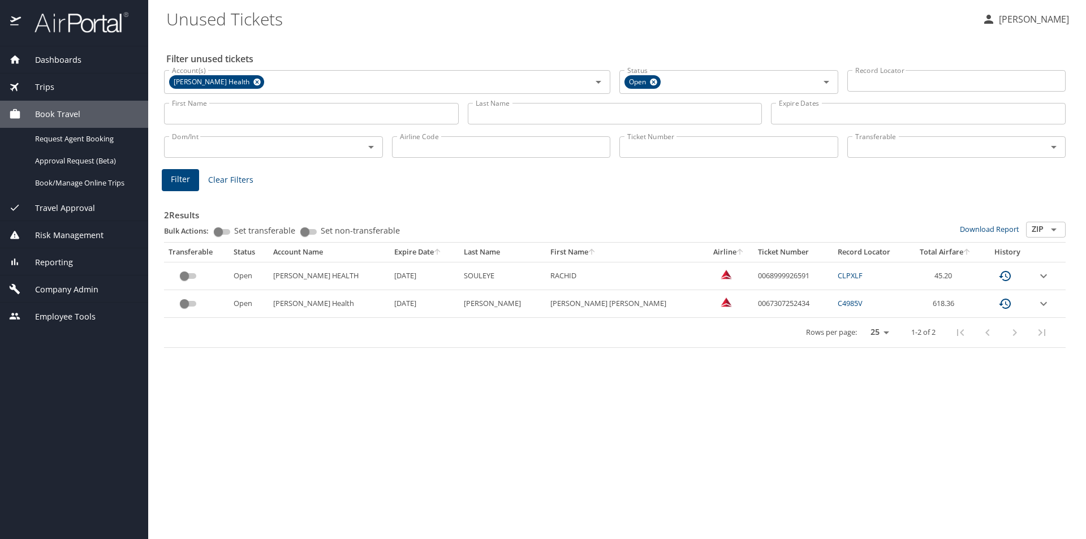
click at [73, 291] on span "Company Admin" at bounding box center [60, 289] width 78 height 12
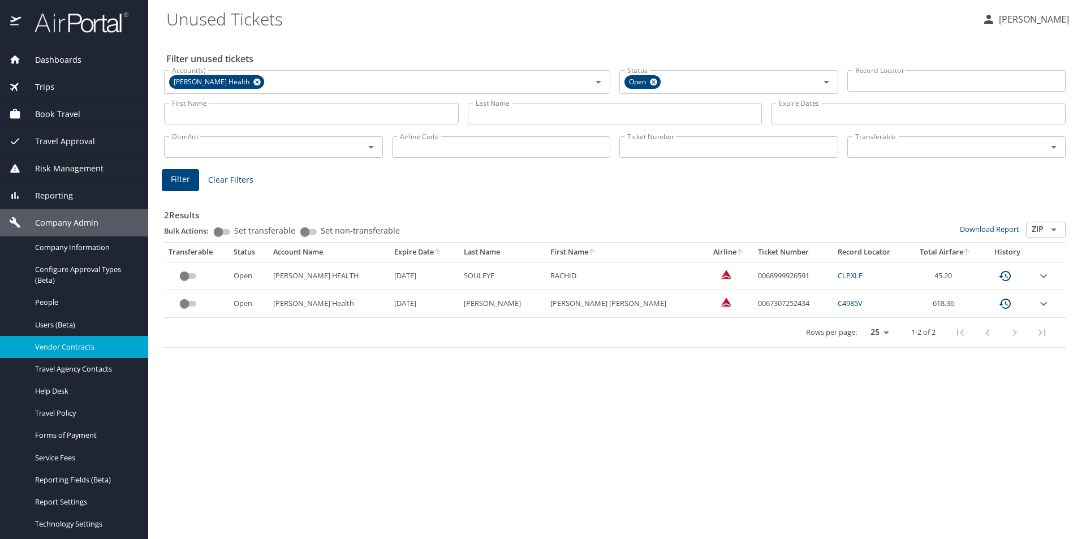
click at [71, 338] on link "Vendor Contracts" at bounding box center [74, 347] width 148 height 22
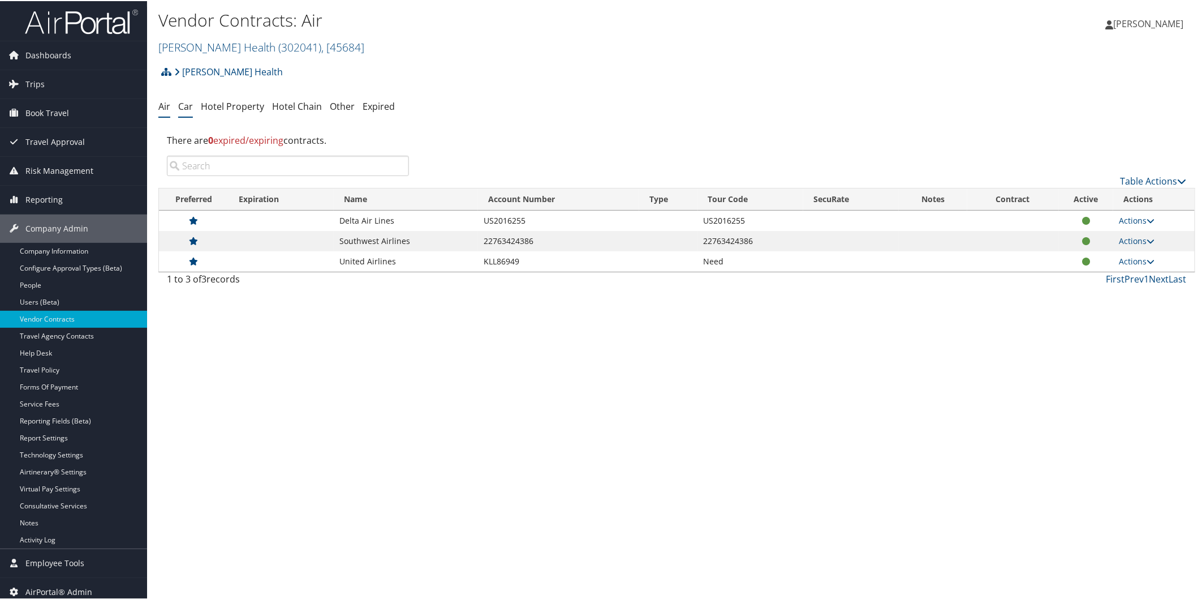
click at [183, 105] on link "Car" at bounding box center [185, 105] width 15 height 12
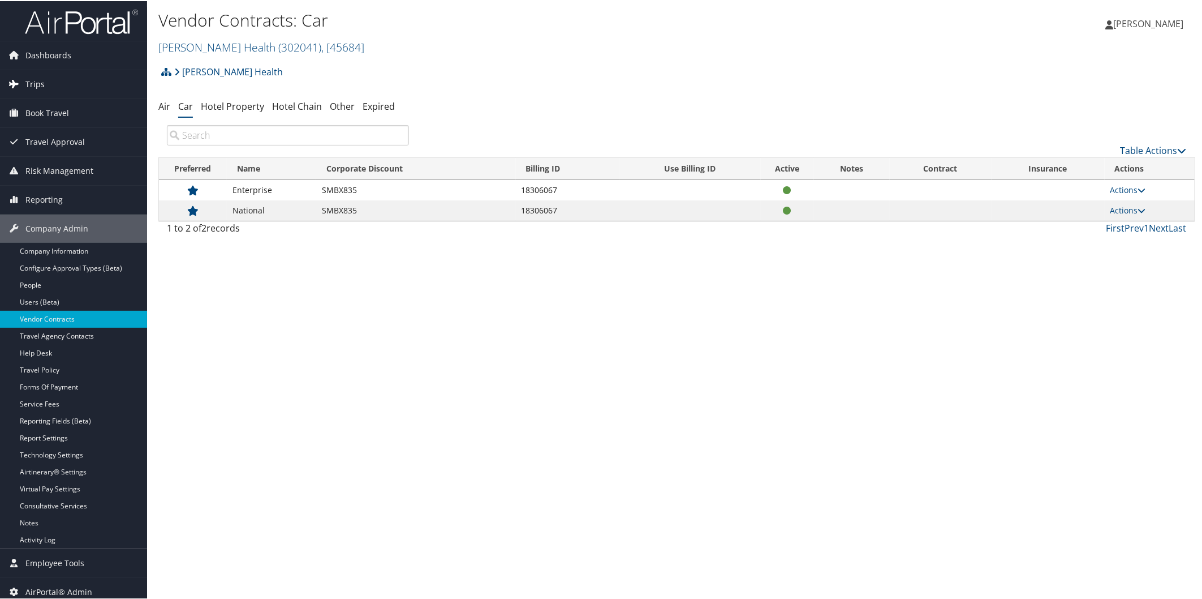
click at [64, 86] on link "Trips" at bounding box center [73, 83] width 147 height 28
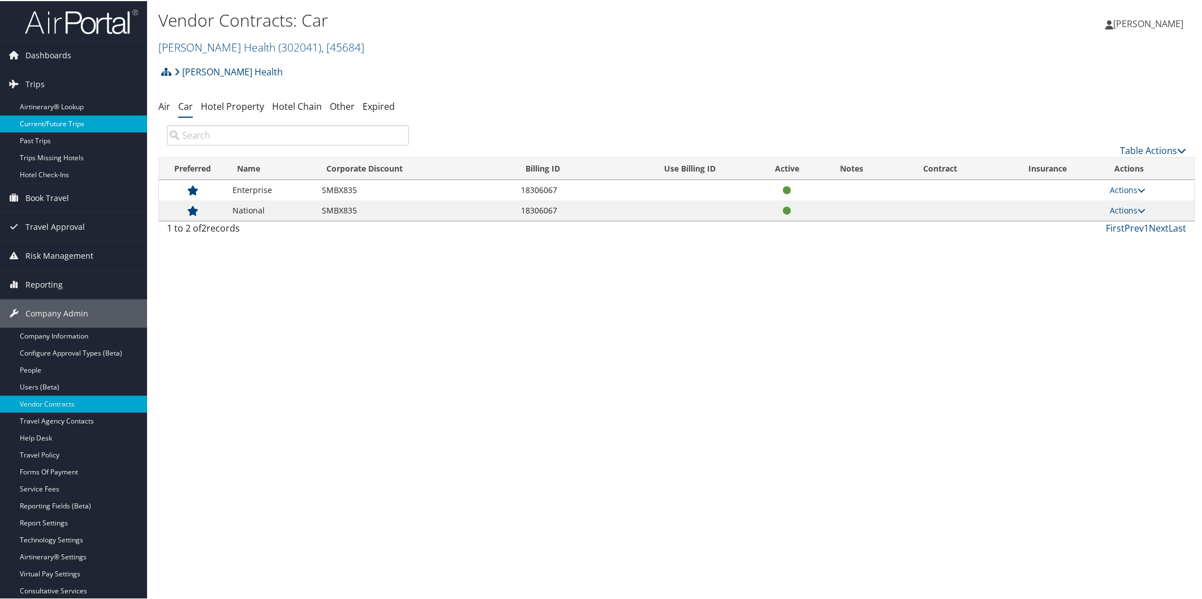
click at [70, 120] on link "Current/Future Trips" at bounding box center [73, 122] width 147 height 17
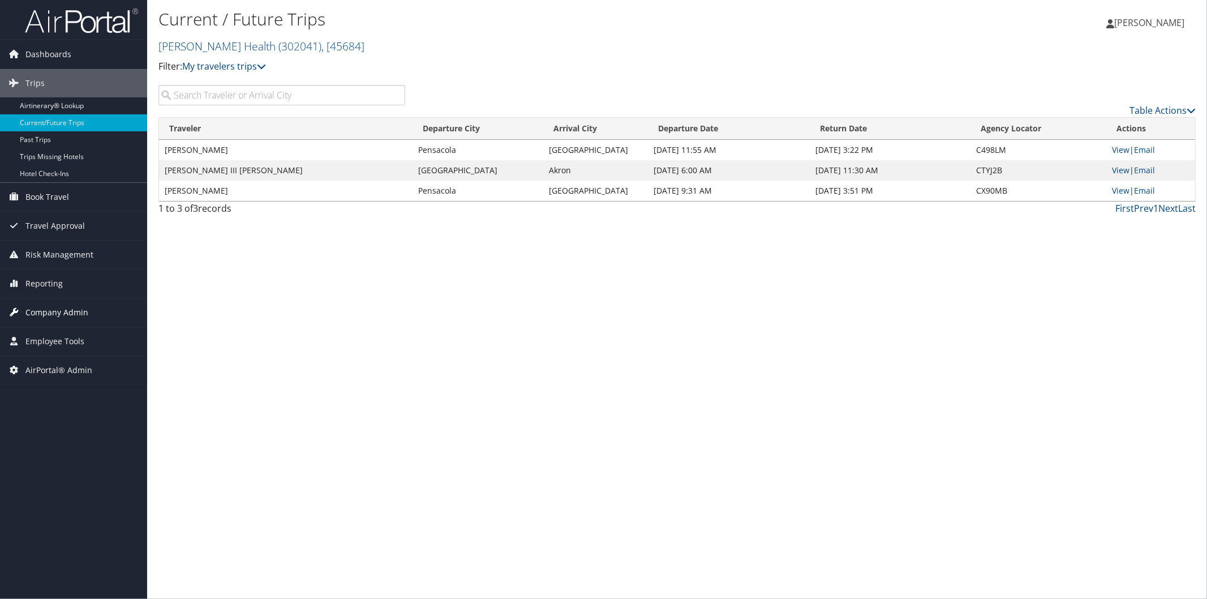
click at [81, 309] on span "Company Admin" at bounding box center [56, 312] width 63 height 28
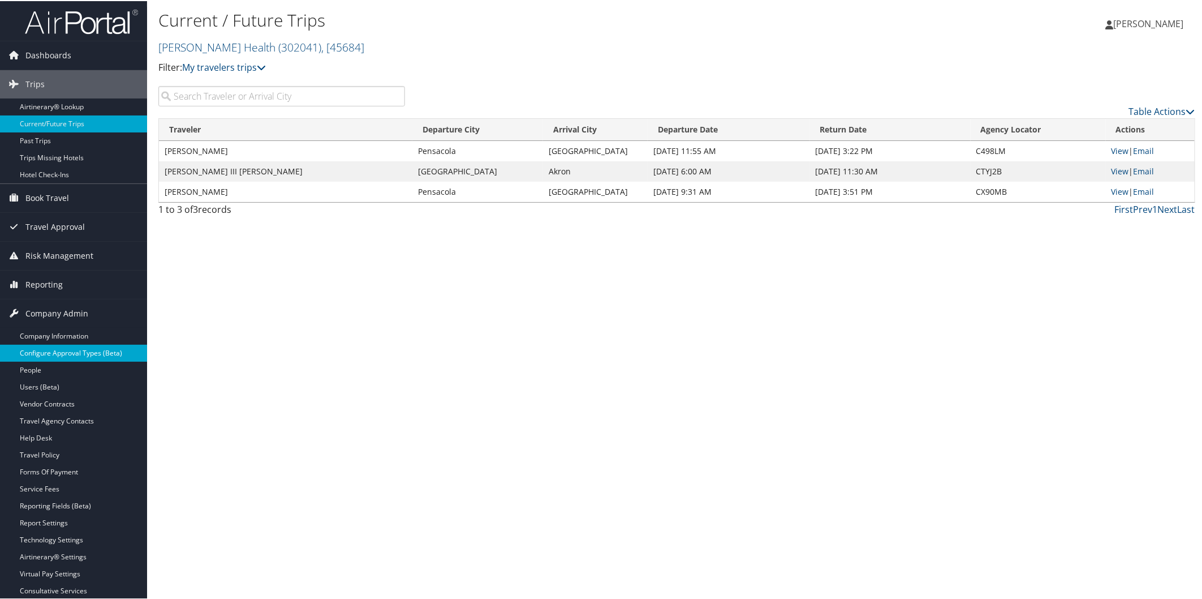
click at [85, 346] on link "Configure Approval Types (Beta)" at bounding box center [73, 351] width 147 height 17
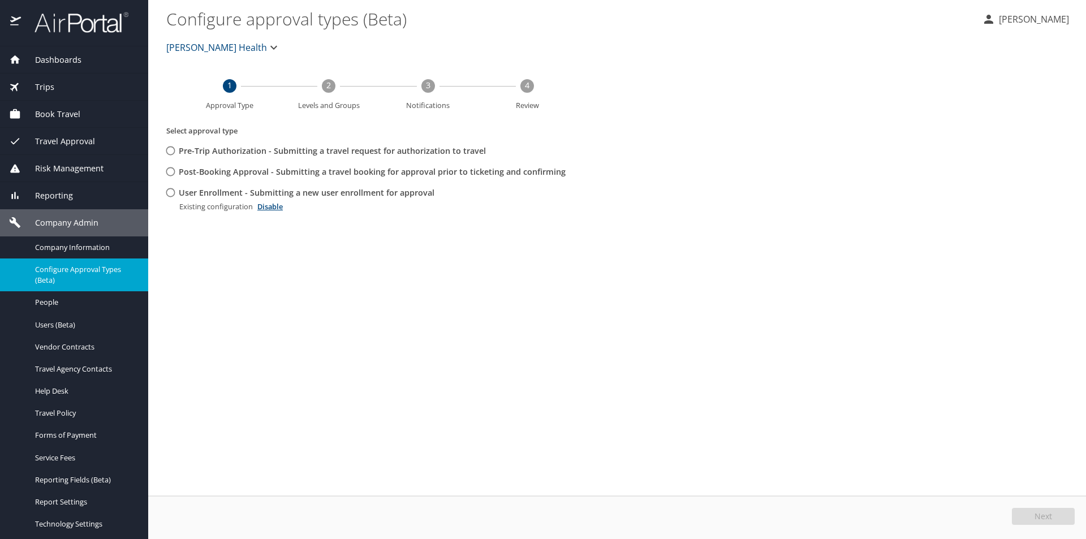
click at [170, 191] on input "User Enrollment - Submitting a new user enrollment for approval" at bounding box center [170, 192] width 21 height 21
radio input "true"
click at [1064, 515] on button "Edit" at bounding box center [1045, 516] width 60 height 17
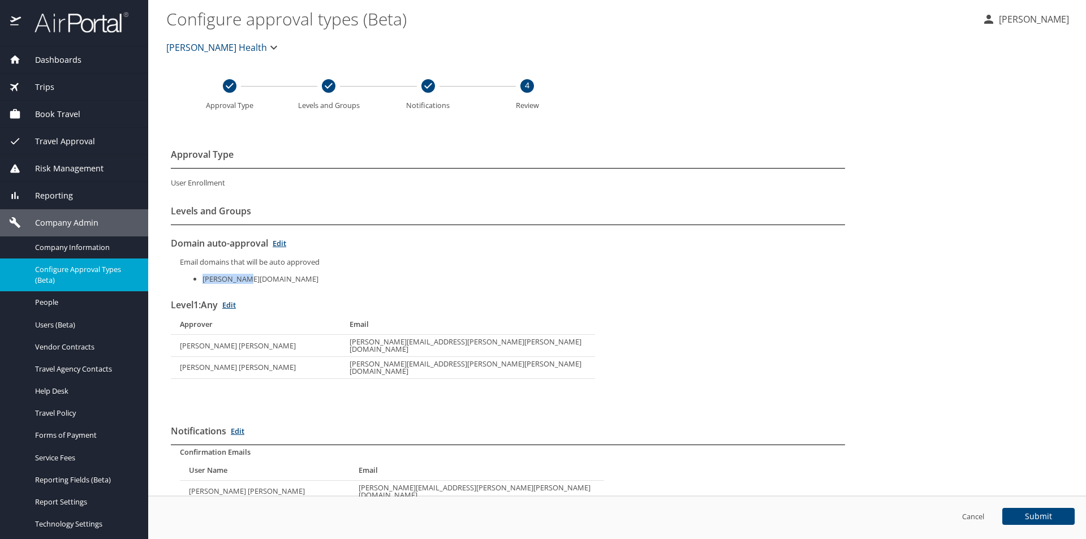
drag, startPoint x: 203, startPoint y: 281, endPoint x: 246, endPoint y: 279, distance: 43.6
click at [246, 279] on li "aultman.com" at bounding box center [524, 279] width 643 height 7
click at [369, 276] on li "aultman.com" at bounding box center [524, 279] width 643 height 7
click at [291, 356] on th "Jennifer Jones" at bounding box center [256, 367] width 170 height 22
click at [92, 146] on span "Travel Approval" at bounding box center [58, 141] width 74 height 12
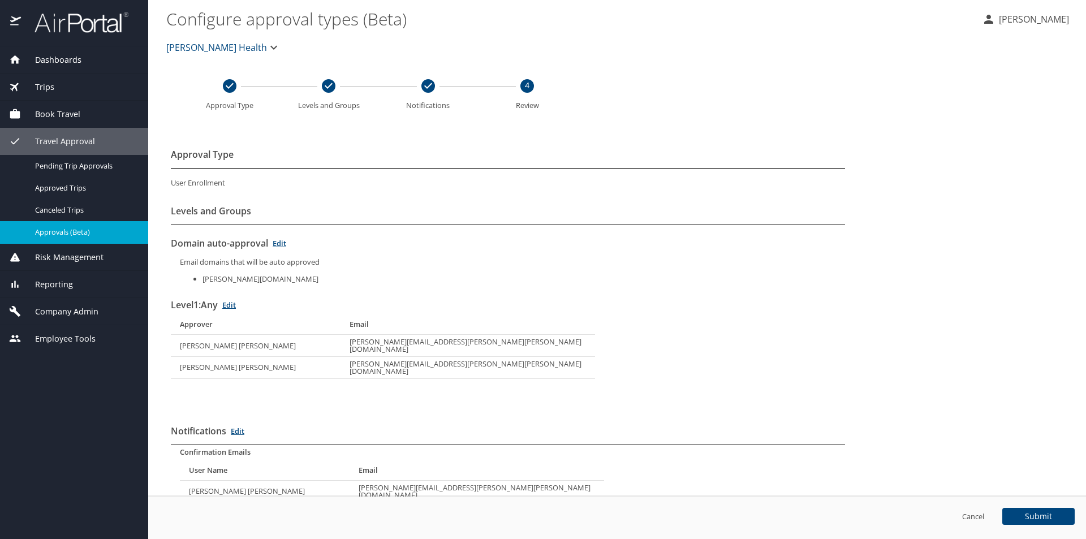
click at [77, 234] on span "Approvals (Beta)" at bounding box center [85, 232] width 100 height 11
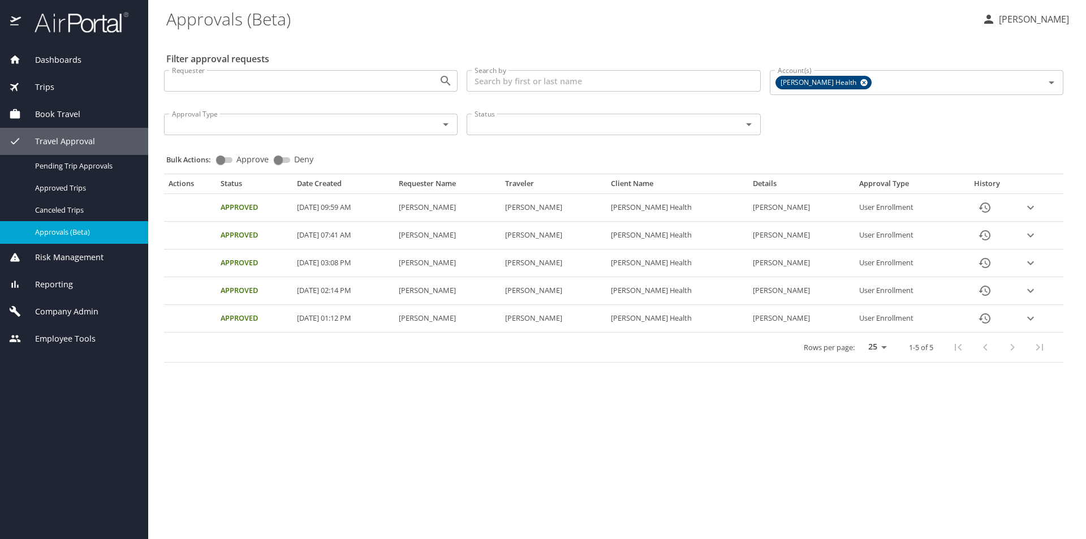
click at [86, 315] on span "Company Admin" at bounding box center [60, 312] width 78 height 12
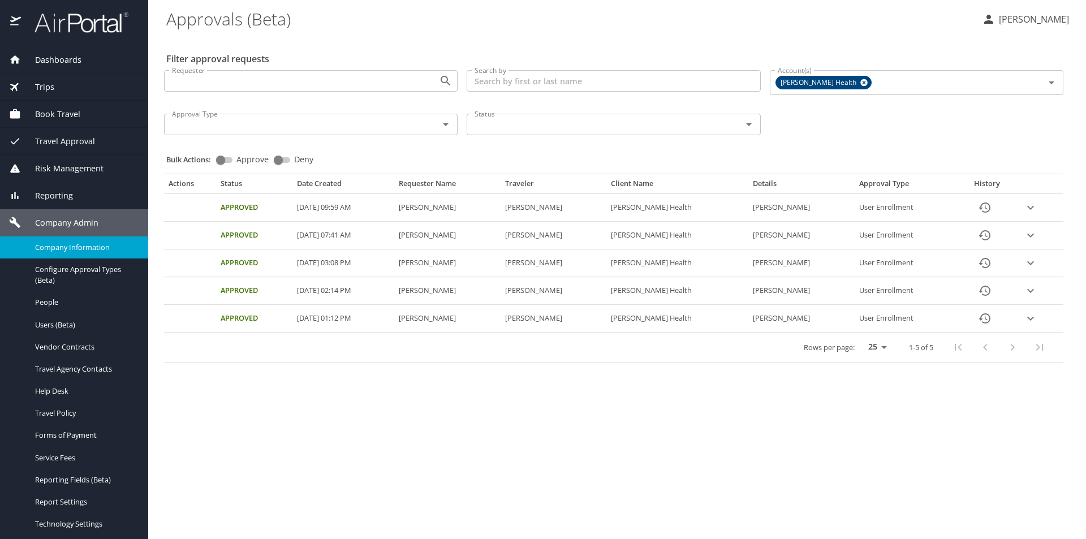
click at [84, 248] on span "Company Information" at bounding box center [85, 247] width 100 height 11
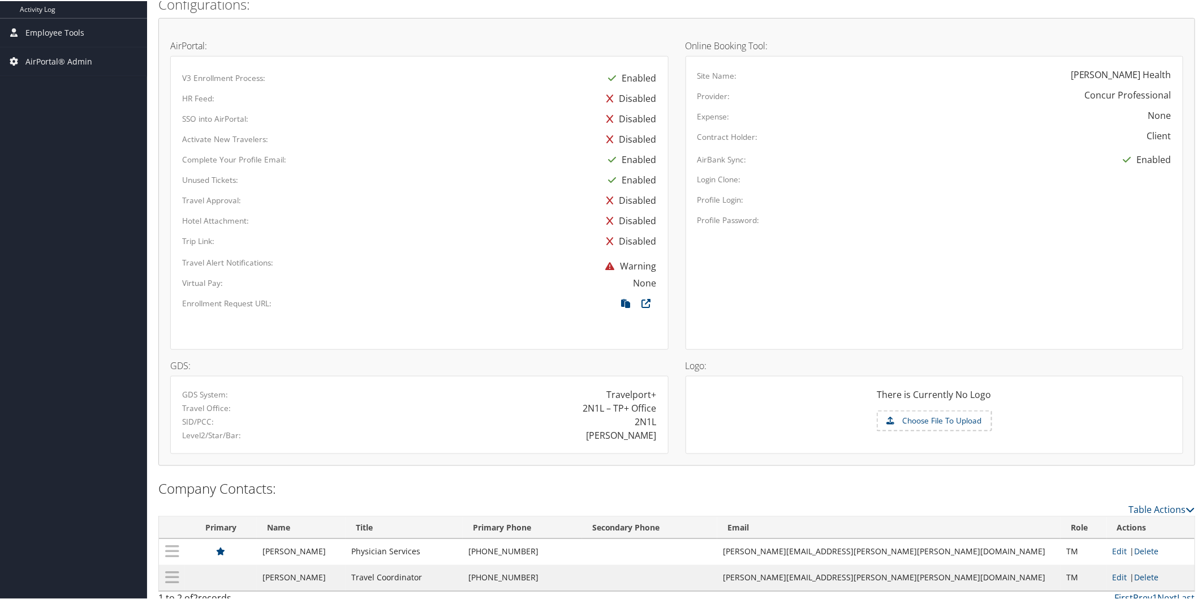
scroll to position [541, 0]
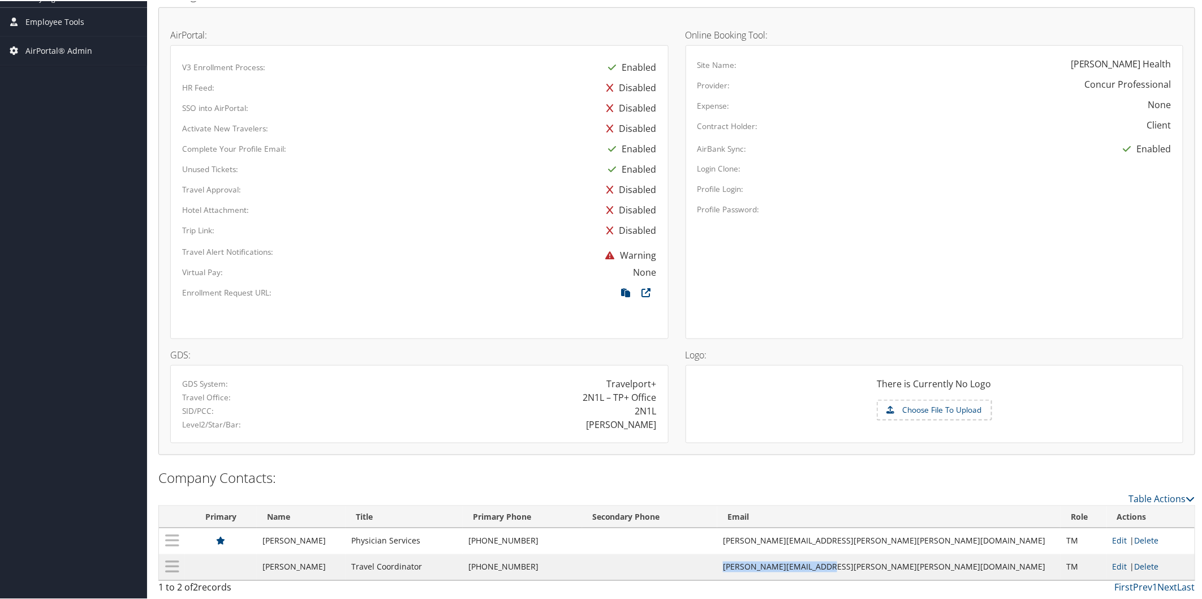
drag, startPoint x: 818, startPoint y: 564, endPoint x: 934, endPoint y: 558, distance: 116.1
click at [934, 558] on td "[PERSON_NAME][EMAIL_ADDRESS][PERSON_NAME][PERSON_NAME][DOMAIN_NAME]" at bounding box center [888, 566] width 343 height 26
copy td "[PERSON_NAME][EMAIL_ADDRESS][PERSON_NAME][PERSON_NAME][DOMAIN_NAME]"
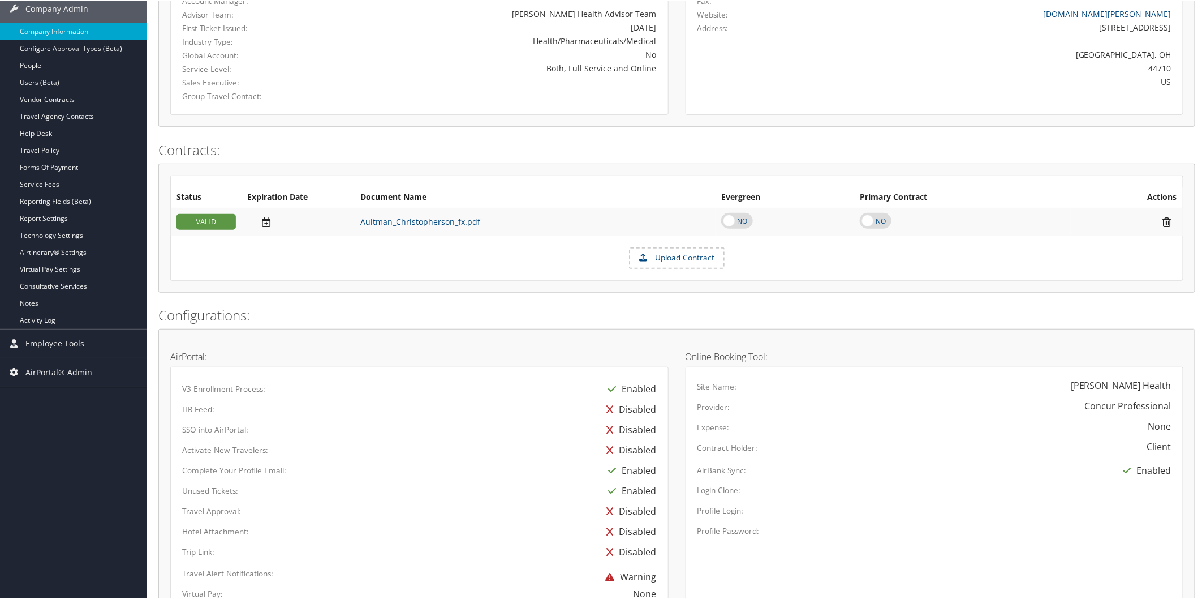
scroll to position [165, 0]
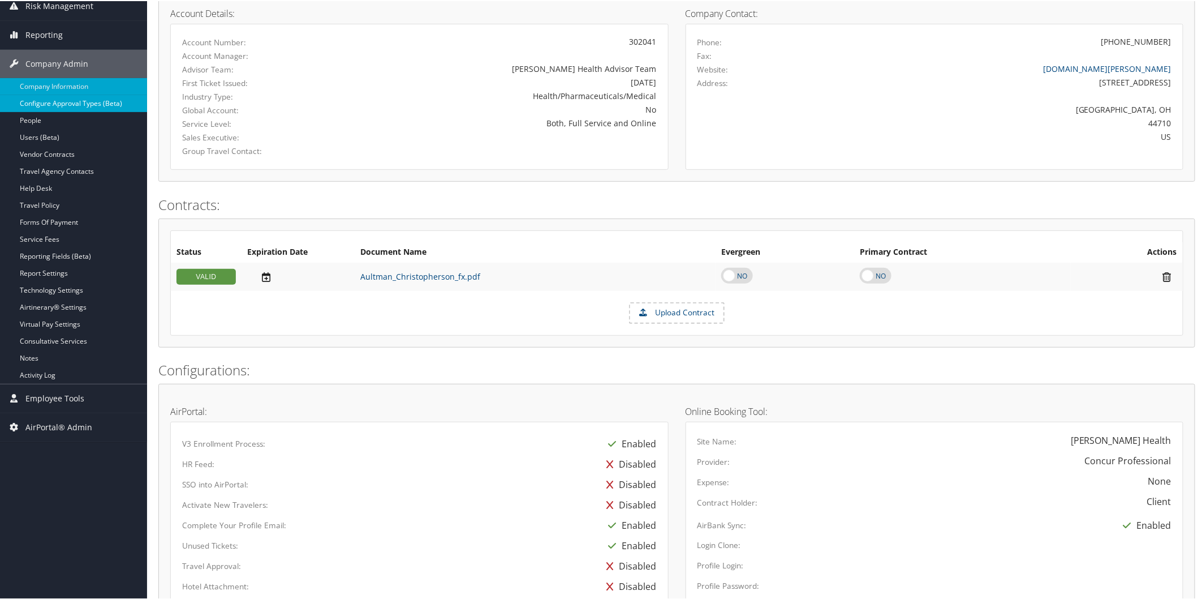
click at [85, 102] on link "Configure Approval Types (Beta)" at bounding box center [73, 102] width 147 height 17
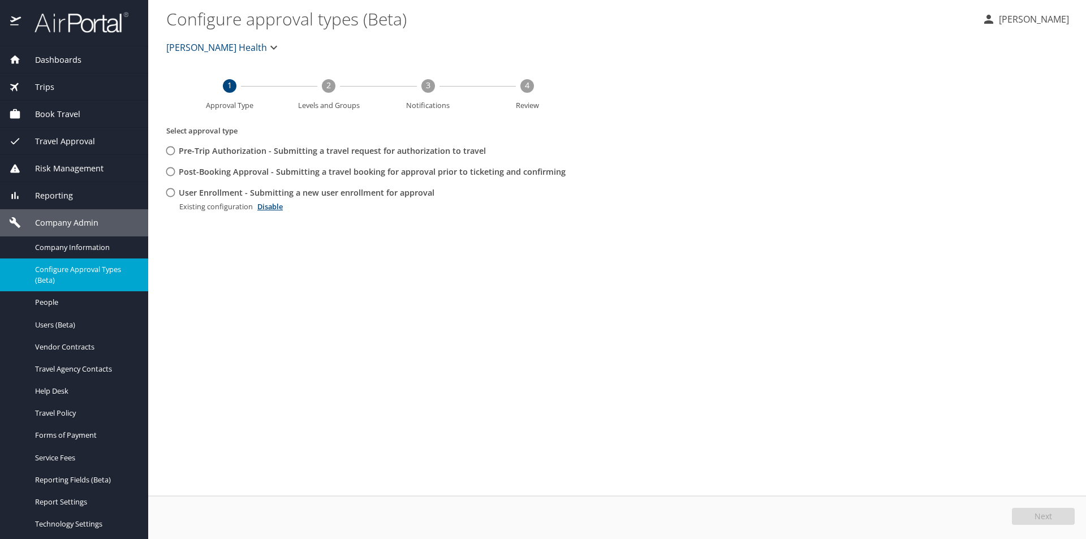
click at [173, 193] on input "User Enrollment - Submitting a new user enrollment for approval" at bounding box center [170, 192] width 21 height 21
radio input "true"
click at [1053, 517] on button "Edit" at bounding box center [1045, 516] width 60 height 17
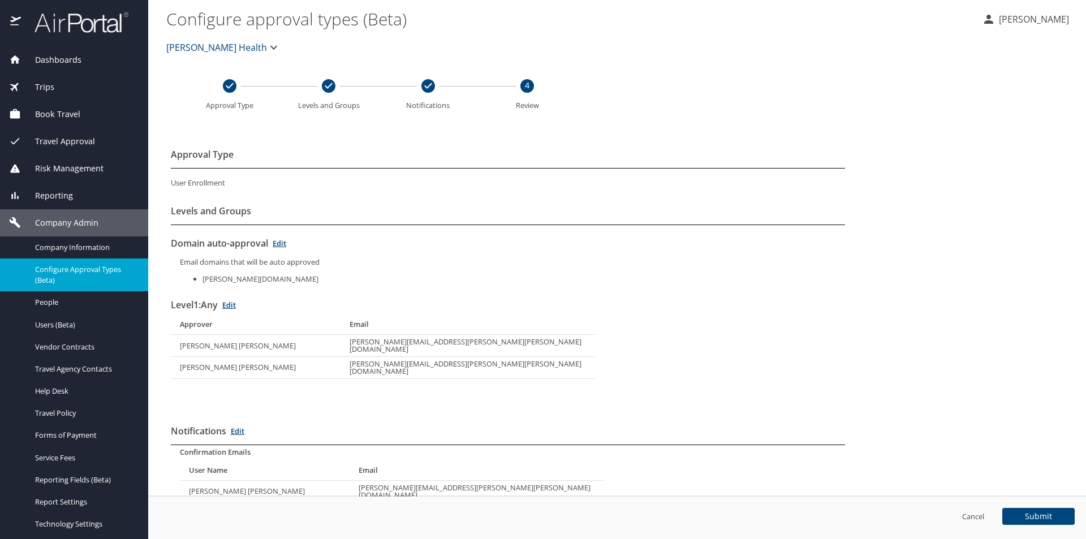
click at [233, 308] on link "Edit" at bounding box center [229, 305] width 14 height 10
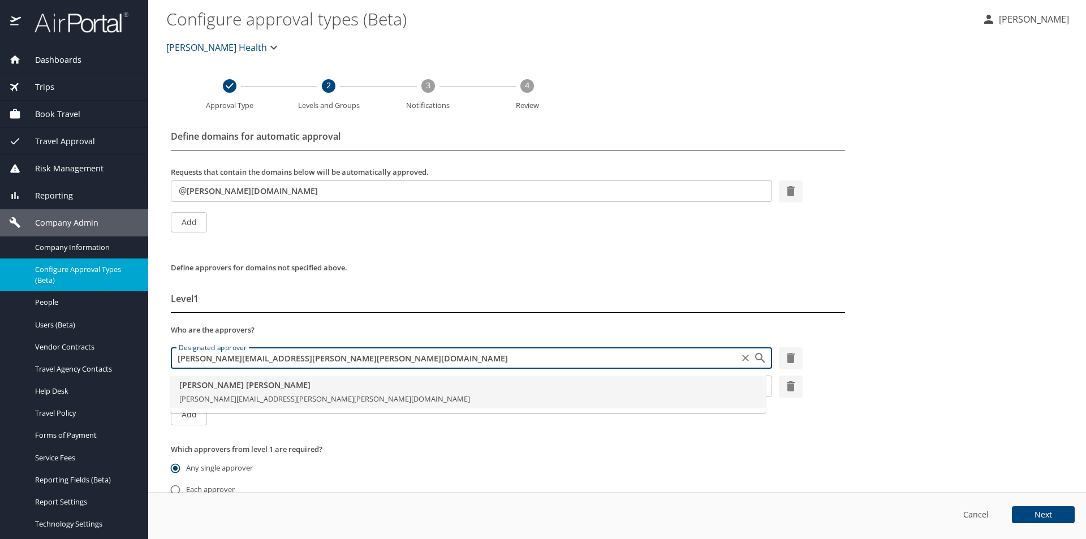
drag, startPoint x: 315, startPoint y: 358, endPoint x: 266, endPoint y: 352, distance: 48.4
click at [266, 352] on input "[PERSON_NAME][EMAIL_ADDRESS][PERSON_NAME][PERSON_NAME][DOMAIN_NAME]" at bounding box center [454, 358] width 561 height 15
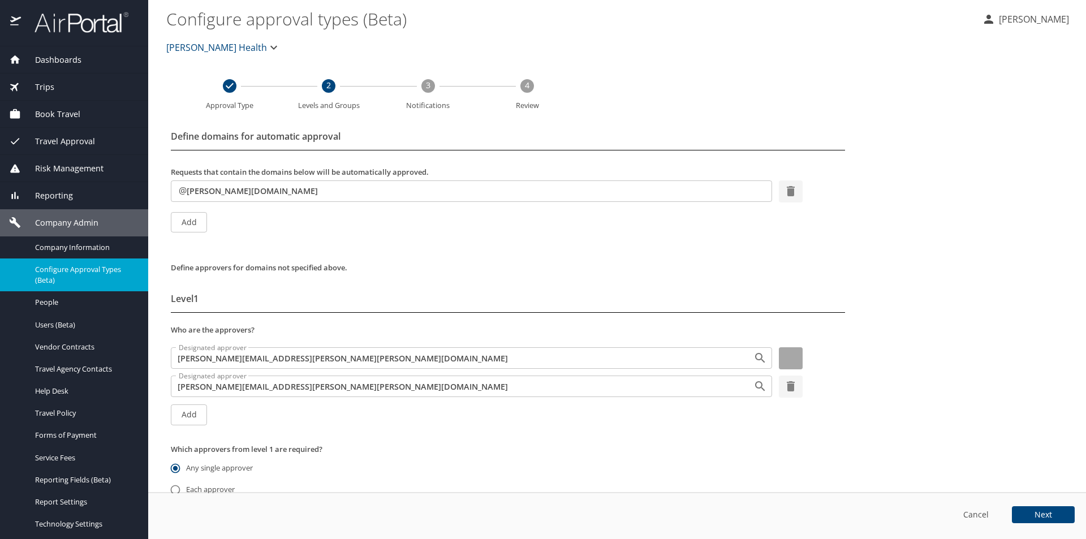
click at [787, 363] on icon "button" at bounding box center [791, 358] width 8 height 10
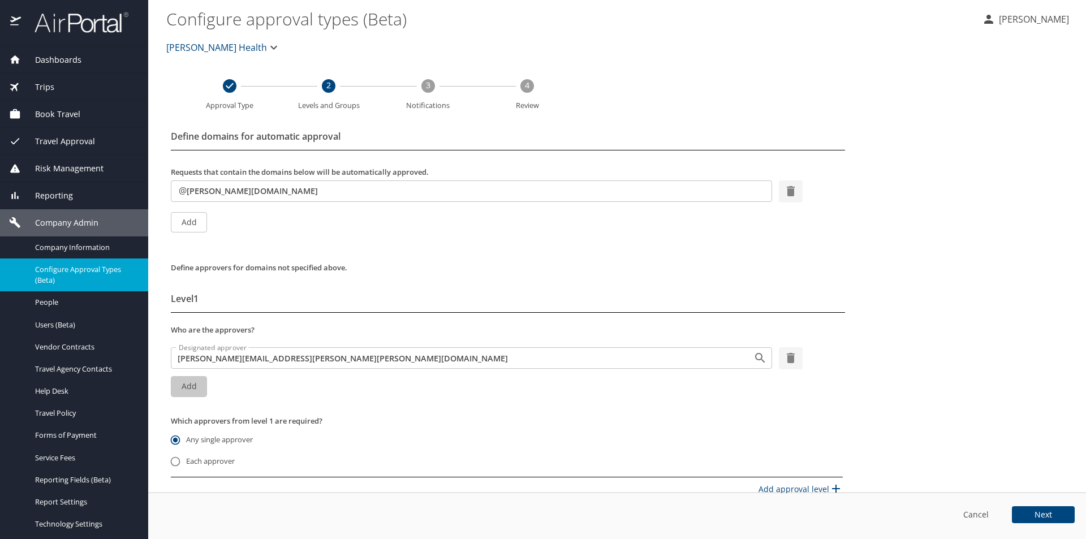
click at [183, 390] on span "Add" at bounding box center [189, 387] width 18 height 14
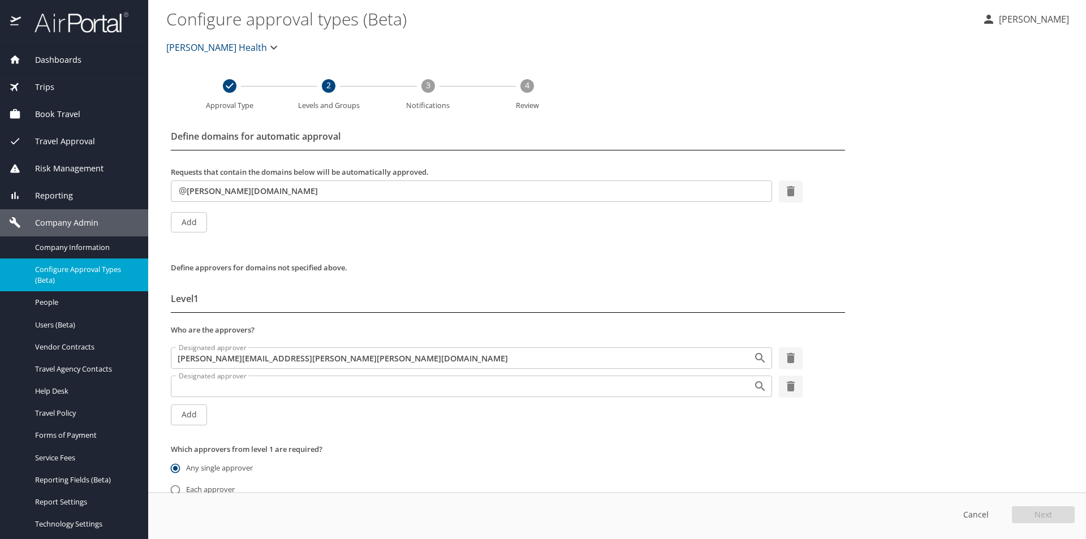
click at [232, 385] on input "Designated approver" at bounding box center [454, 386] width 561 height 15
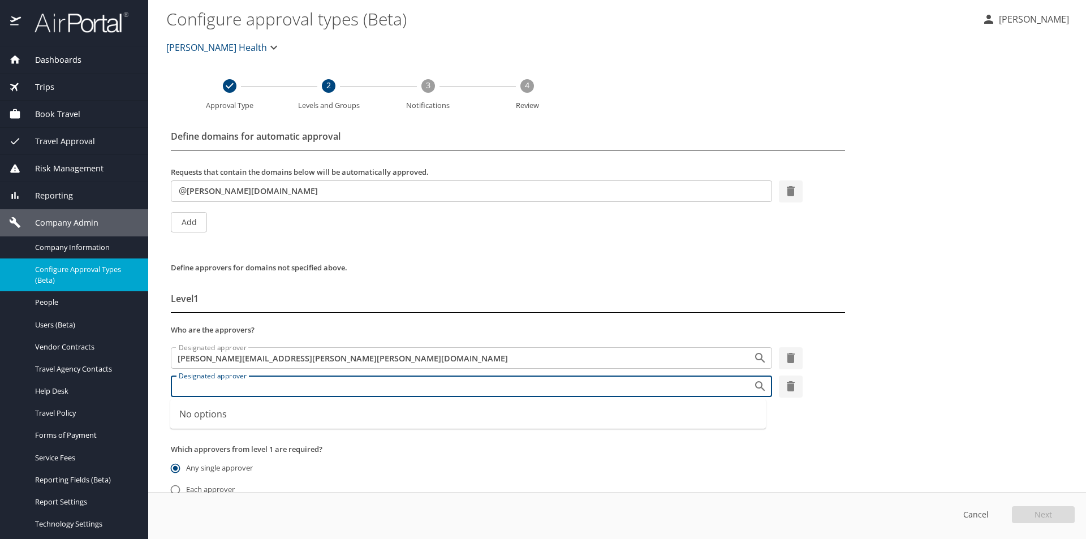
paste input "[PERSON_NAME][EMAIL_ADDRESS][PERSON_NAME][PERSON_NAME][DOMAIN_NAME]"
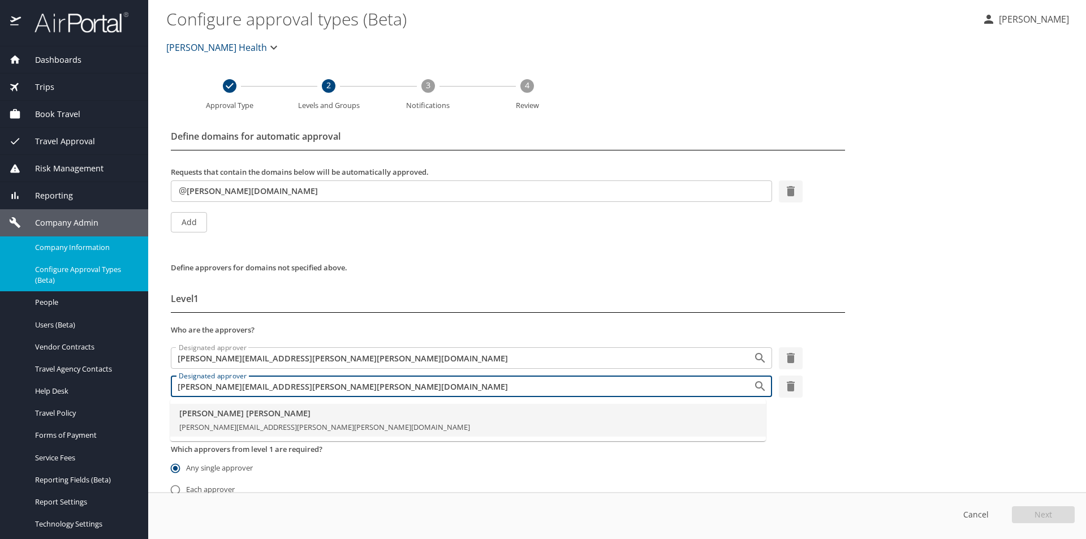
type input "[PERSON_NAME][EMAIL_ADDRESS][PERSON_NAME][PERSON_NAME][DOMAIN_NAME]"
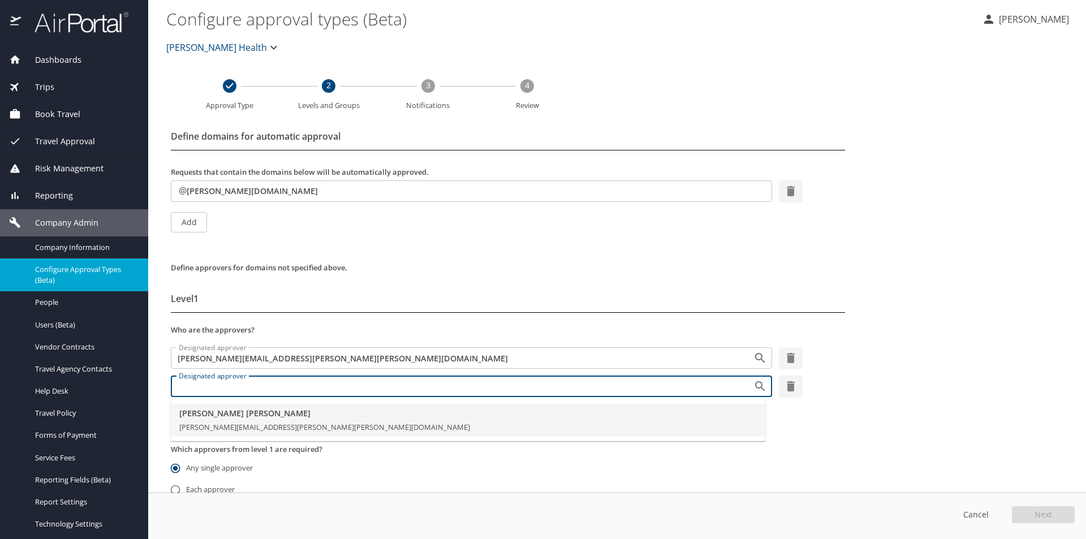
click at [230, 386] on input "Designated approver" at bounding box center [454, 386] width 561 height 15
click at [248, 425] on span "[PERSON_NAME][EMAIL_ADDRESS][PERSON_NAME][PERSON_NAME][DOMAIN_NAME]" at bounding box center [324, 427] width 291 height 10
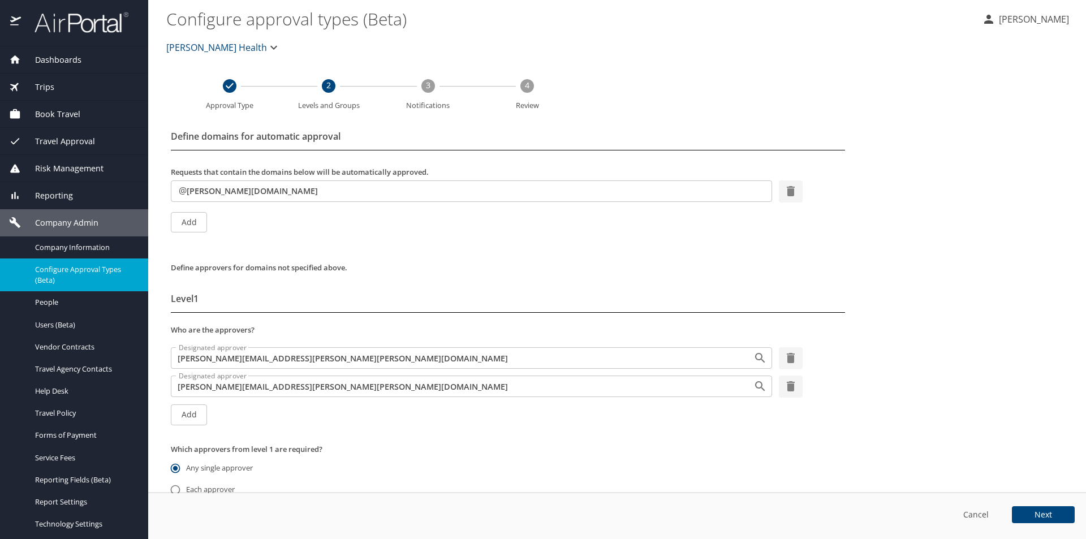
click at [1044, 522] on button "Next" at bounding box center [1043, 514] width 63 height 17
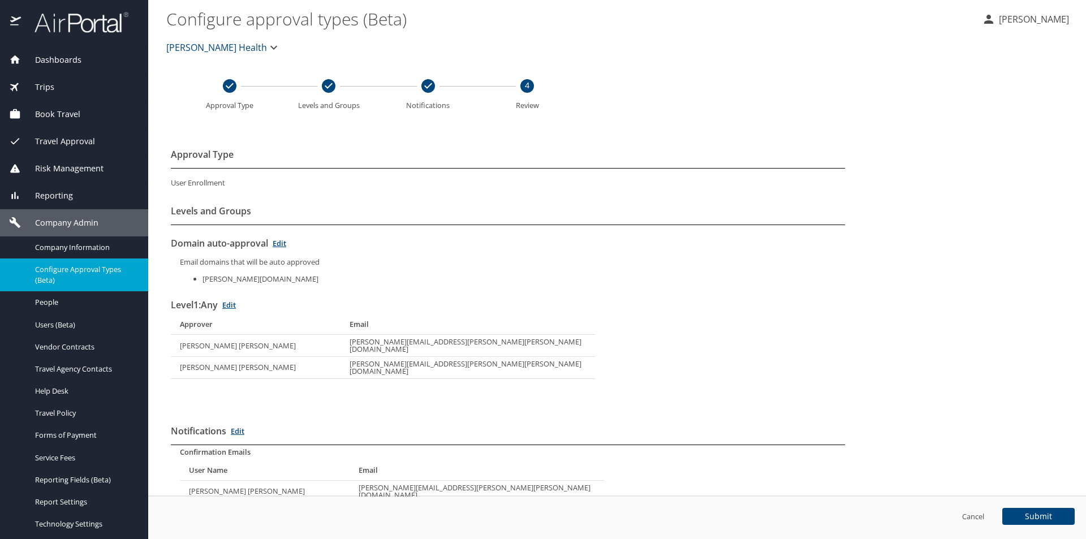
click at [1046, 518] on span "Submit" at bounding box center [1038, 517] width 27 height 8
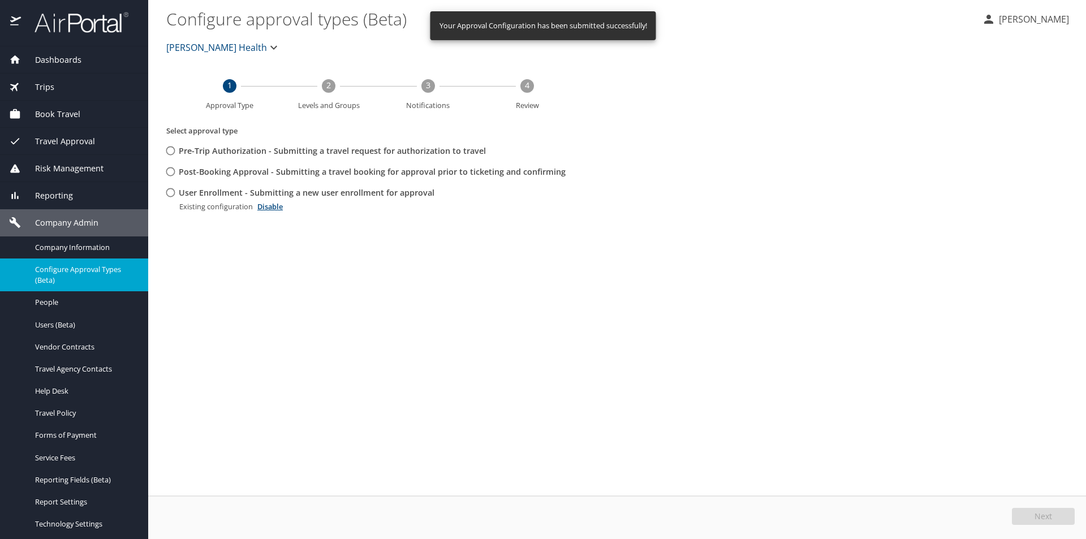
click at [169, 192] on input "User Enrollment - Submitting a new user enrollment for approval" at bounding box center [170, 192] width 21 height 21
radio input "true"
click at [1029, 510] on button "Edit" at bounding box center [1045, 516] width 60 height 17
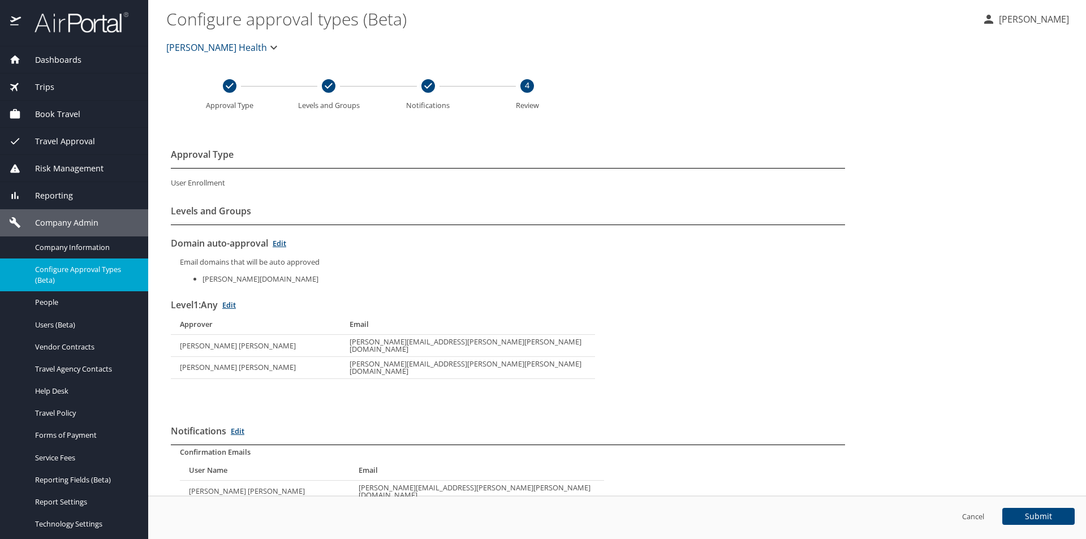
click at [237, 426] on link "Edit" at bounding box center [238, 431] width 14 height 10
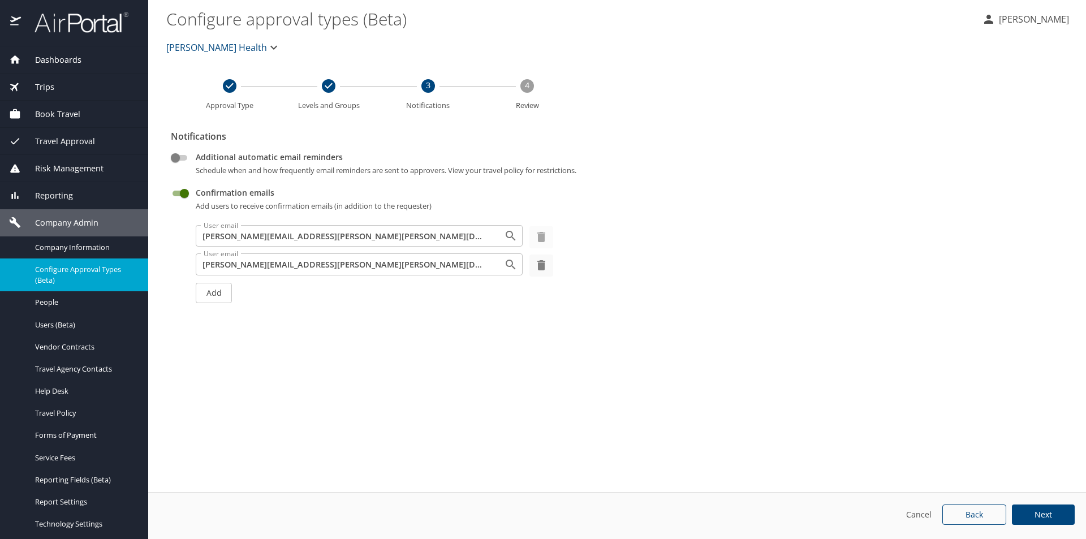
click at [543, 236] on icon "button" at bounding box center [541, 237] width 8 height 10
click at [220, 263] on span "Add" at bounding box center [214, 264] width 18 height 14
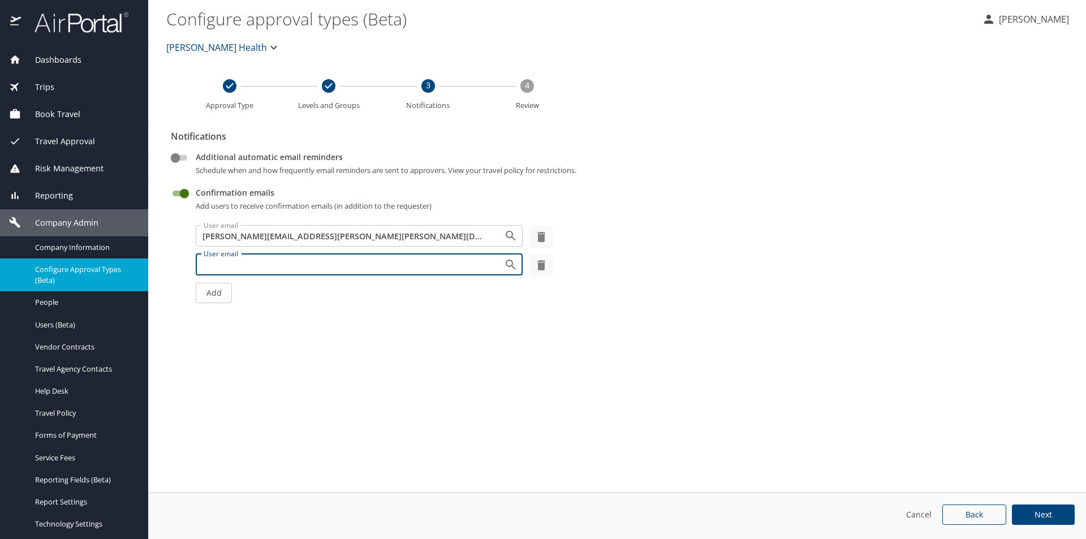
type input "leah.hoskins@aultman.com"
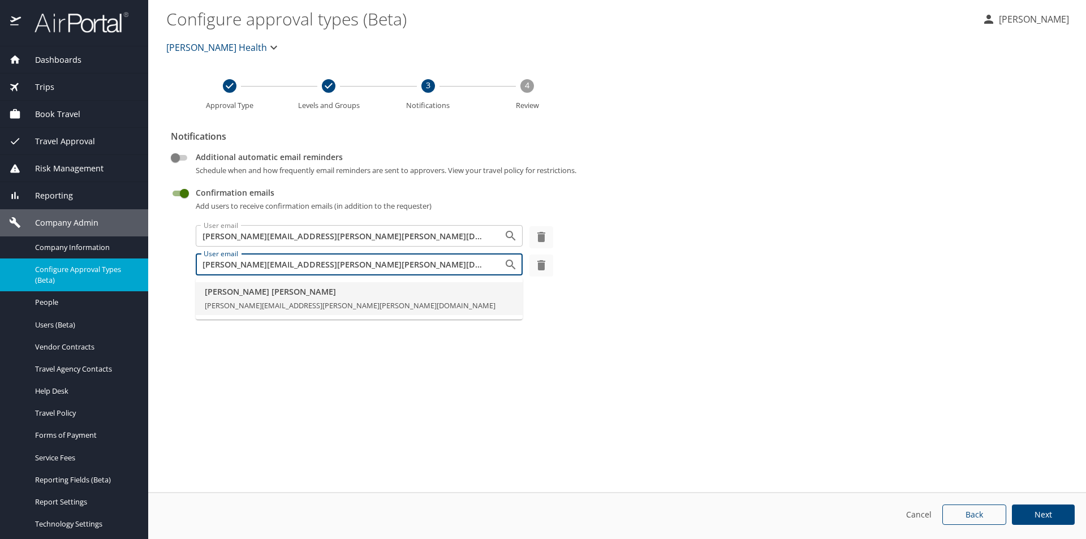
click at [432, 307] on li "Leah Hoskins leah.hoskins@aultman.com" at bounding box center [359, 298] width 327 height 33
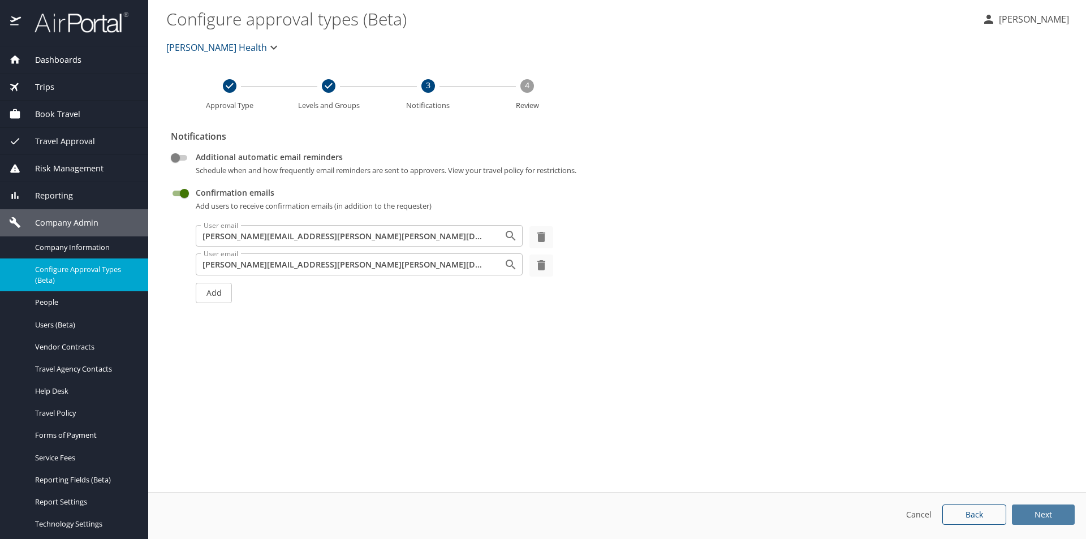
click at [1067, 513] on button "Next" at bounding box center [1043, 515] width 63 height 21
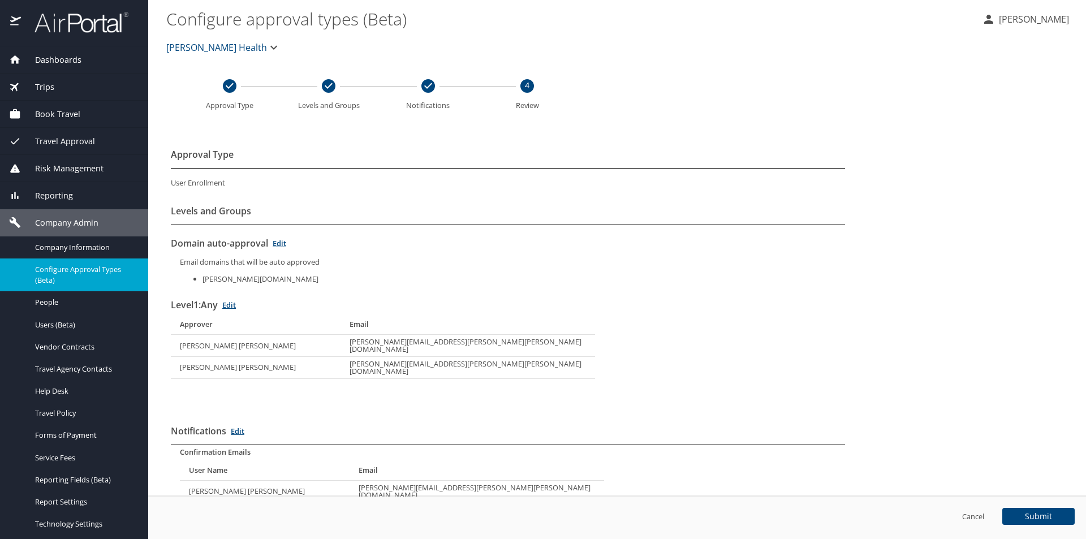
click at [1037, 514] on span "Submit" at bounding box center [1038, 517] width 27 height 8
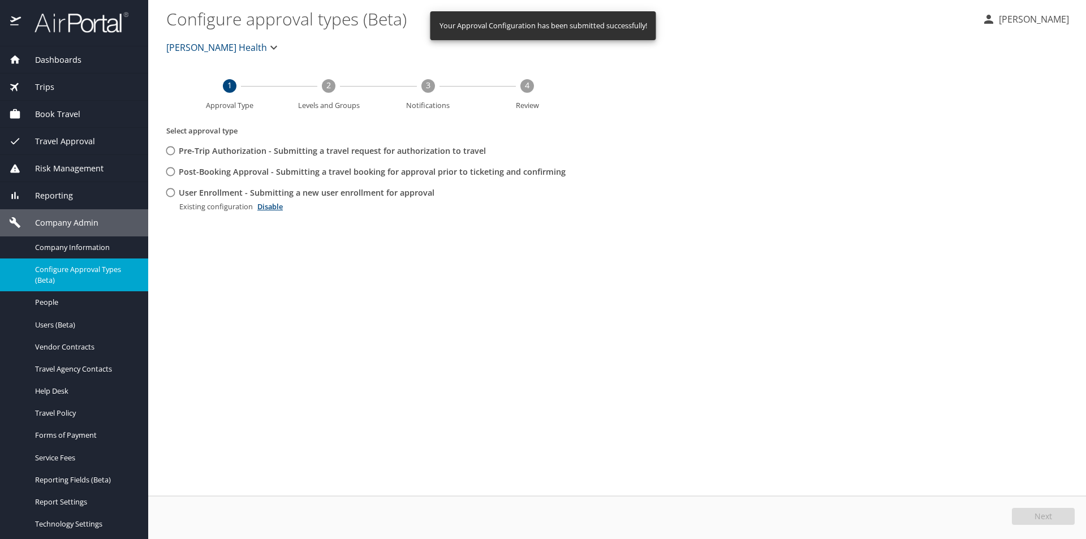
click at [56, 195] on span "Reporting" at bounding box center [47, 196] width 52 height 12
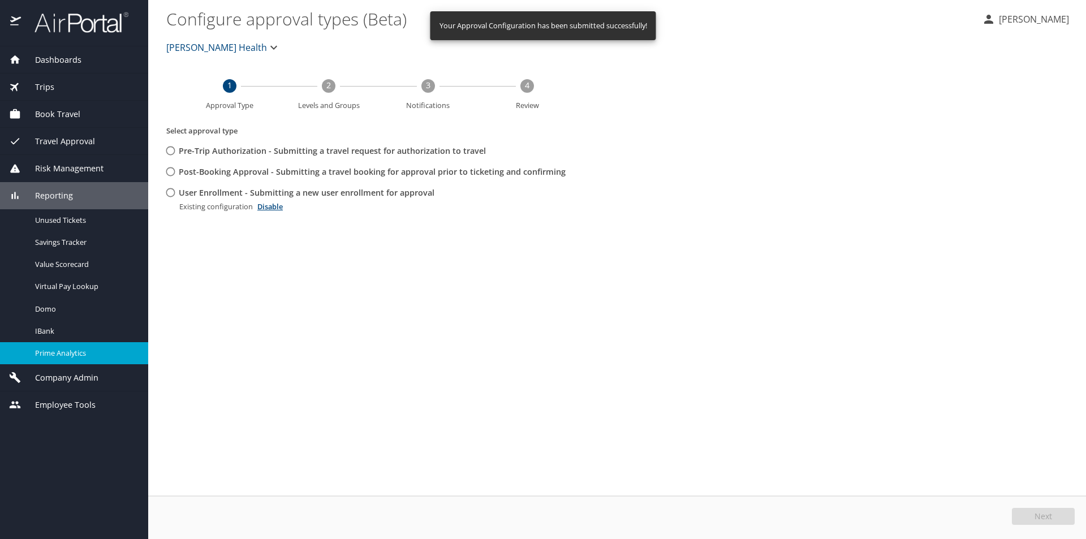
click at [49, 354] on span "Prime Analytics" at bounding box center [85, 353] width 100 height 11
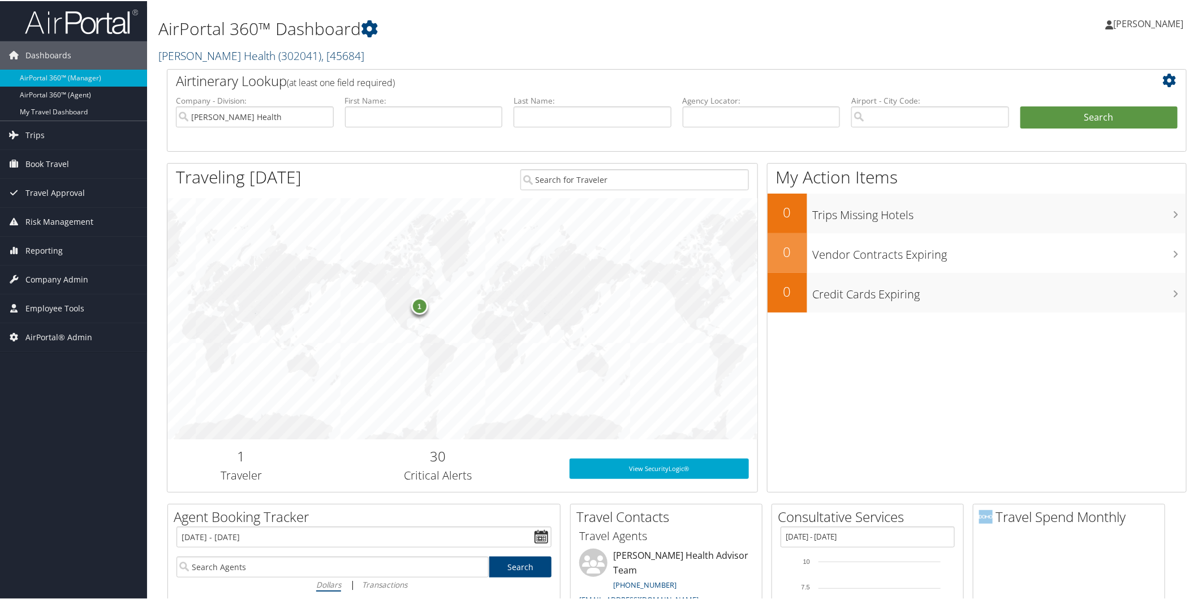
click at [196, 57] on link "Aultman Health ( 302041 ) , [ 45684 ]" at bounding box center [261, 54] width 206 height 15
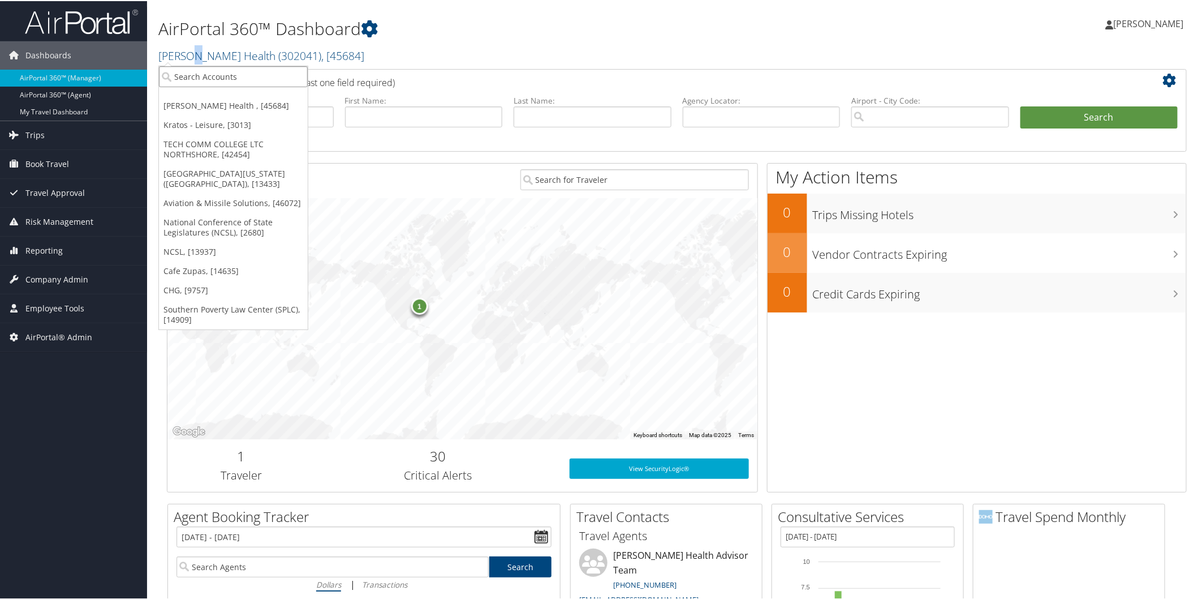
click at [194, 75] on input "search" at bounding box center [233, 75] width 149 height 21
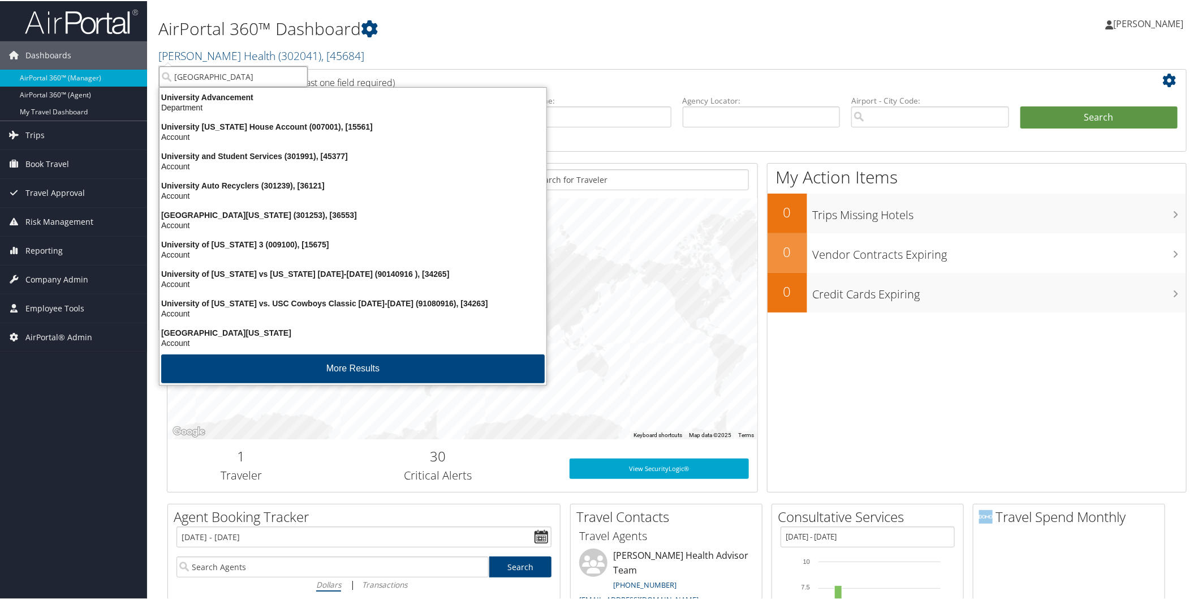
type input "university of washington"
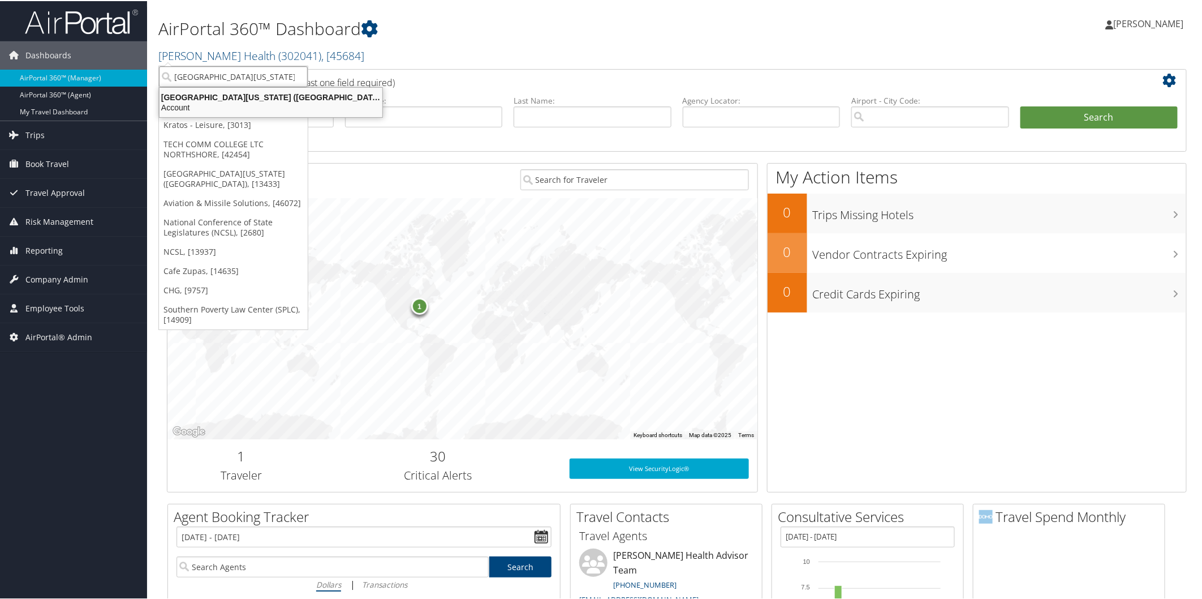
click at [191, 94] on div "University of Washington (UW) (7883), [13433]" at bounding box center [271, 96] width 236 height 10
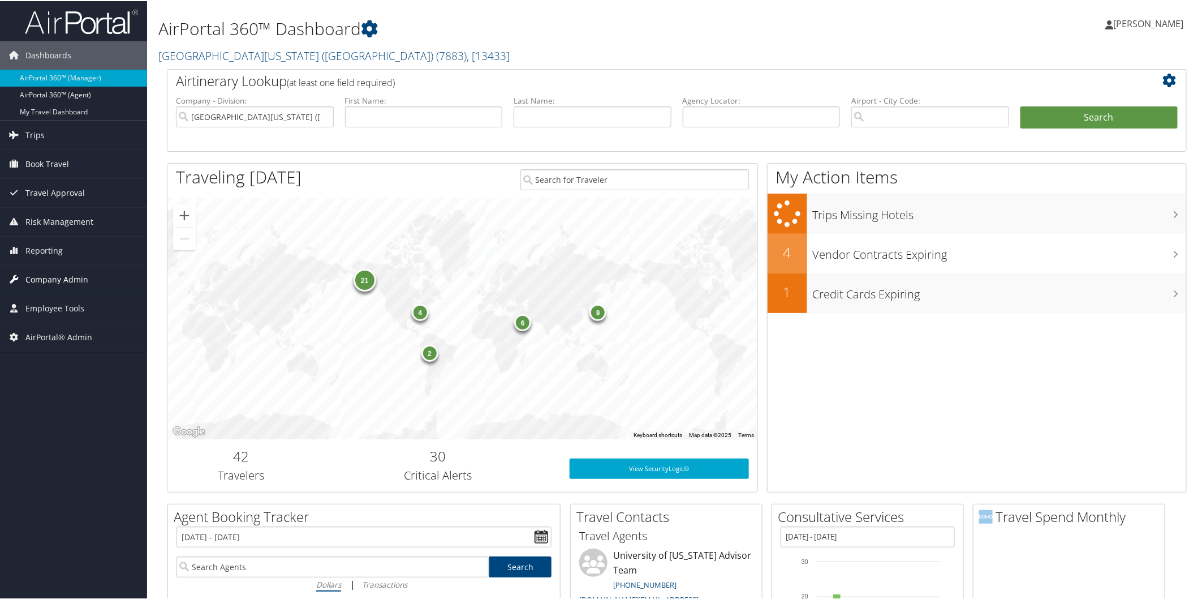
click at [84, 275] on span "Company Admin" at bounding box center [56, 278] width 63 height 28
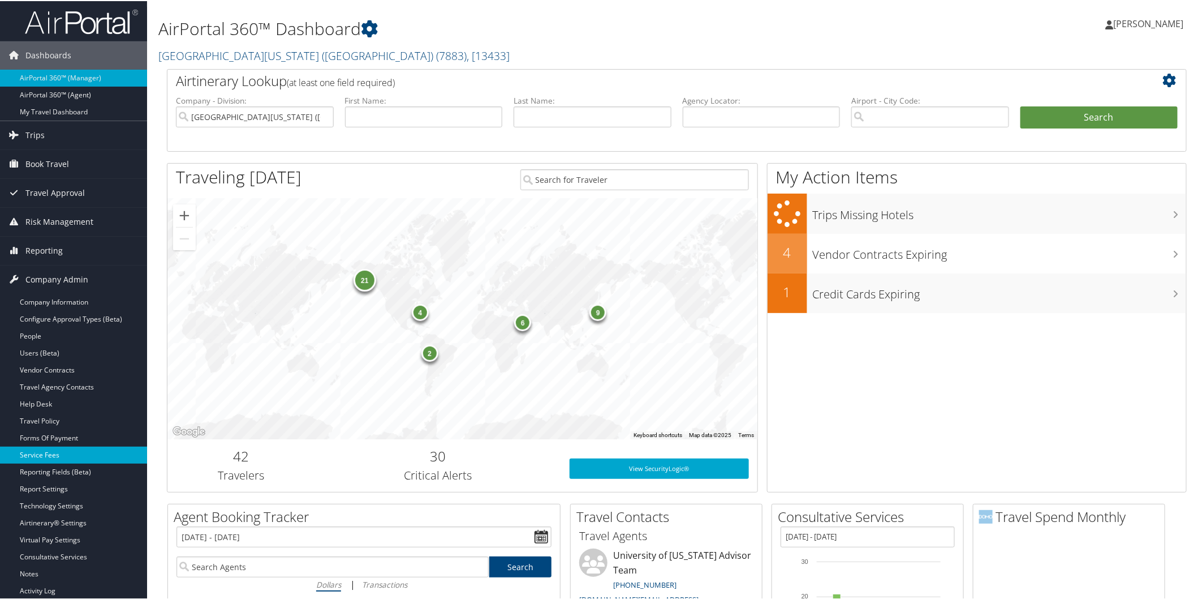
click at [70, 451] on link "Service Fees" at bounding box center [73, 453] width 147 height 17
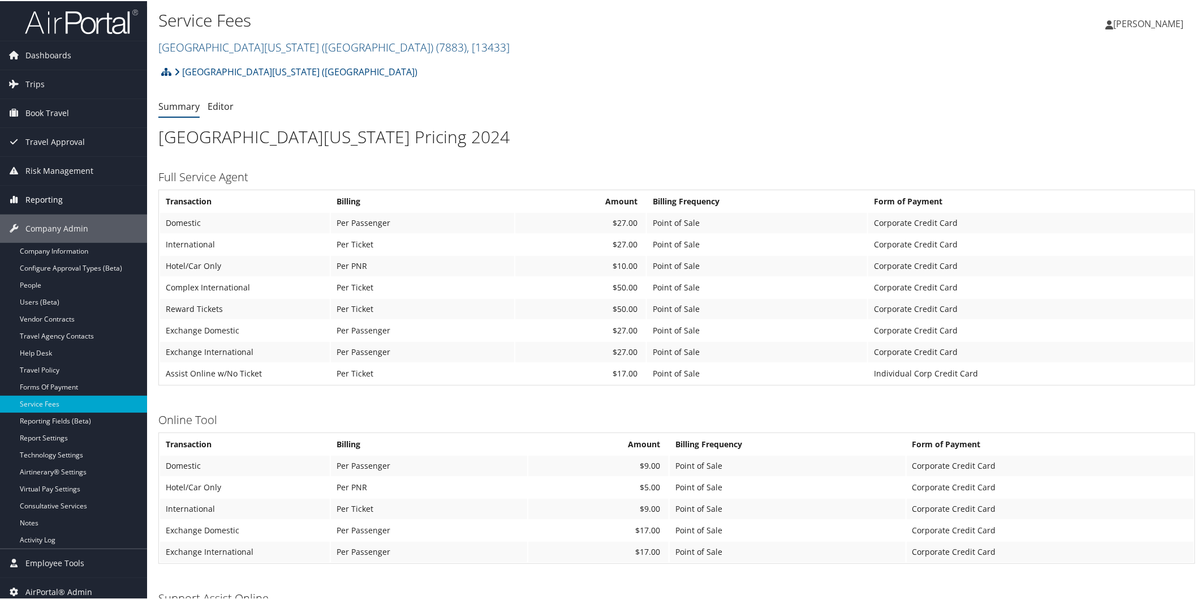
click at [58, 199] on span "Reporting" at bounding box center [43, 198] width 37 height 28
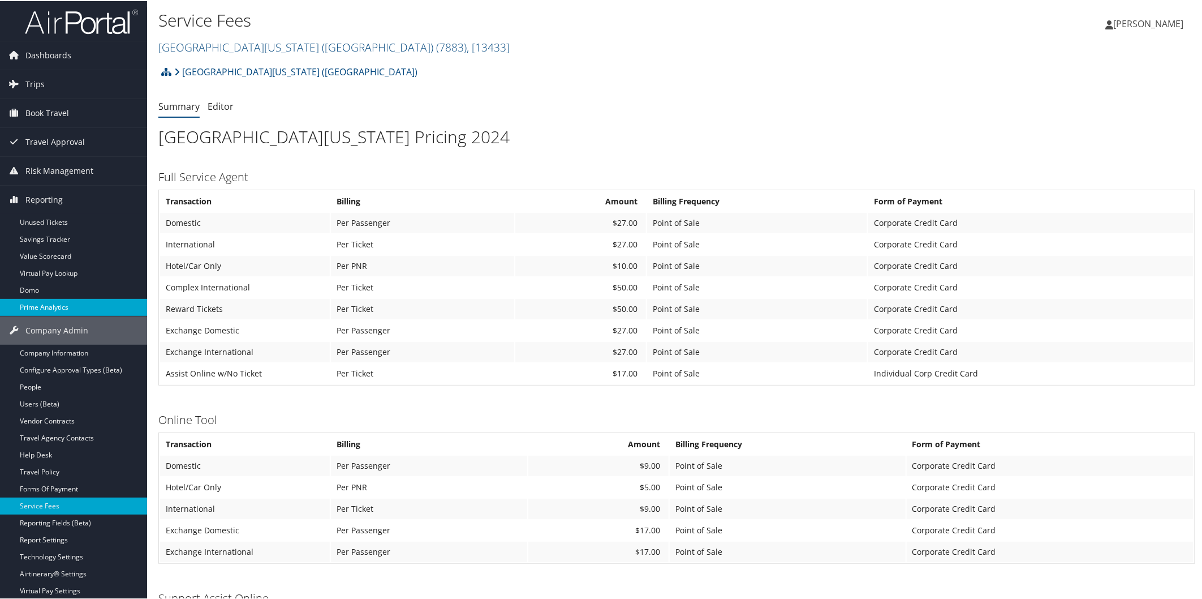
click at [68, 302] on link "Prime Analytics" at bounding box center [73, 306] width 147 height 17
click at [46, 88] on link "Trips" at bounding box center [73, 83] width 147 height 28
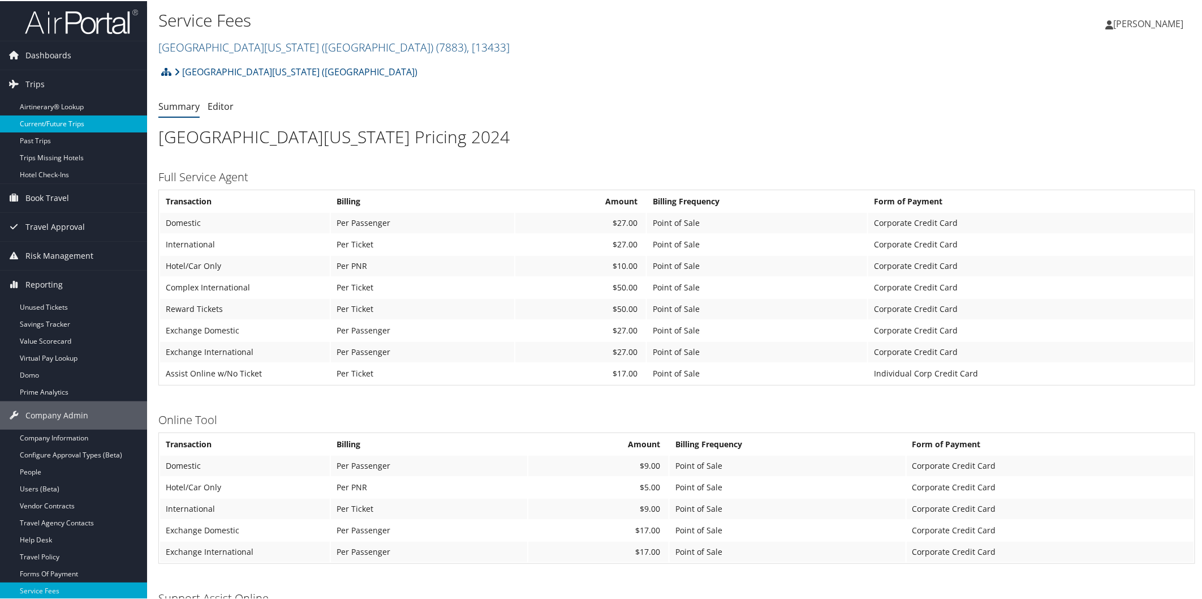
click at [52, 123] on link "Current/Future Trips" at bounding box center [73, 122] width 147 height 17
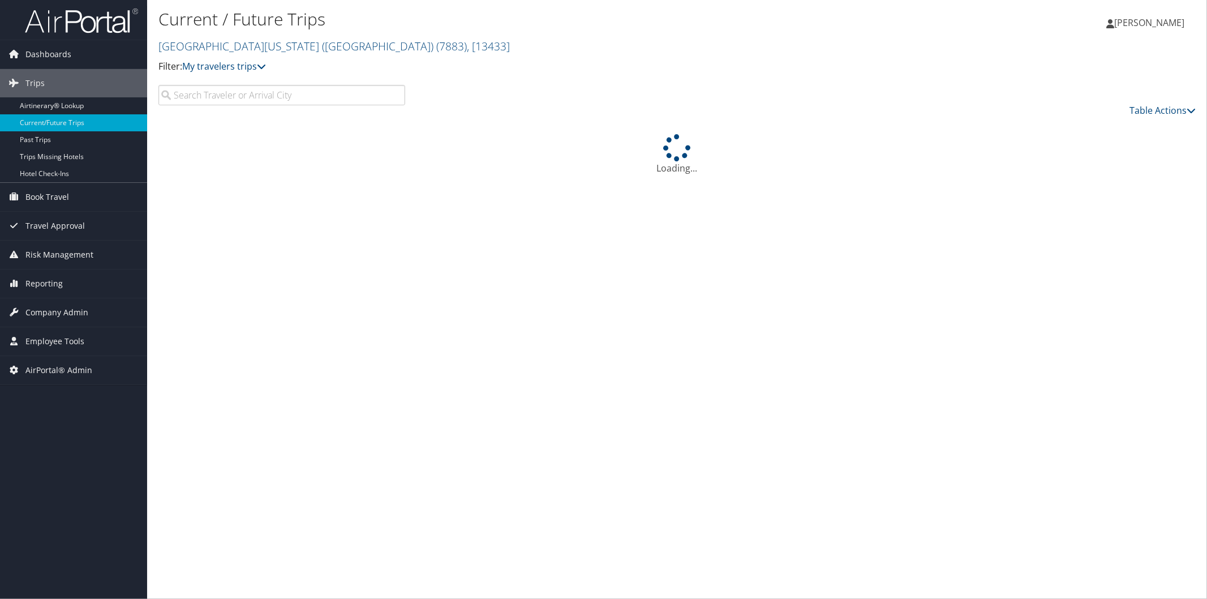
click at [200, 102] on input "search" at bounding box center [281, 95] width 247 height 20
paste input "DGMLQP"
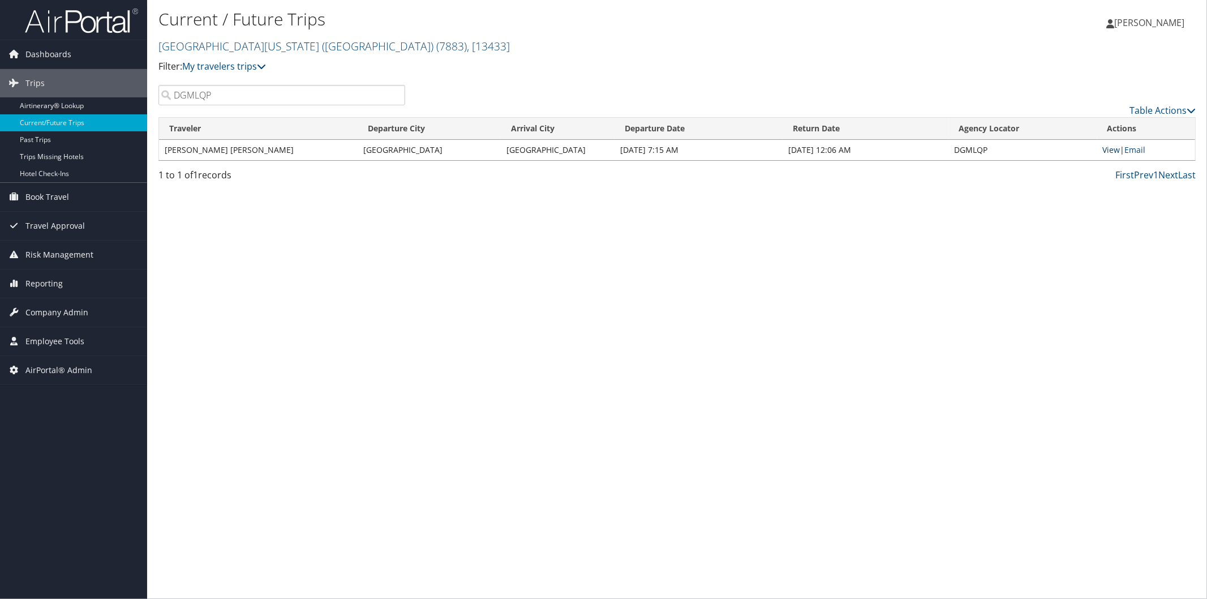
type input "DGMLQP"
click at [1115, 150] on link "View" at bounding box center [1112, 149] width 18 height 11
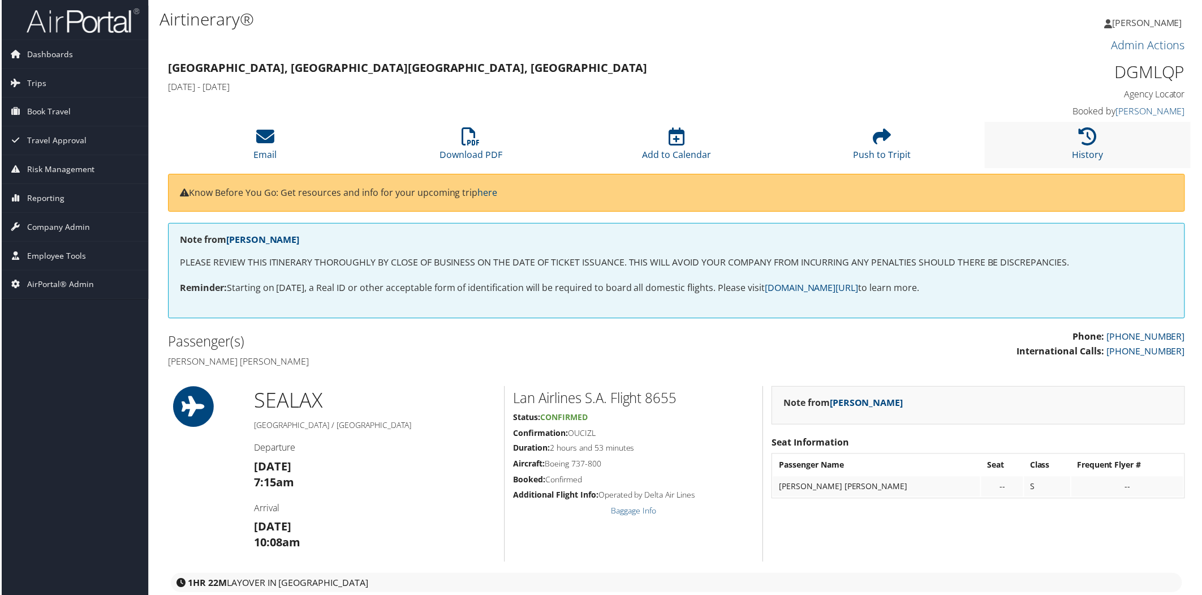
click at [1085, 146] on li "History" at bounding box center [1089, 145] width 207 height 46
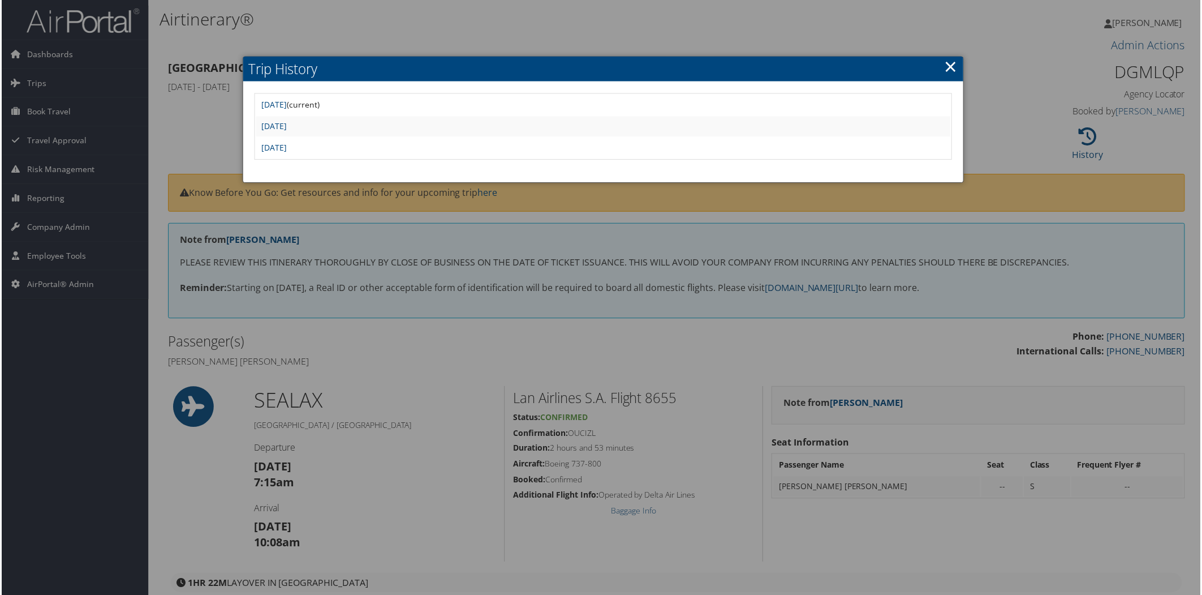
click at [391, 105] on td "[DATE] (current)" at bounding box center [603, 105] width 697 height 20
click at [687, 316] on div at bounding box center [603, 299] width 1207 height 599
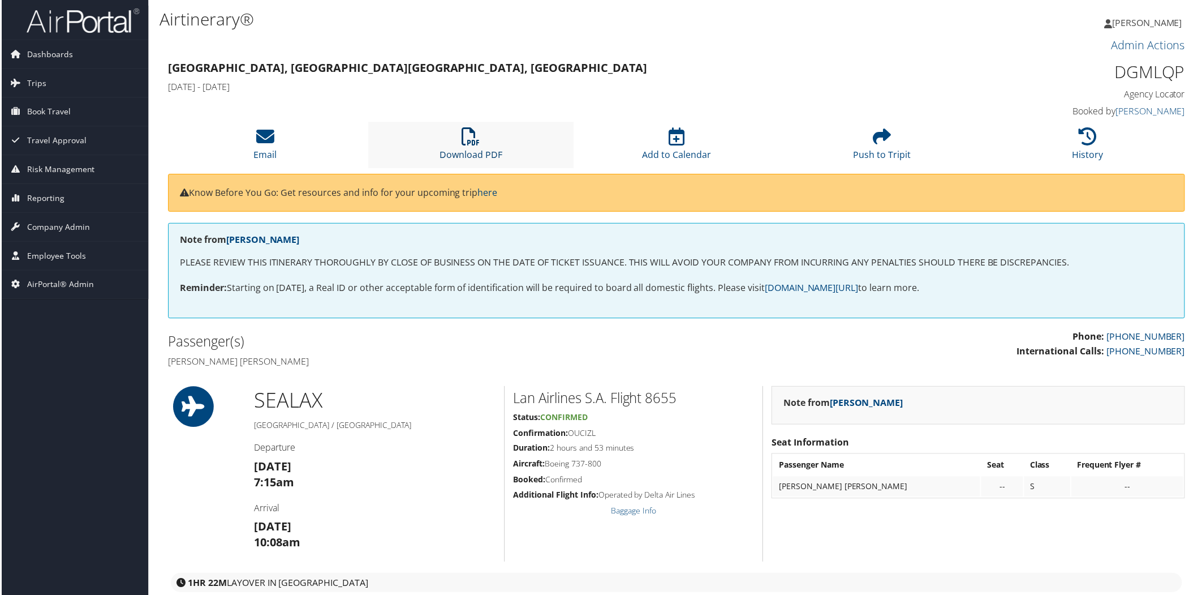
click at [472, 139] on icon at bounding box center [471, 137] width 18 height 18
